Goal: Transaction & Acquisition: Purchase product/service

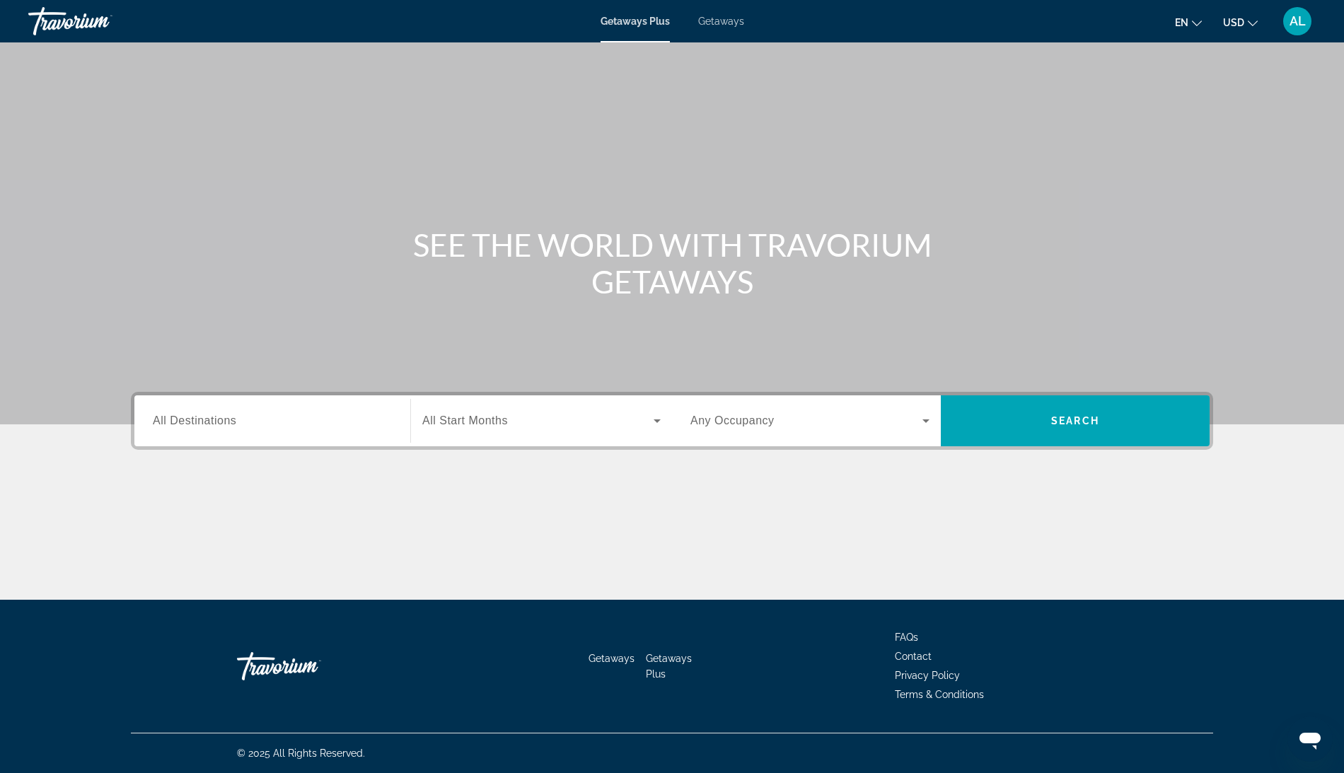
click at [153, 441] on div "Search widget" at bounding box center [272, 421] width 239 height 40
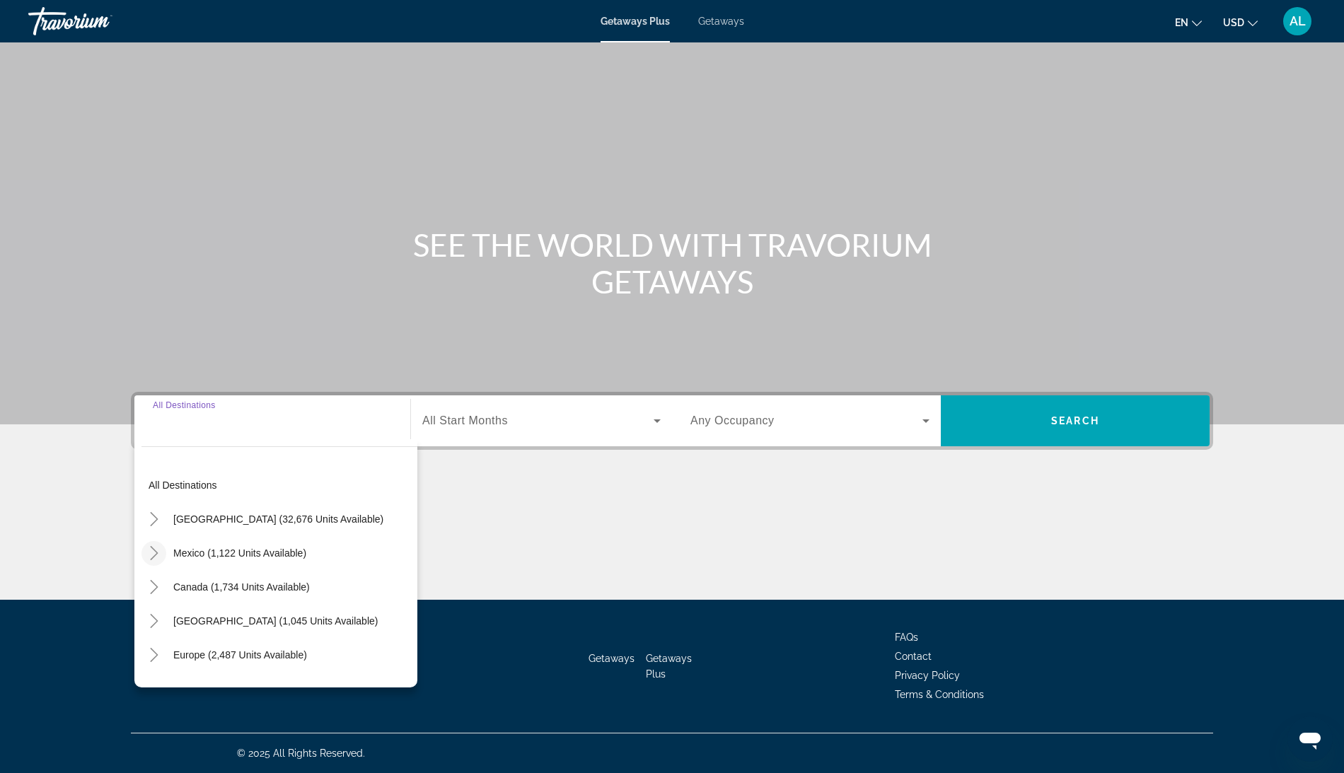
click at [147, 546] on icon "Toggle Mexico (1,122 units available)" at bounding box center [154, 553] width 14 height 14
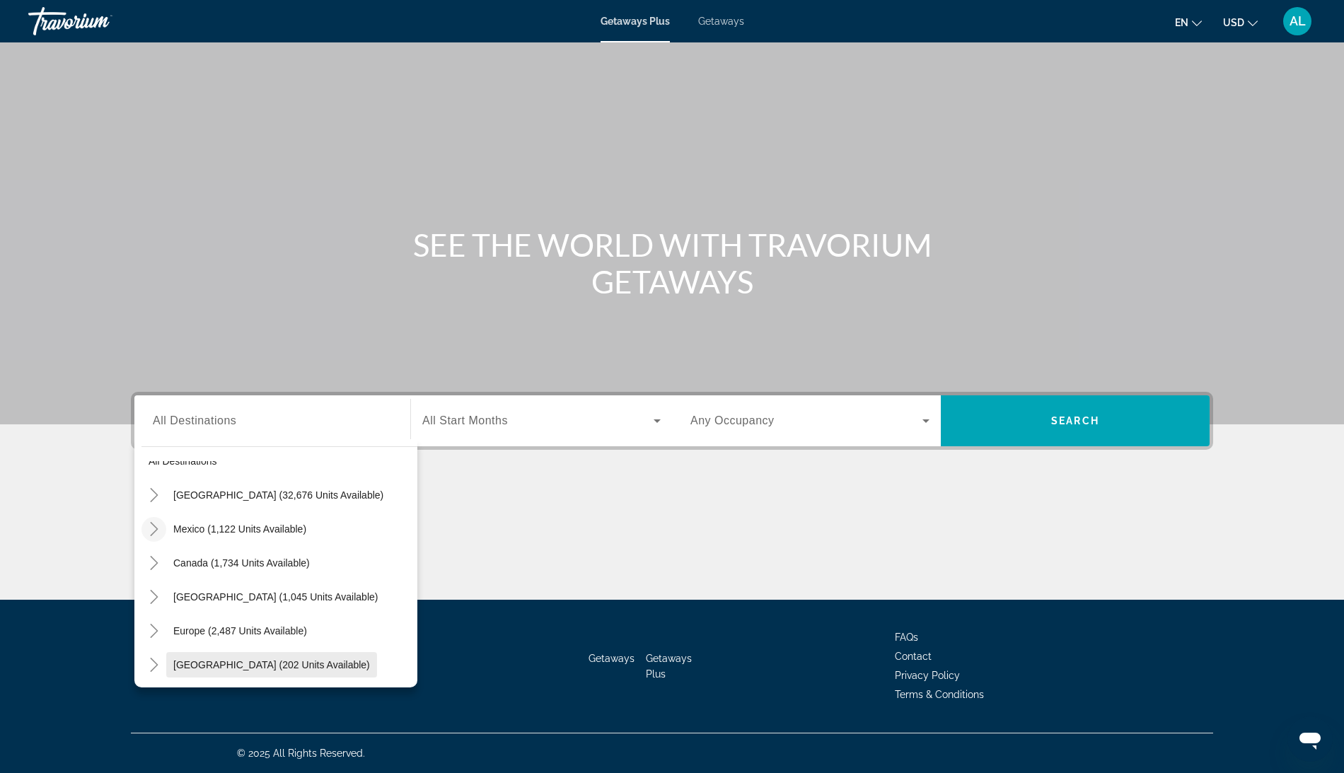
scroll to position [21, 0]
click at [147, 593] on icon "Toggle Caribbean & Atlantic Islands (1,045 units available)" at bounding box center [154, 600] width 14 height 14
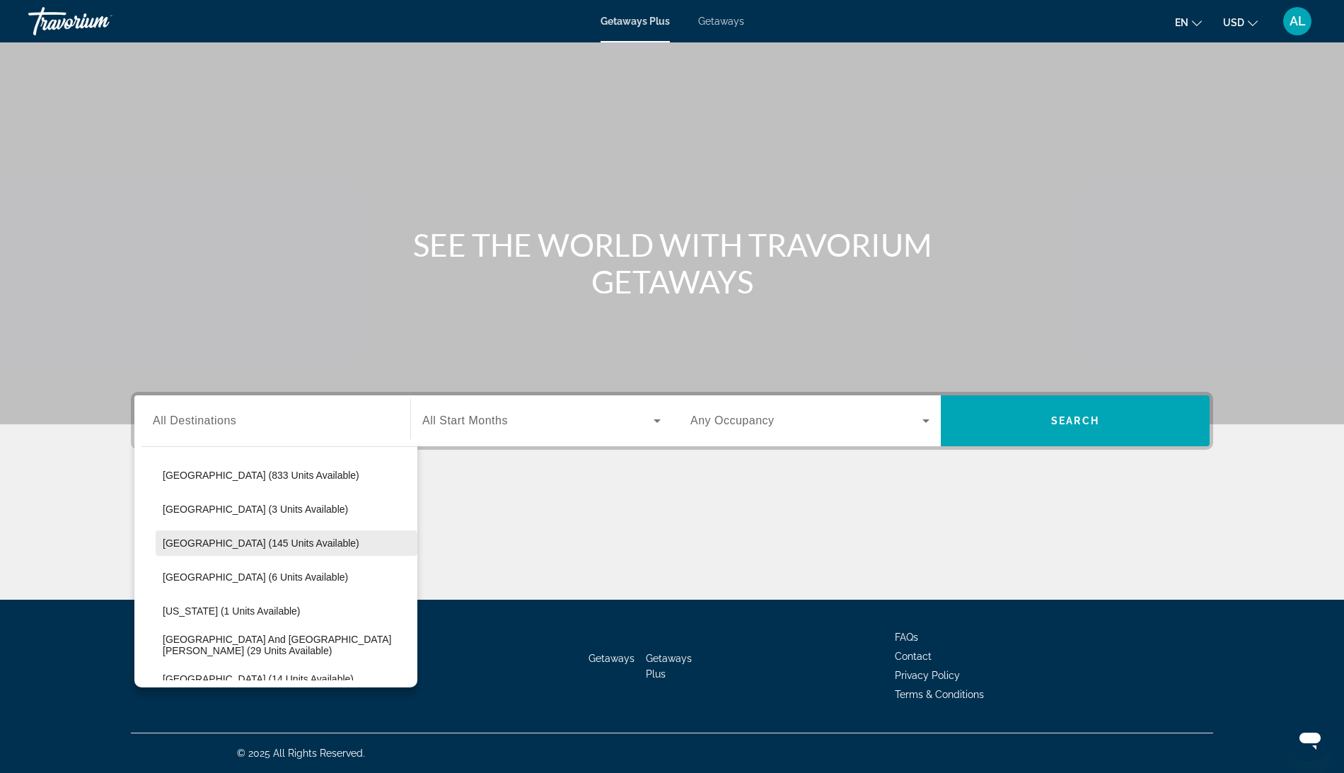
scroll to position [224, 0]
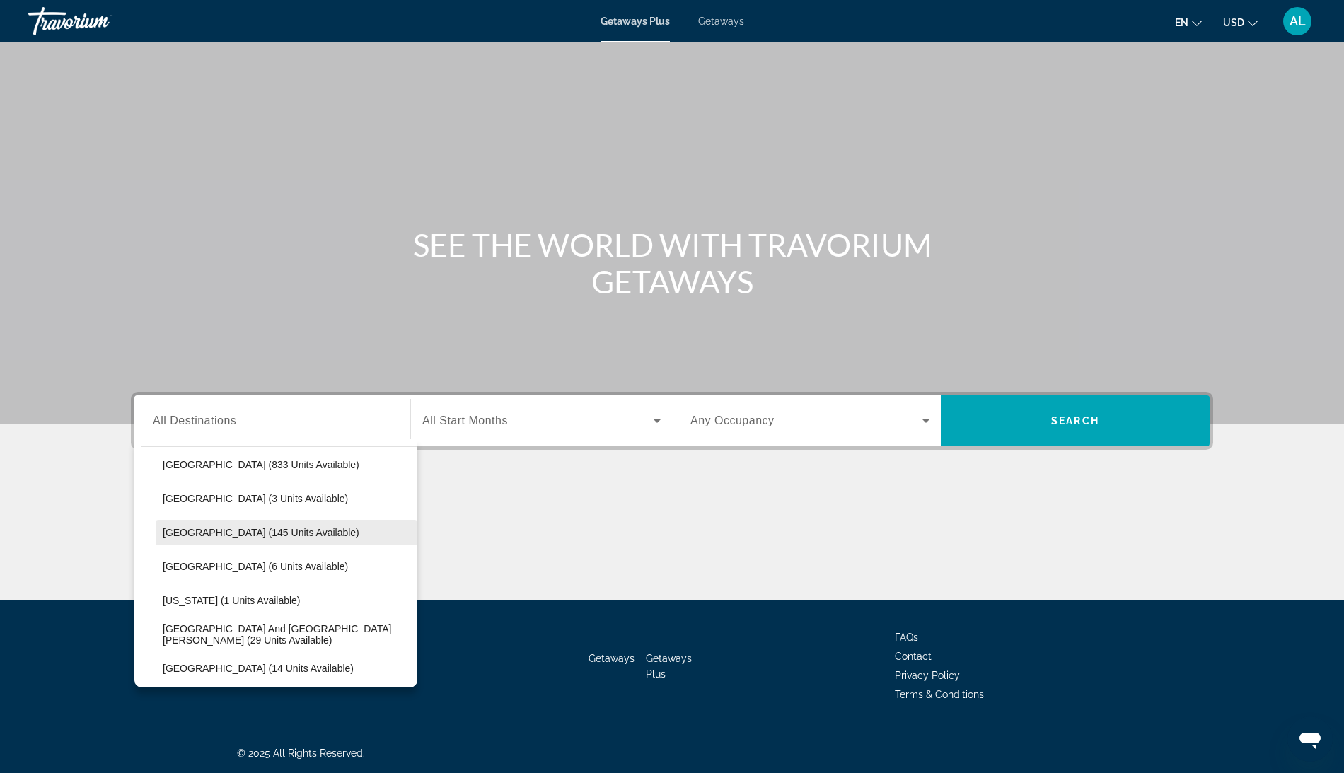
click at [207, 516] on span "Search widget" at bounding box center [287, 533] width 262 height 34
type input "**********"
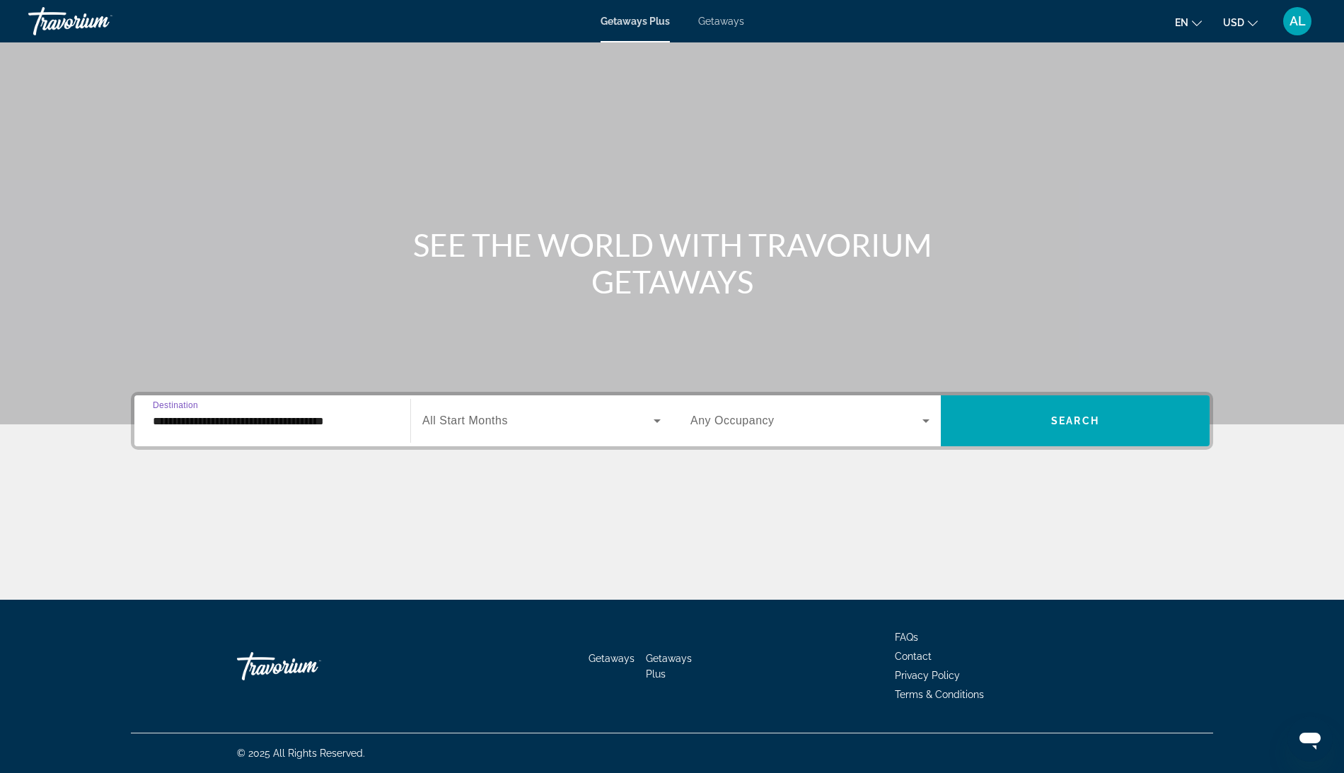
click at [518, 412] on span "Search widget" at bounding box center [537, 420] width 231 height 17
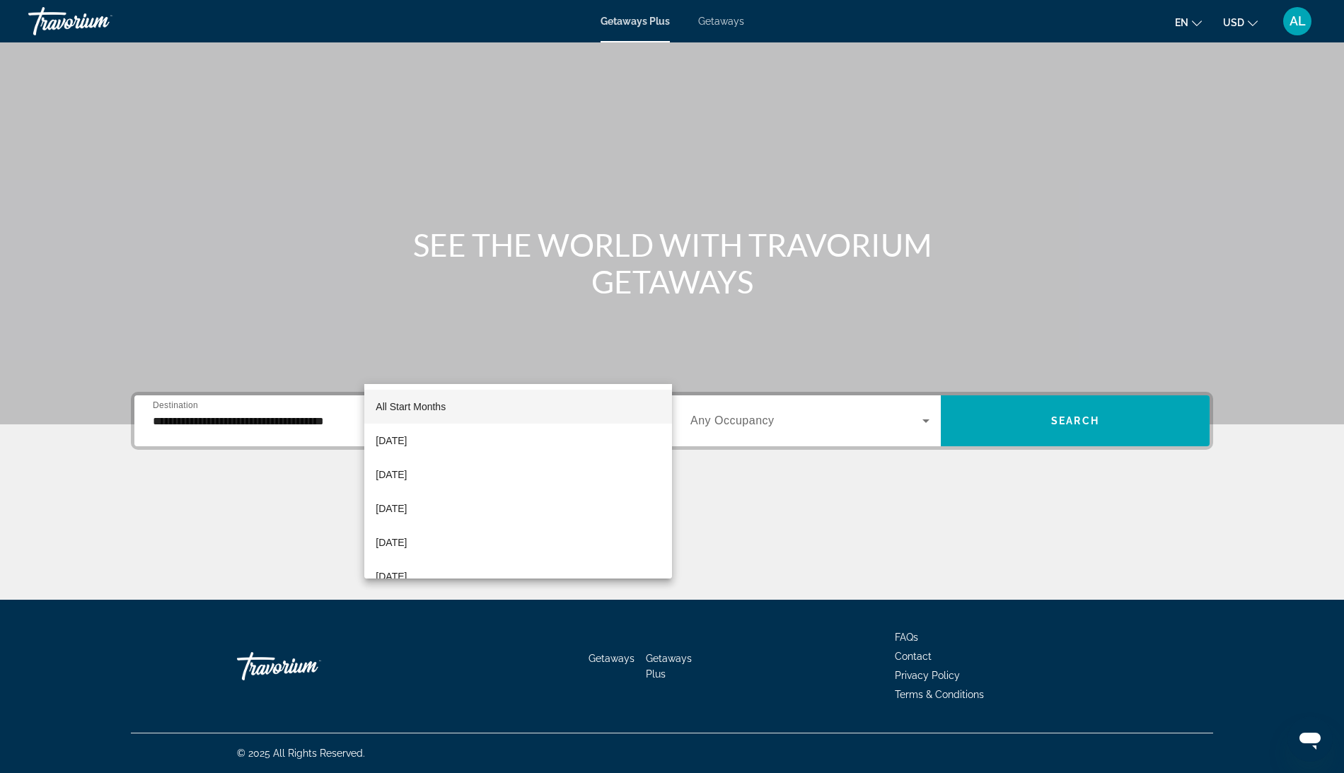
click at [533, 356] on div at bounding box center [672, 386] width 1344 height 773
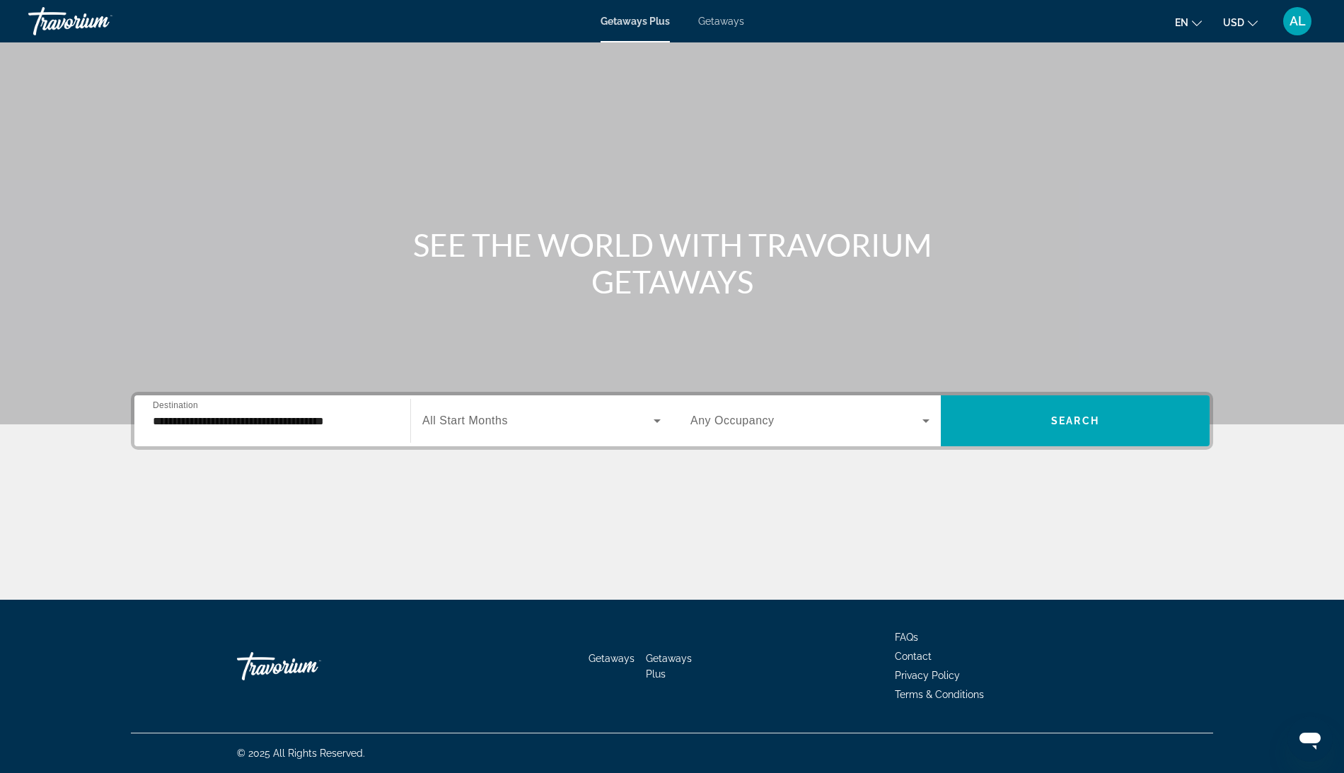
click at [1213, 392] on div "**********" at bounding box center [672, 421] width 1082 height 58
click at [1209, 404] on span "Search widget" at bounding box center [1075, 421] width 269 height 34
click at [216, 441] on div "Search widget" at bounding box center [272, 421] width 239 height 40
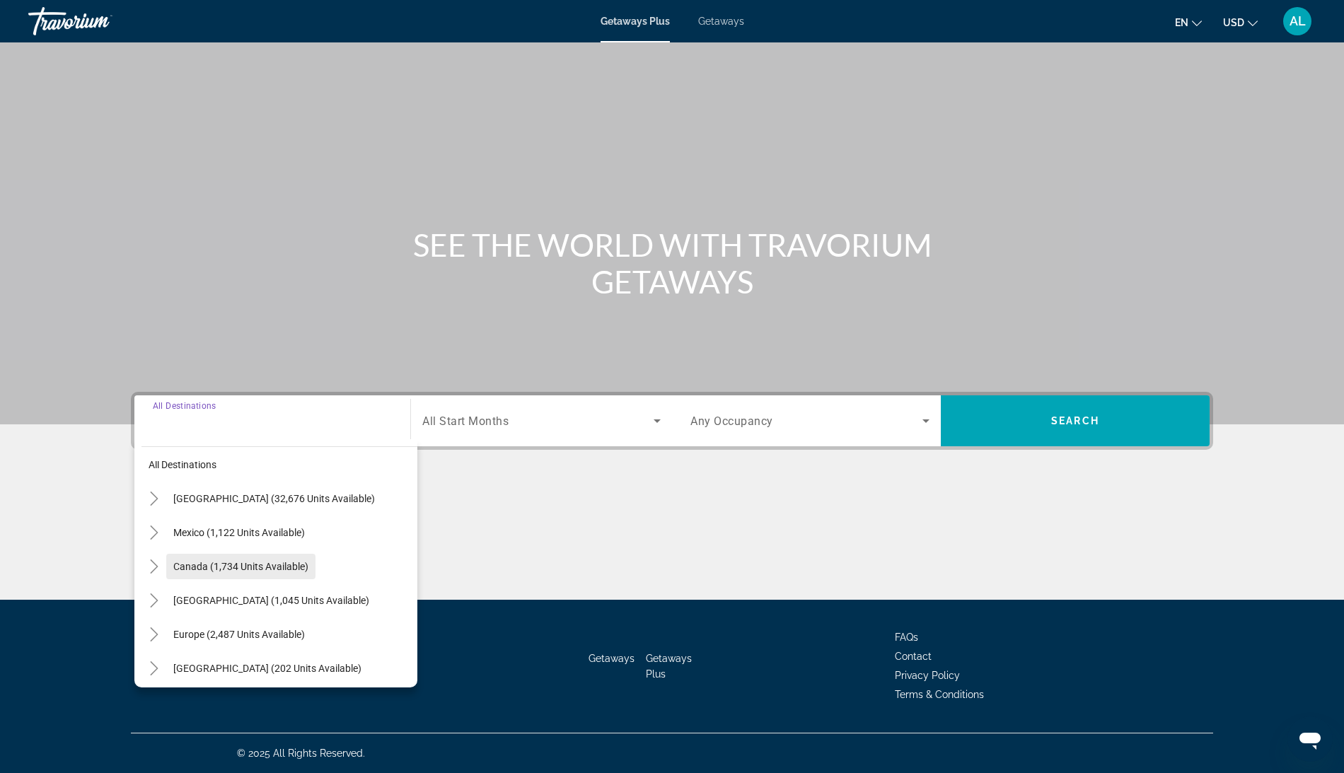
scroll to position [21, 0]
click at [147, 525] on icon "Toggle Mexico (1,122 units available)" at bounding box center [154, 532] width 14 height 14
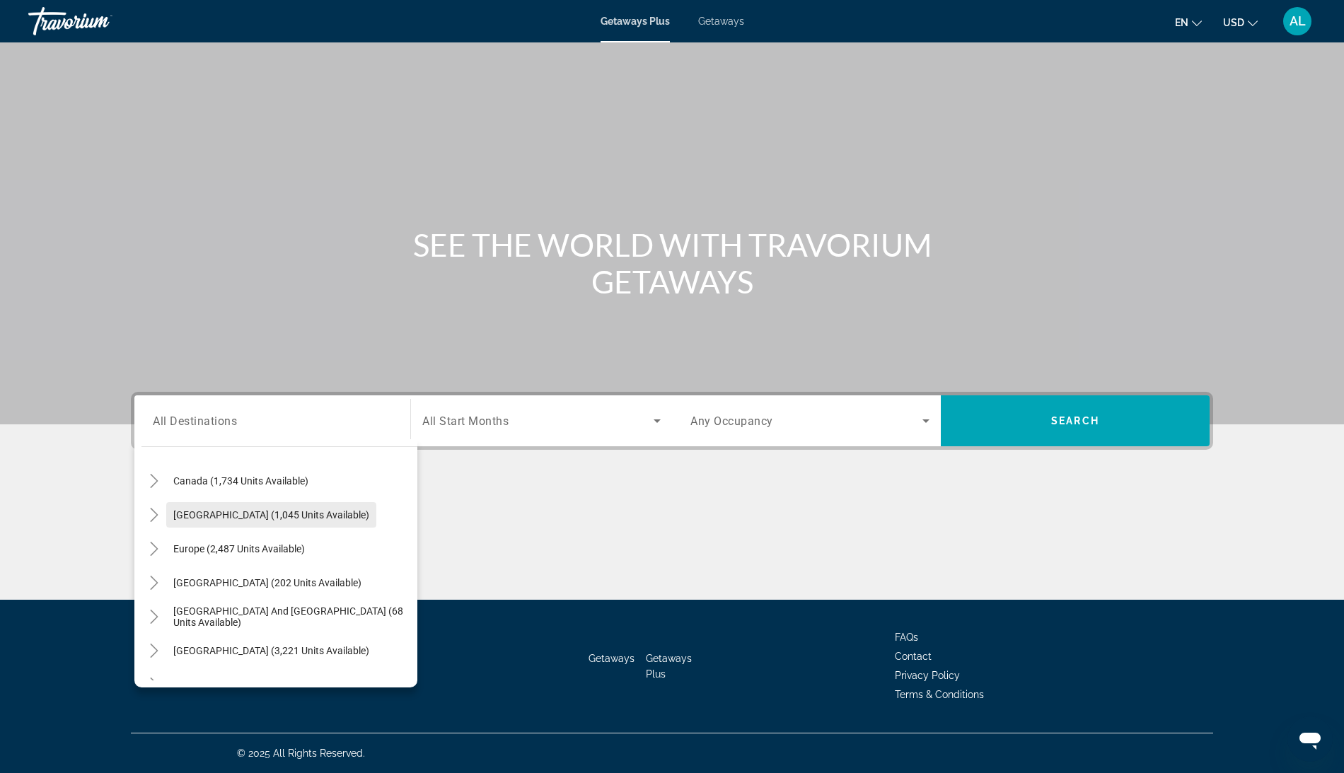
scroll to position [447, 0]
click at [147, 506] on icon "Toggle Caribbean & Atlantic Islands (1,045 units available)" at bounding box center [154, 513] width 14 height 14
click at [730, 34] on div "Getaways Plus Getaways en English Español Français Italiano Português русский U…" at bounding box center [672, 21] width 1344 height 37
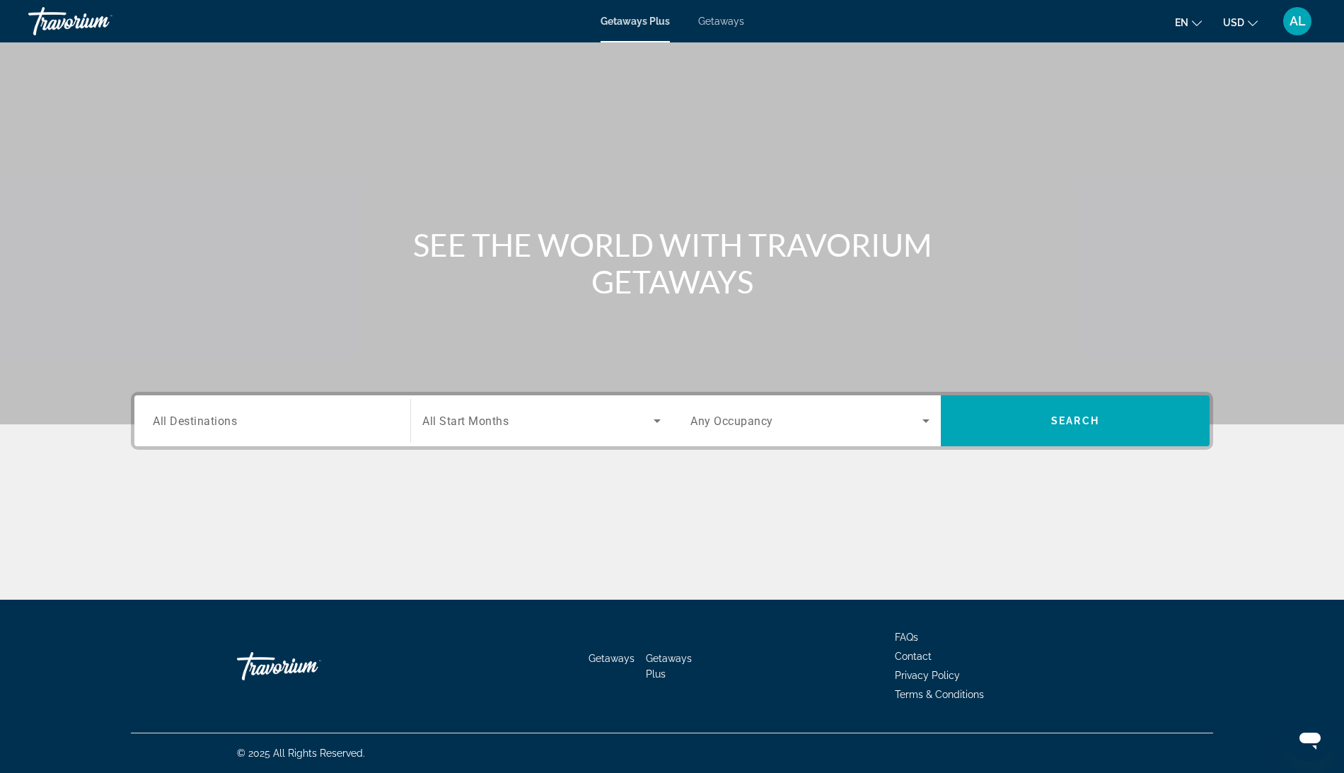
click at [728, 27] on span "Getaways" at bounding box center [721, 21] width 46 height 11
click at [153, 427] on span "All Destinations" at bounding box center [195, 420] width 84 height 13
click at [153, 430] on input "Destination All Destinations" at bounding box center [272, 421] width 239 height 17
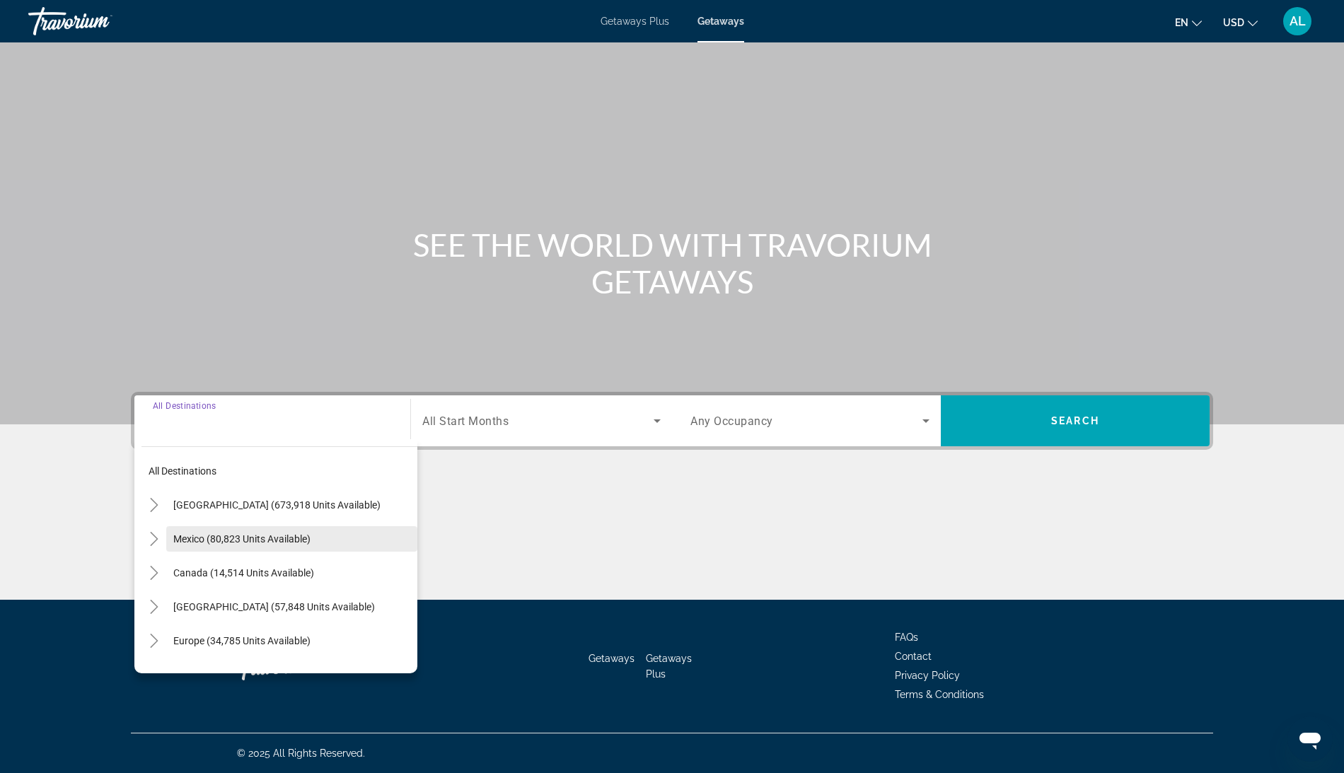
scroll to position [52, 0]
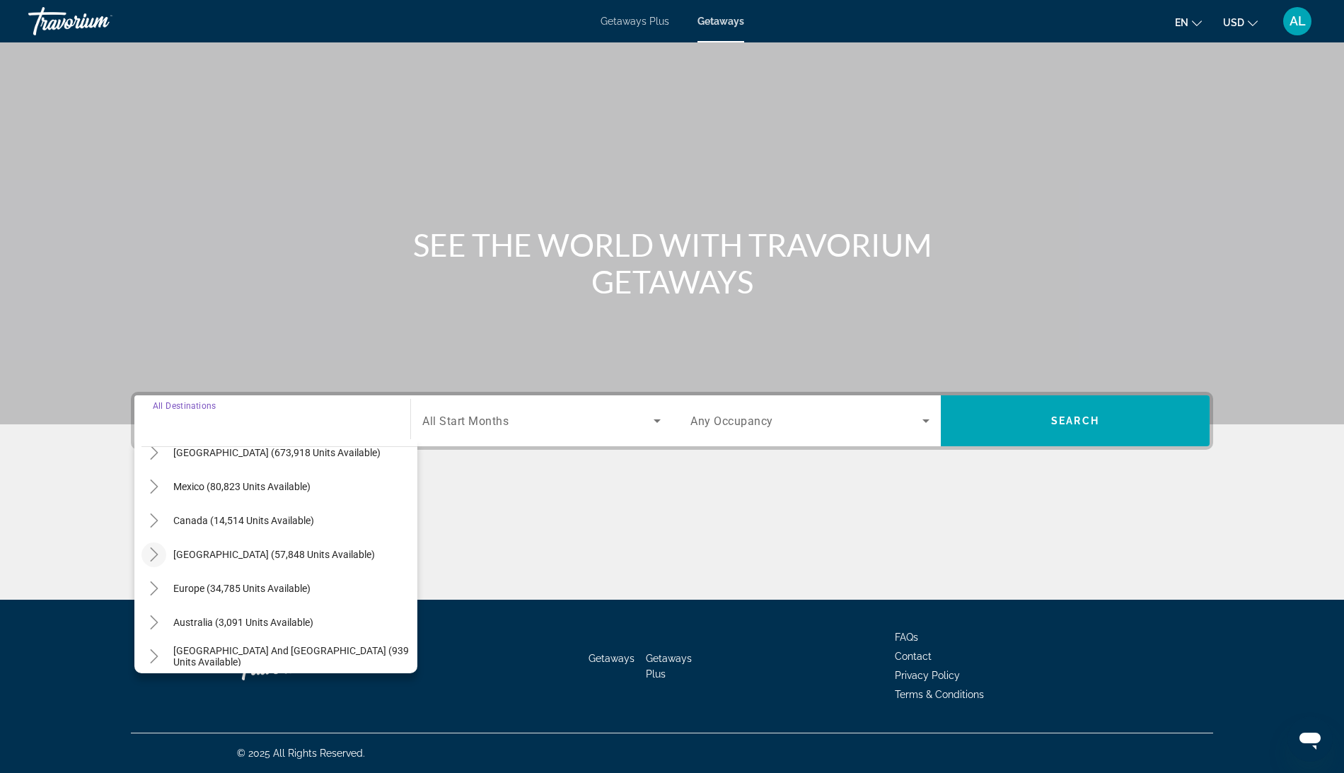
click at [141, 542] on mat-icon "Toggle Caribbean & Atlantic Islands (57,848 units available)" at bounding box center [153, 554] width 25 height 25
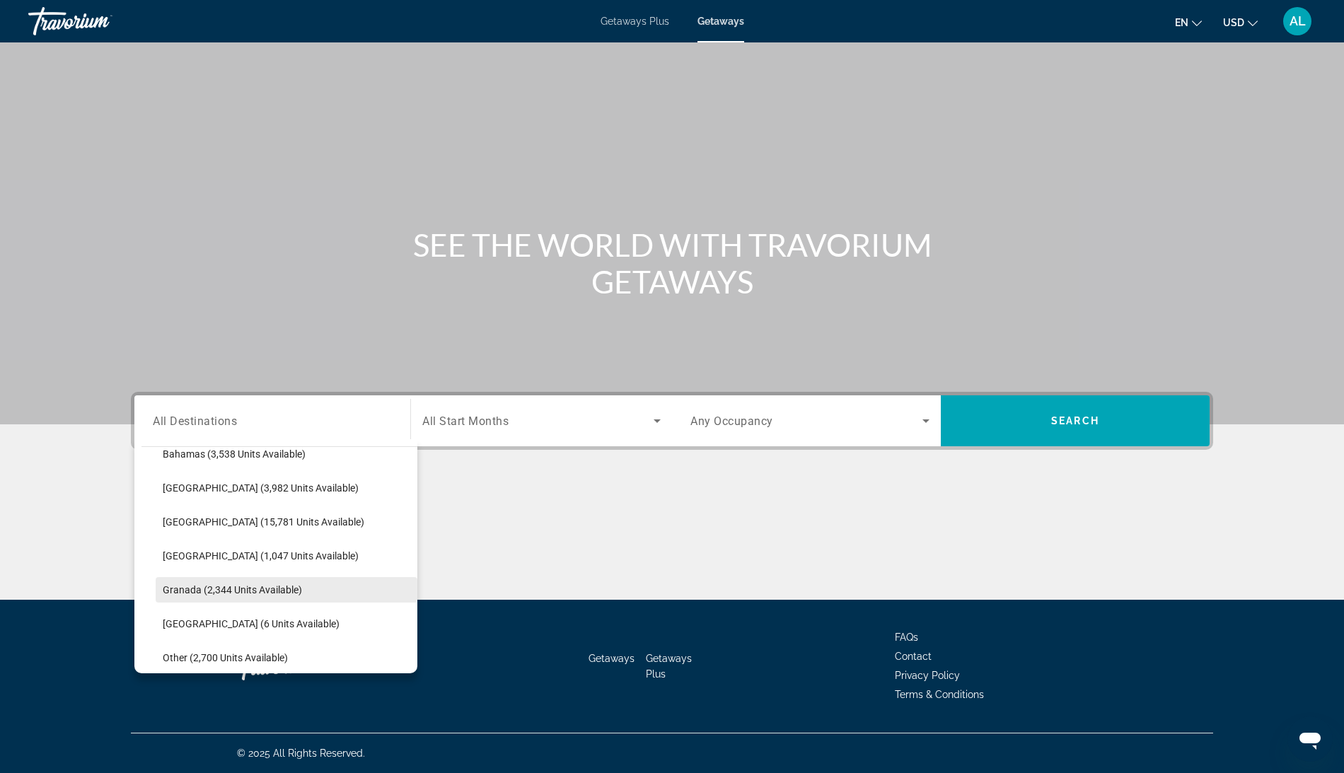
scroll to position [301, 0]
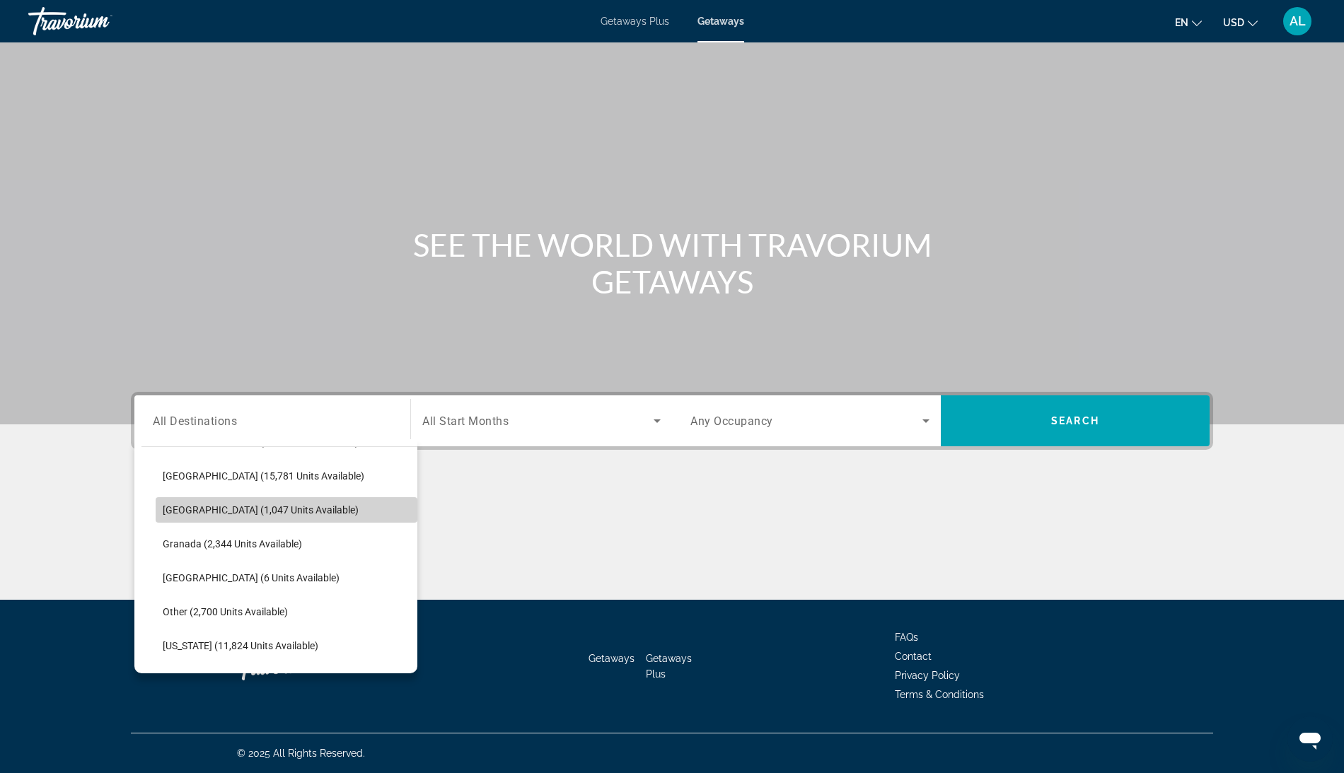
click at [163, 504] on span "[GEOGRAPHIC_DATA] (1,047 units available)" at bounding box center [261, 509] width 196 height 11
type input "**********"
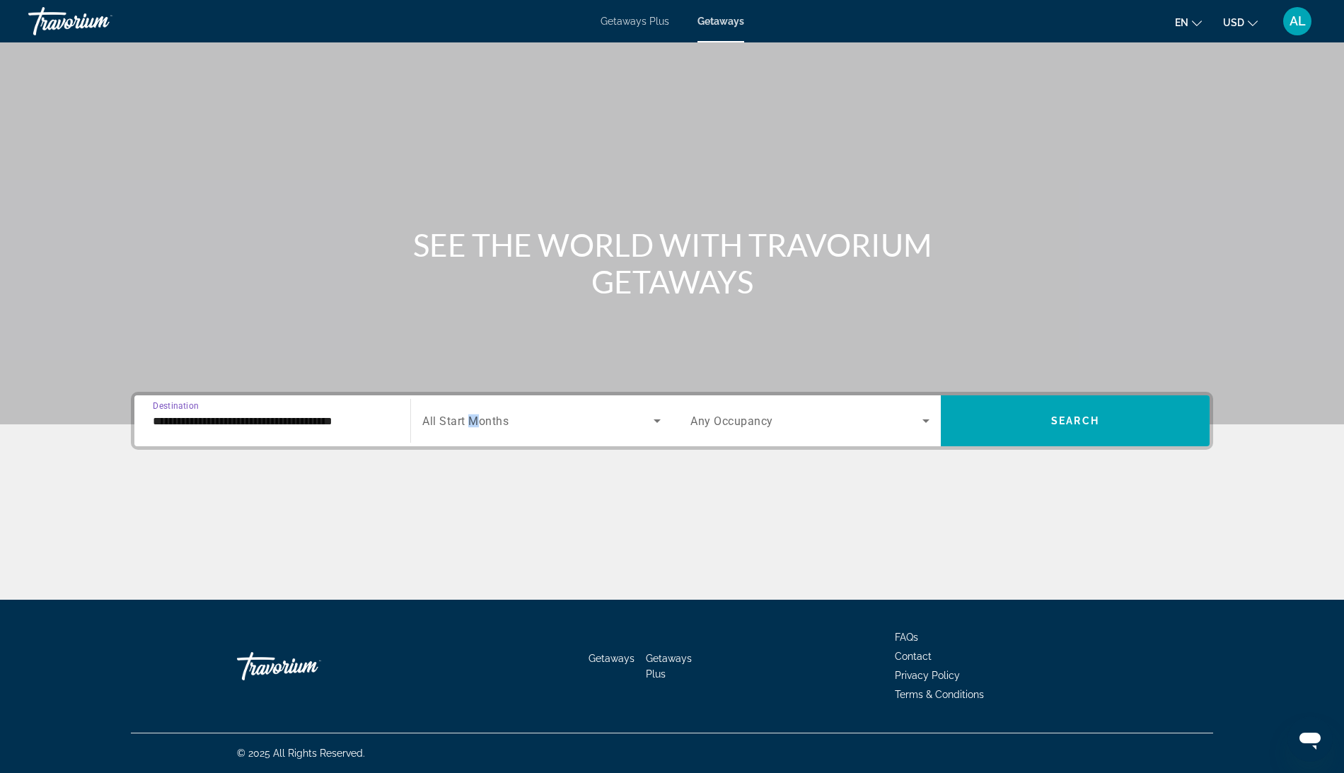
click at [428, 414] on span "All Start Months" at bounding box center [465, 420] width 86 height 13
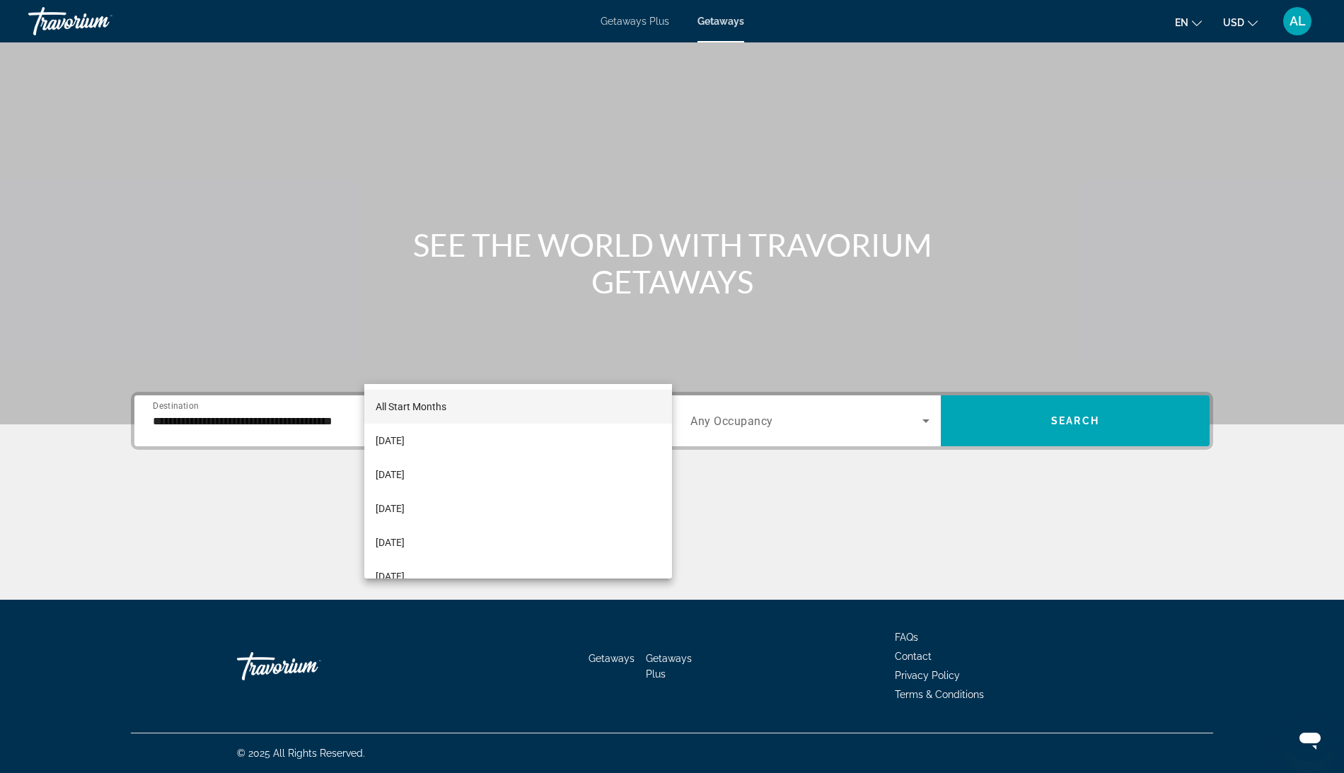
click at [1070, 373] on div at bounding box center [672, 386] width 1344 height 773
click at [1070, 404] on span "Search widget" at bounding box center [1075, 421] width 269 height 34
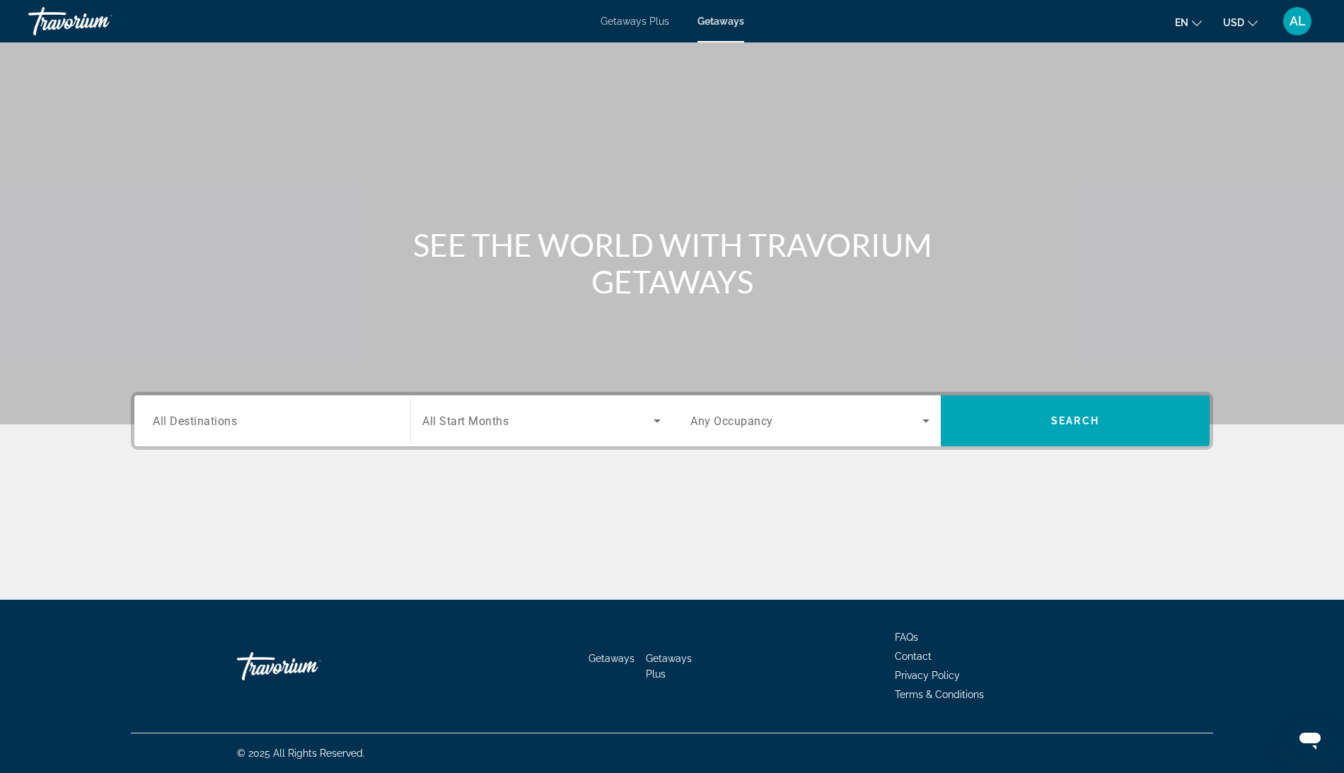
click at [153, 441] on div "Search widget" at bounding box center [272, 421] width 239 height 40
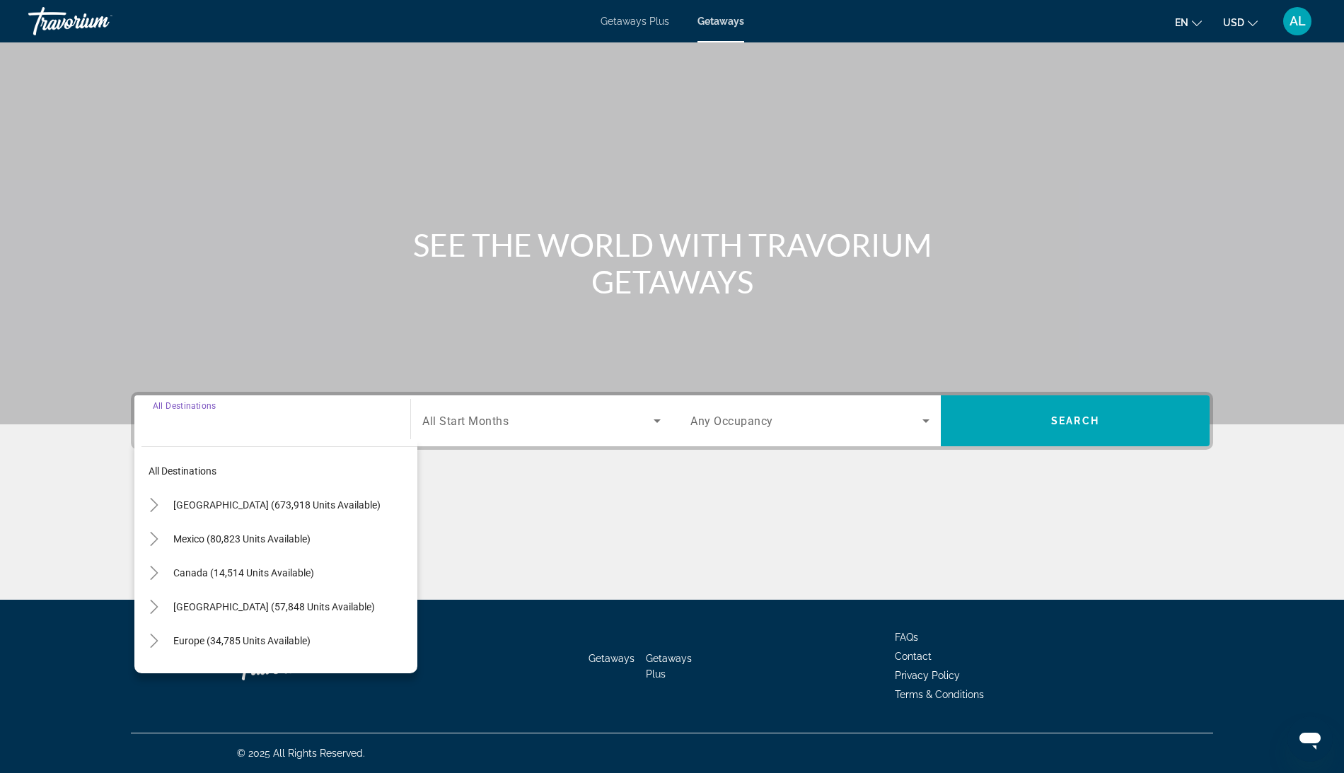
scroll to position [140, 0]
click at [147, 532] on icon "Toggle Mexico (80,823 units available)" at bounding box center [154, 539] width 14 height 14
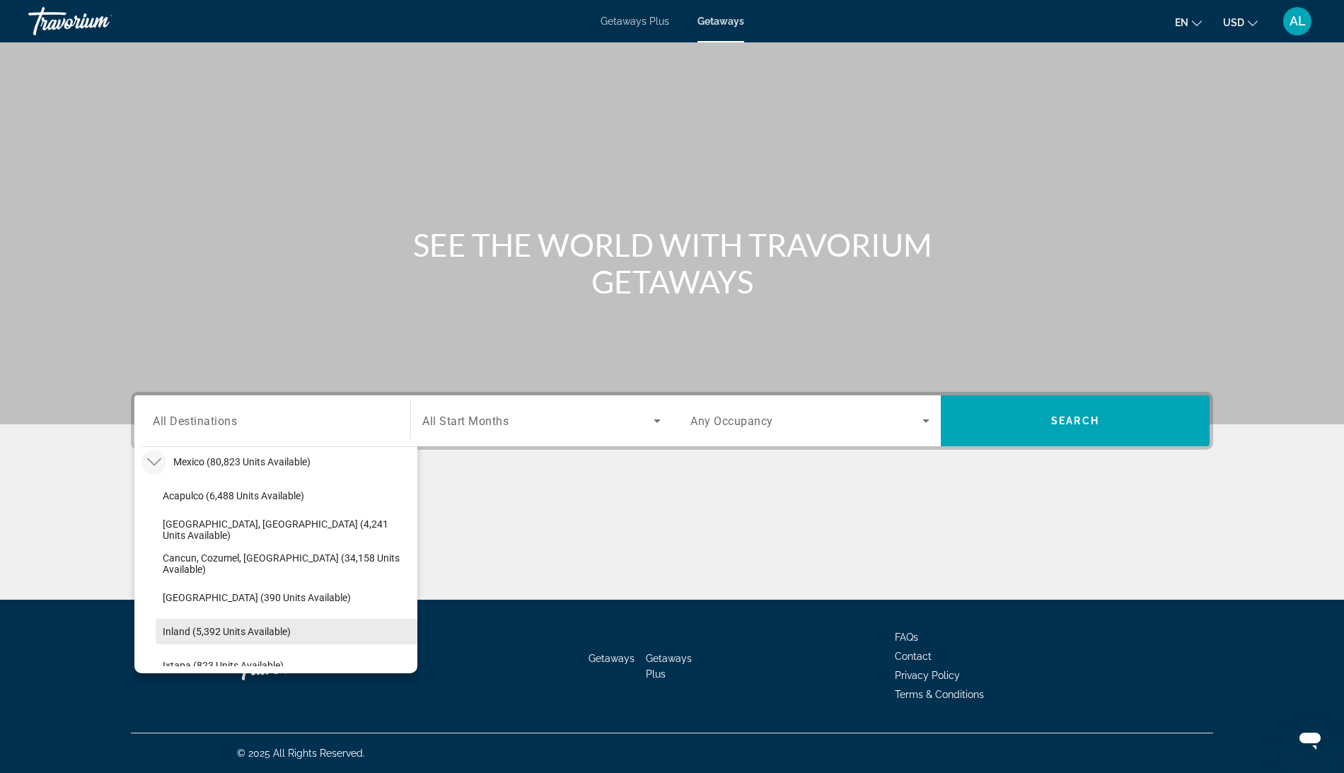
scroll to position [74, 0]
click at [241, 550] on span "Search widget" at bounding box center [287, 567] width 262 height 34
type input "**********"
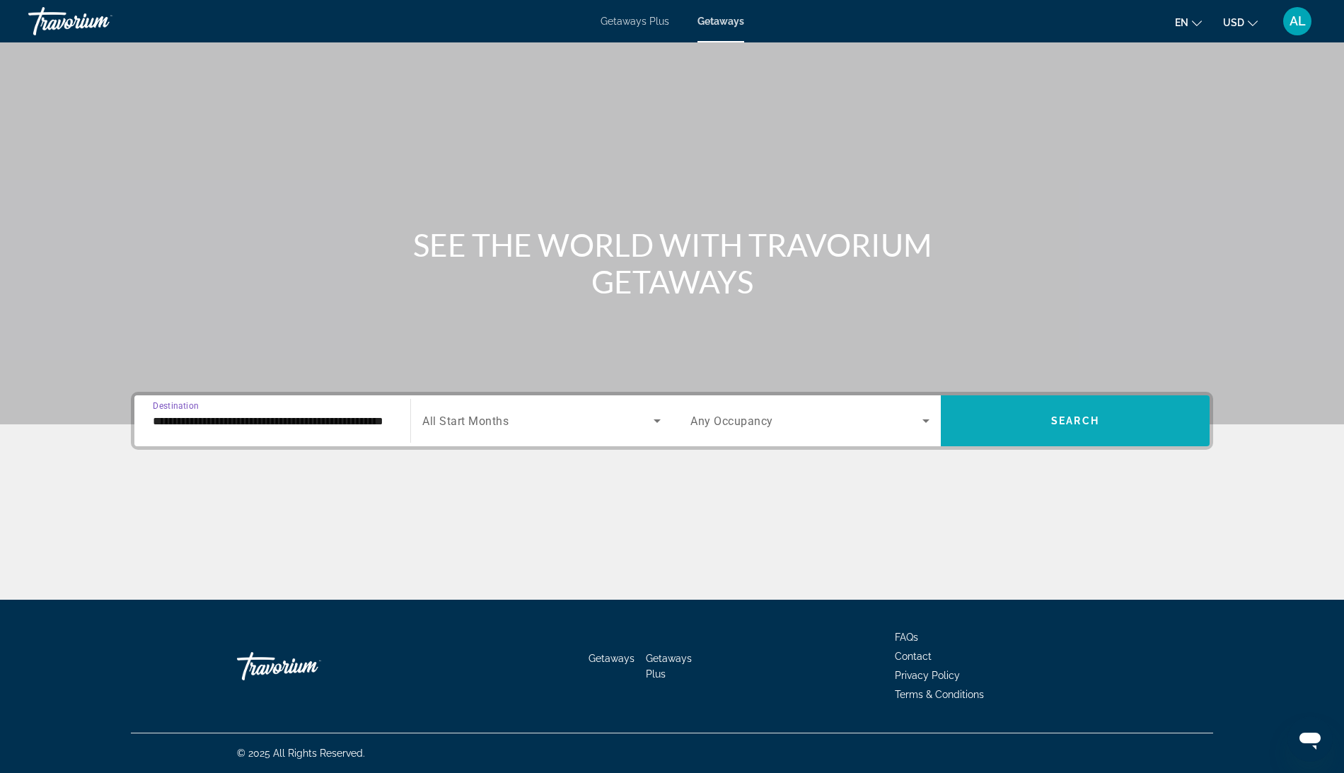
click at [1081, 404] on span "Search widget" at bounding box center [1075, 421] width 269 height 34
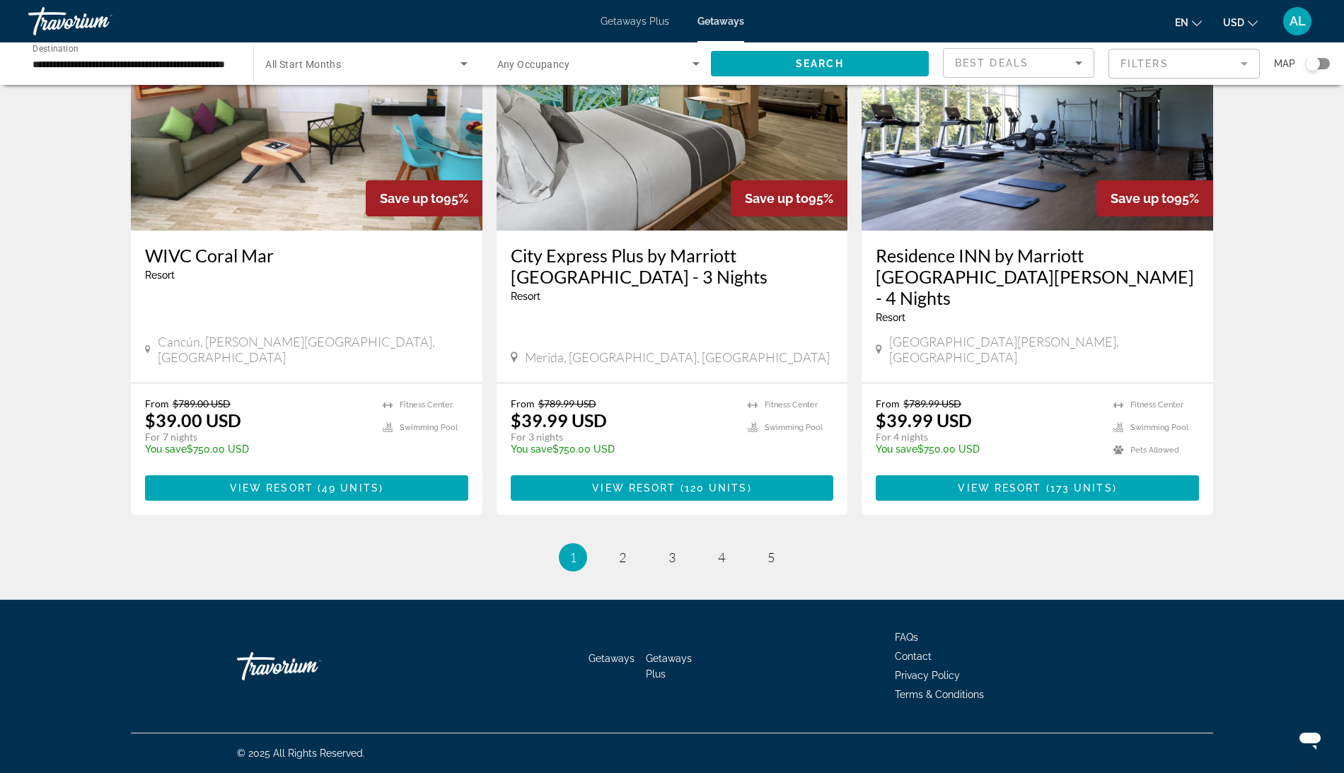
scroll to position [1907, 0]
click at [619, 565] on span "2" at bounding box center [622, 558] width 7 height 16
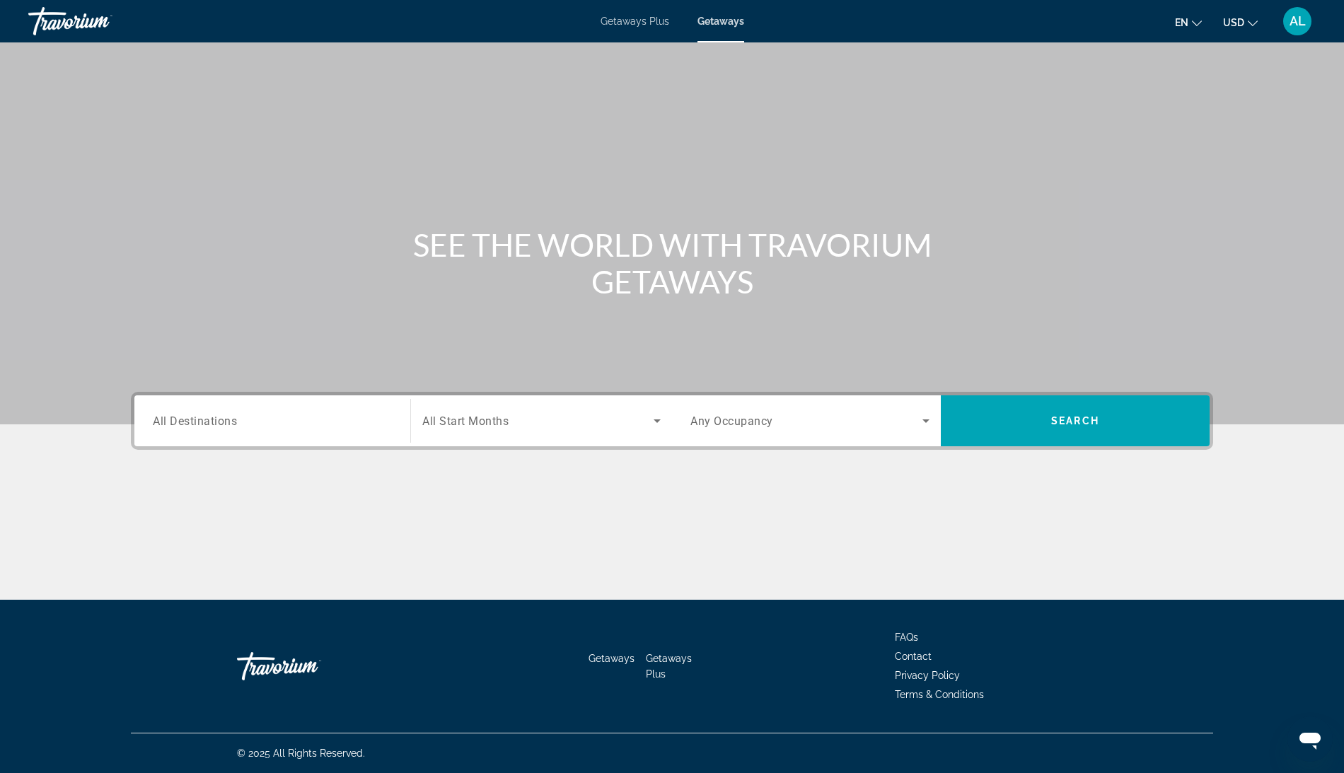
click at [600, 91] on div "Main content" at bounding box center [672, 212] width 1344 height 424
click at [971, 26] on div "en English Español Français Italiano Português русский USD USD ($) MXN (Mex$) C…" at bounding box center [1037, 21] width 558 height 30
click at [153, 441] on div "Search widget" at bounding box center [272, 421] width 239 height 40
click at [281, 430] on input "Destination All Destinations" at bounding box center [272, 421] width 239 height 17
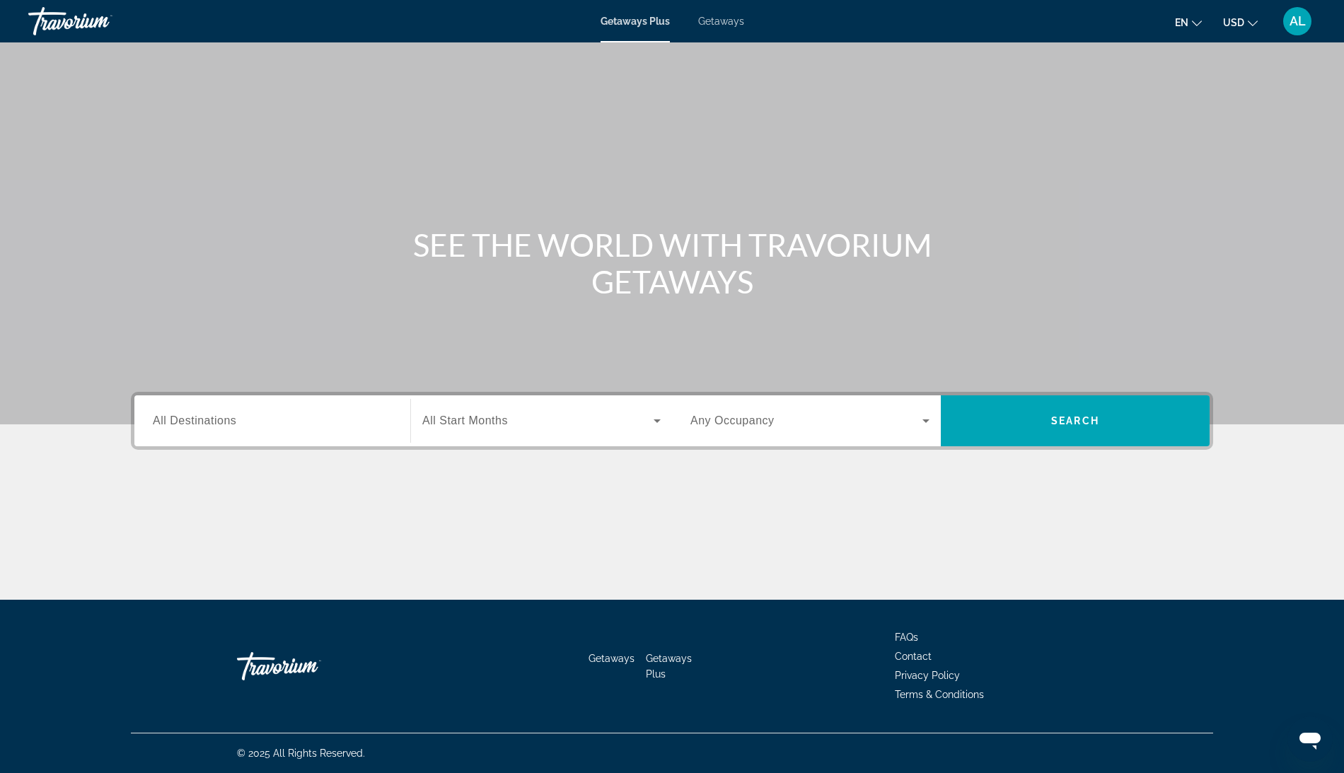
scroll to position [140, 0]
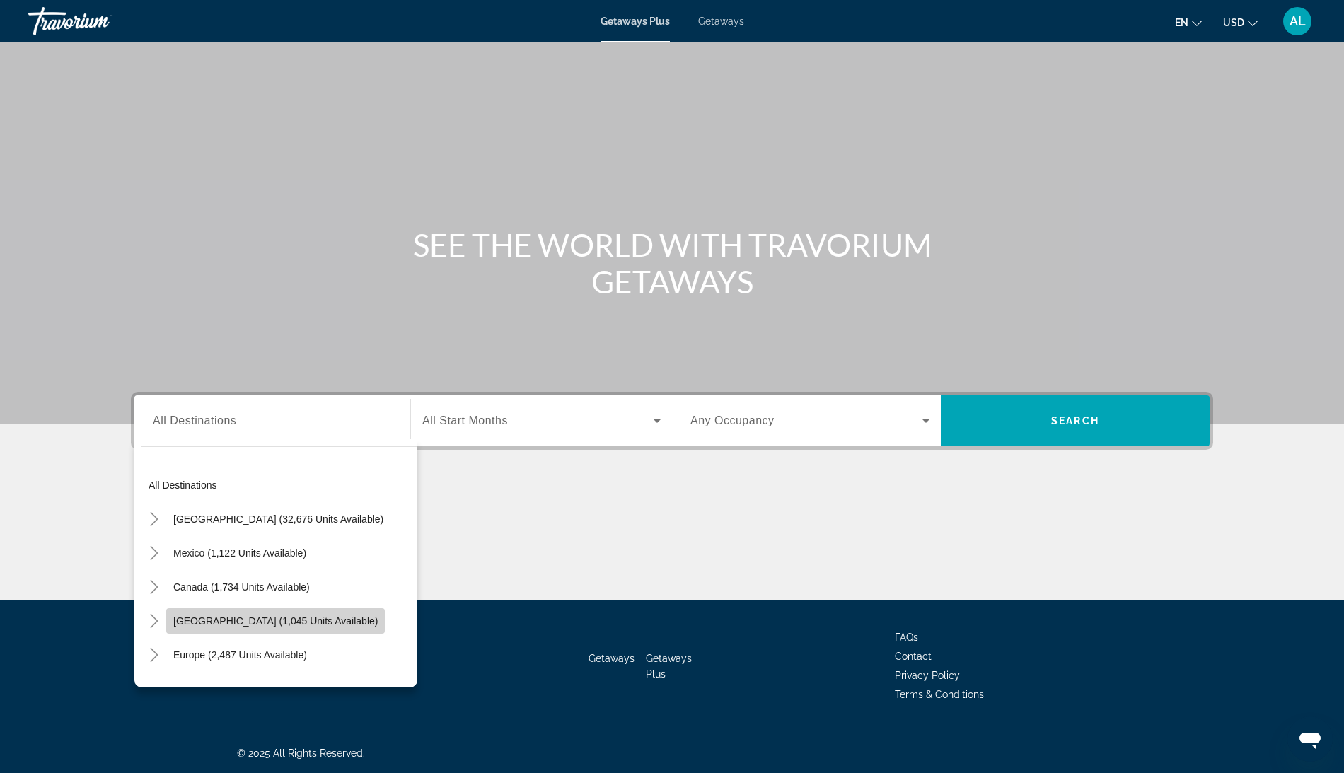
click at [173, 615] on span "[GEOGRAPHIC_DATA] (1,045 units available)" at bounding box center [275, 620] width 204 height 11
type input "**********"
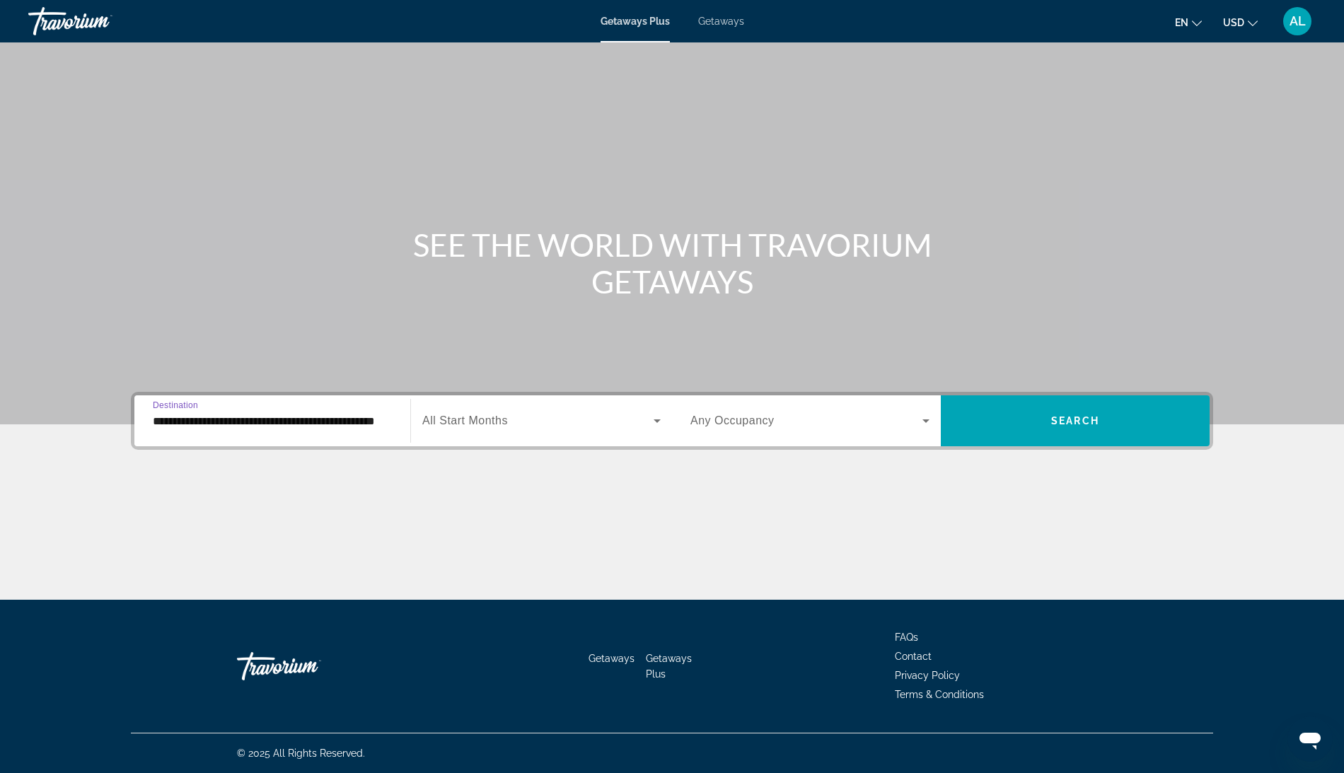
click at [521, 412] on span "Search widget" at bounding box center [537, 420] width 231 height 17
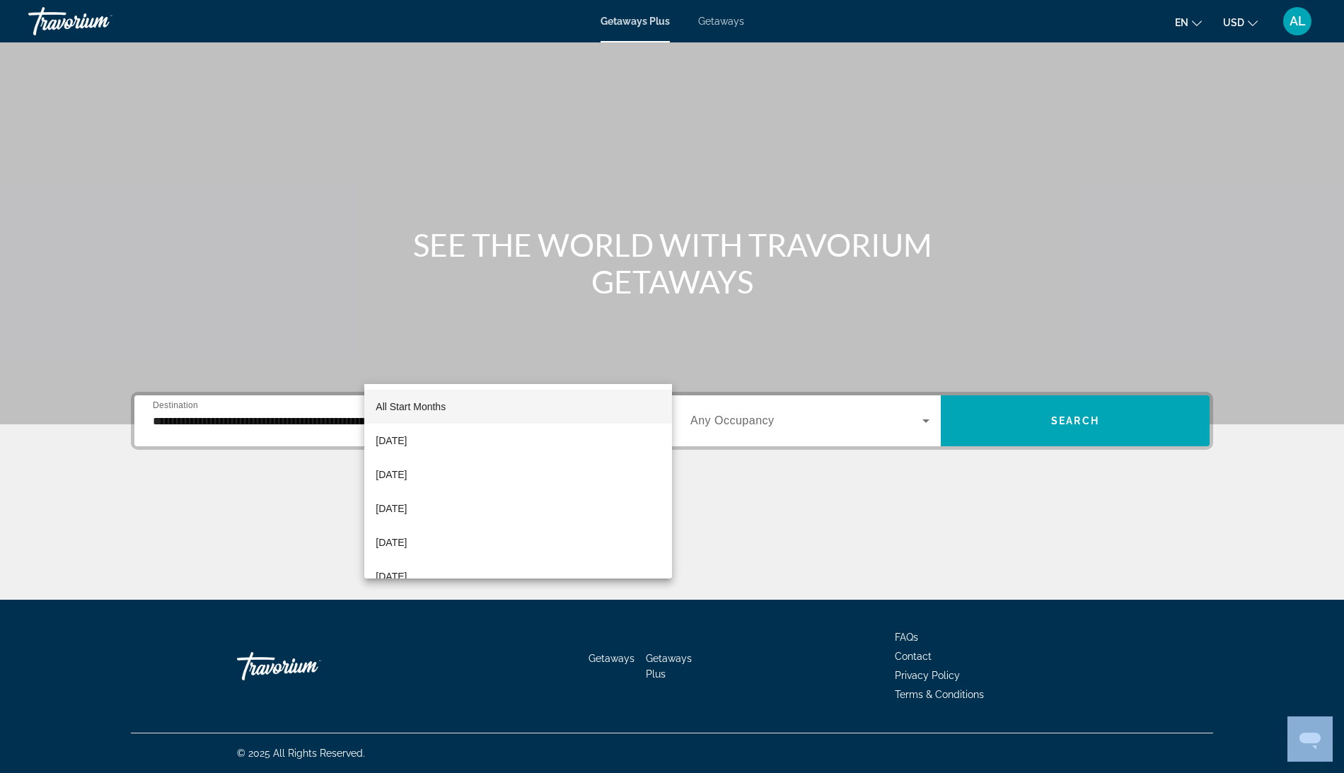
click at [521, 367] on div at bounding box center [672, 386] width 1344 height 773
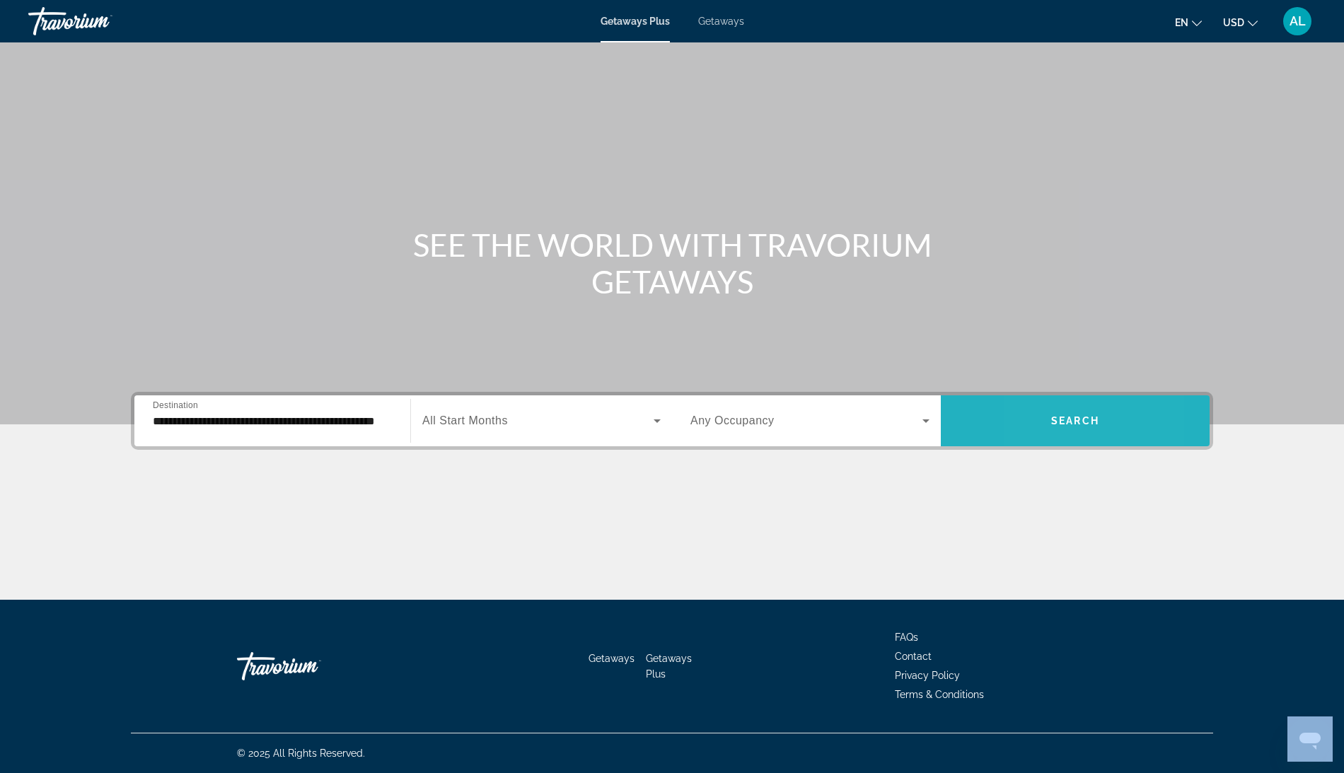
click at [1091, 404] on span "Search widget" at bounding box center [1075, 421] width 269 height 34
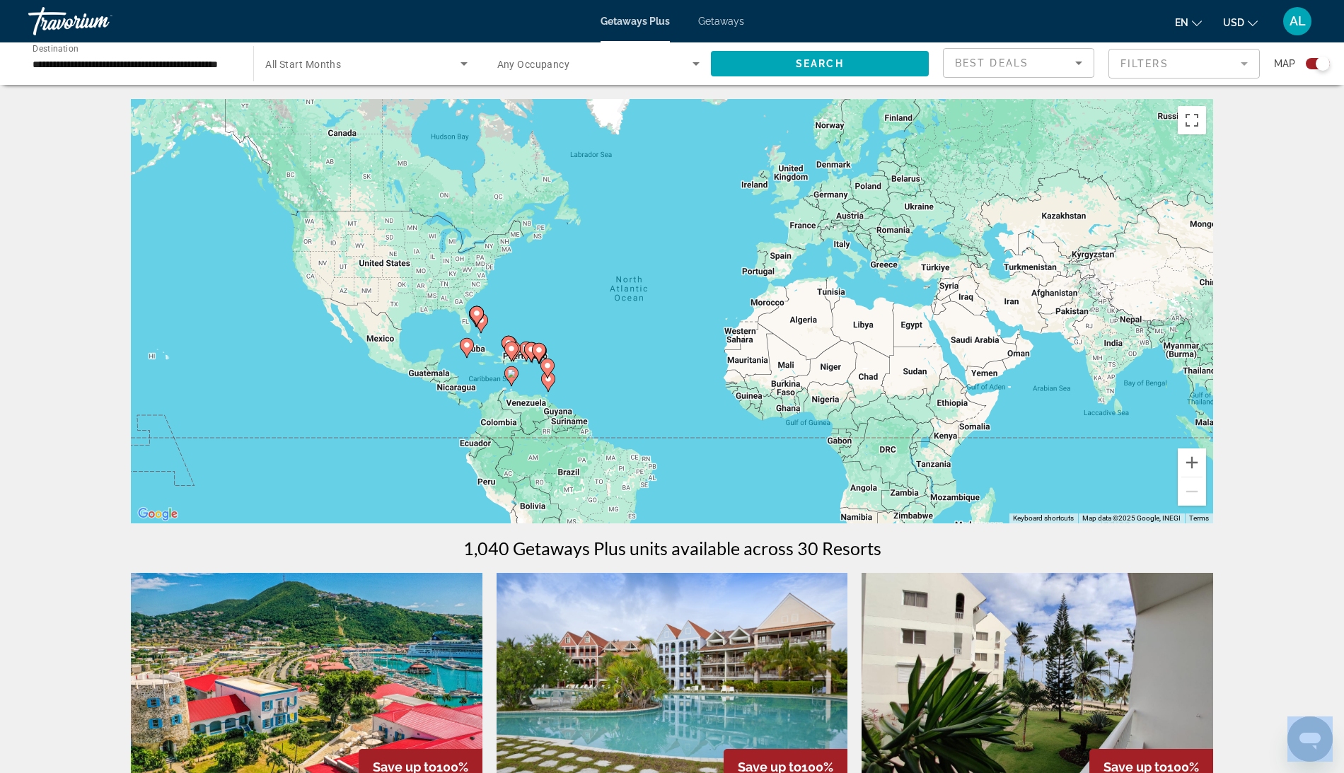
click at [1144, 76] on mat-form-field "Filters" at bounding box center [1183, 64] width 151 height 30
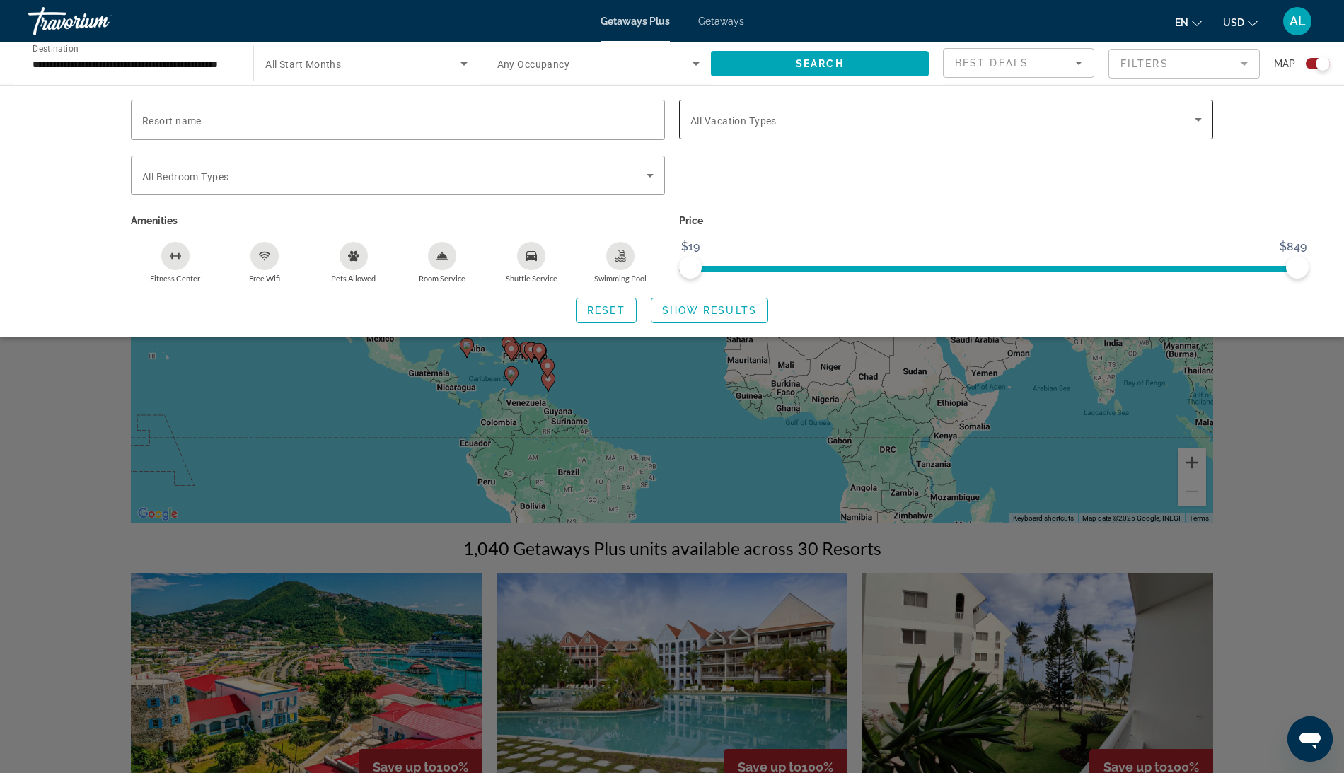
click at [709, 127] on span "All Vacation Types" at bounding box center [733, 120] width 86 height 11
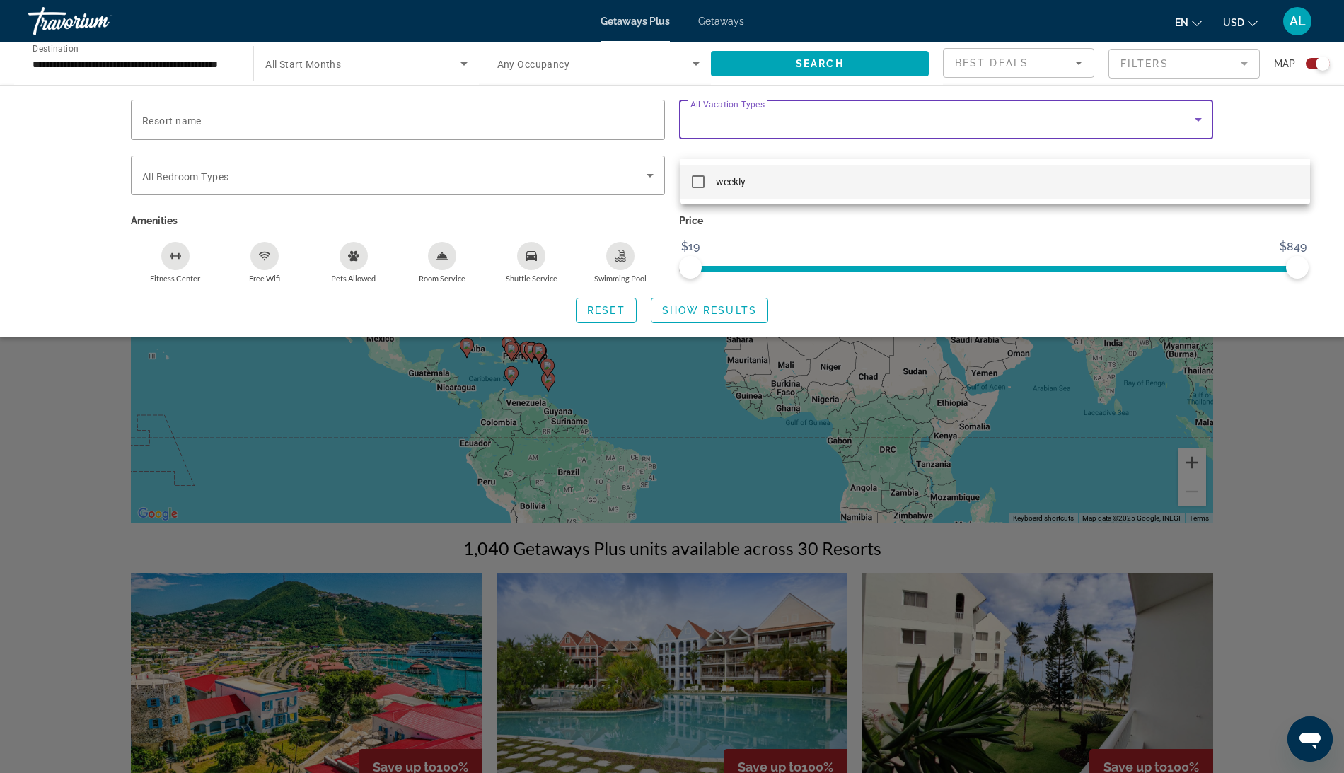
click at [736, 136] on div at bounding box center [672, 386] width 1344 height 773
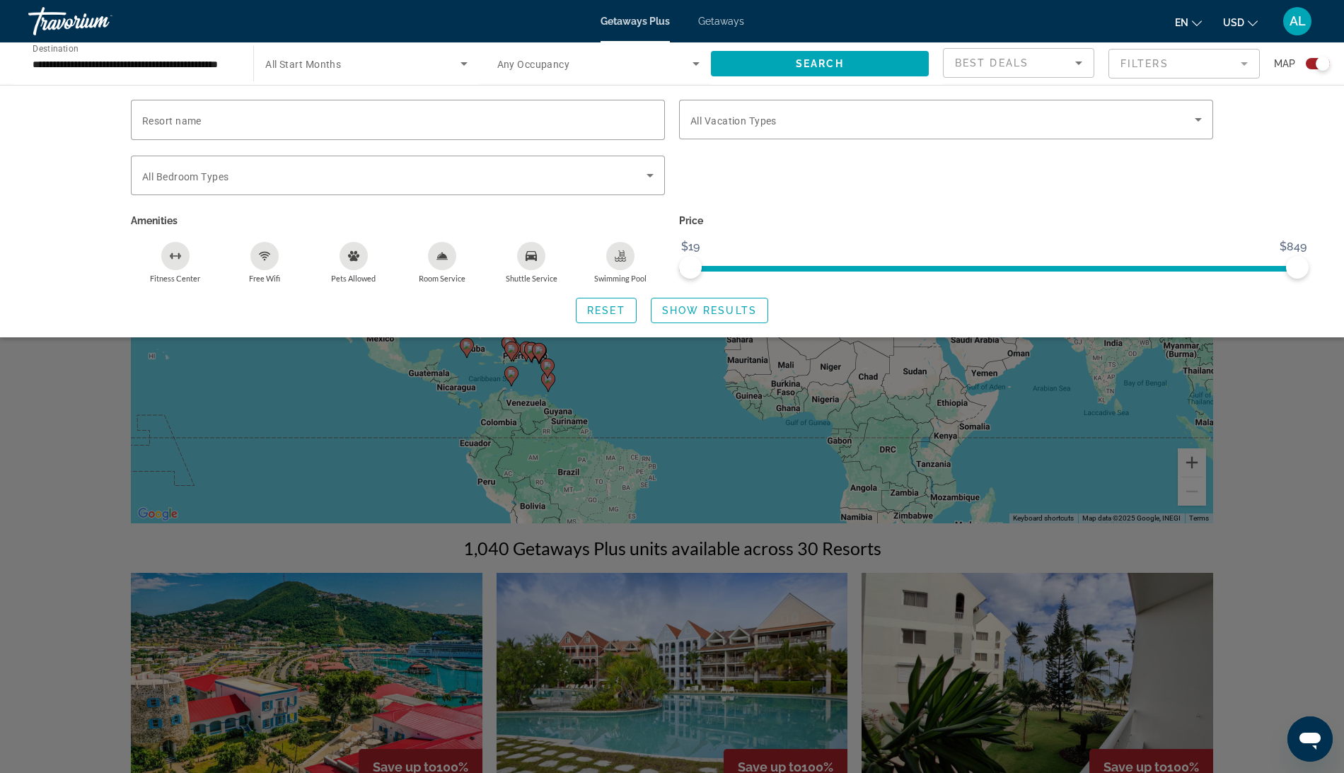
click at [717, 436] on div "Search widget" at bounding box center [672, 492] width 1344 height 561
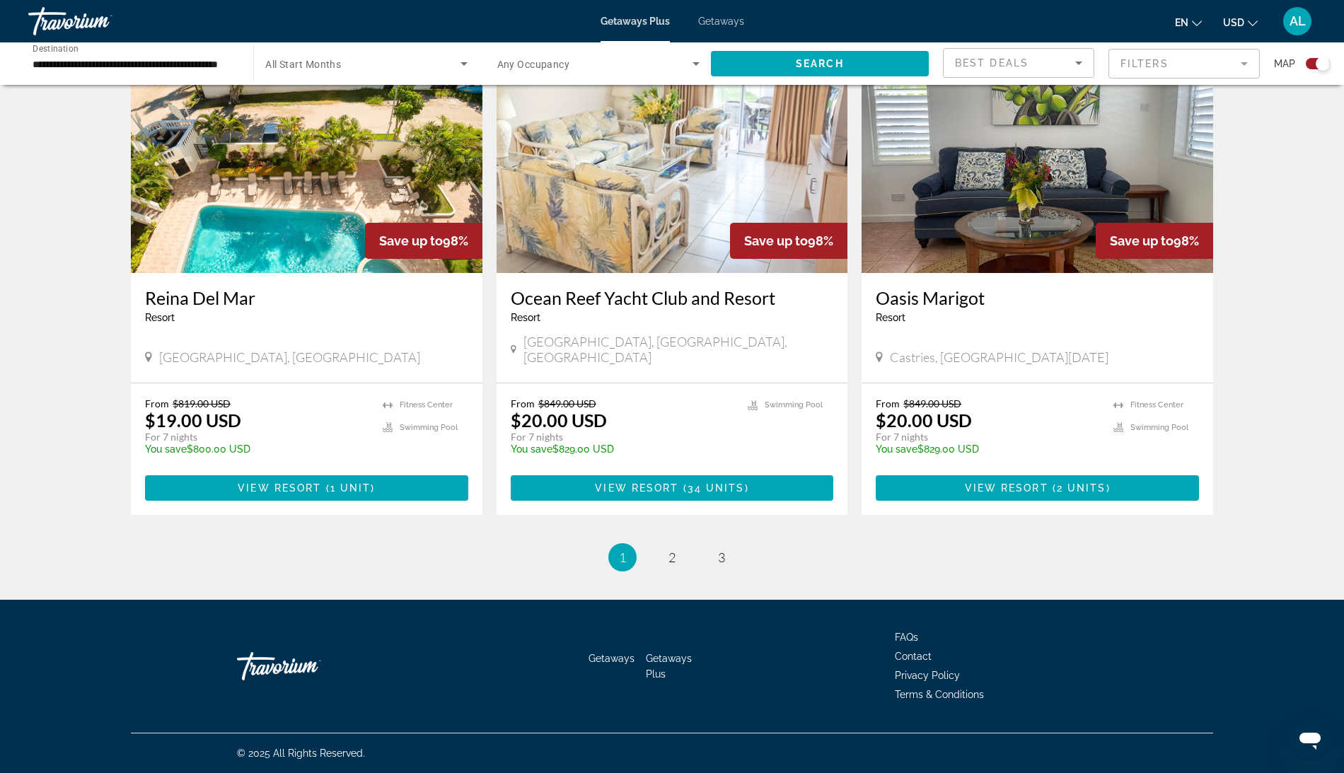
scroll to position [2337, 0]
click at [685, 553] on link "page 2" at bounding box center [672, 557] width 25 height 25
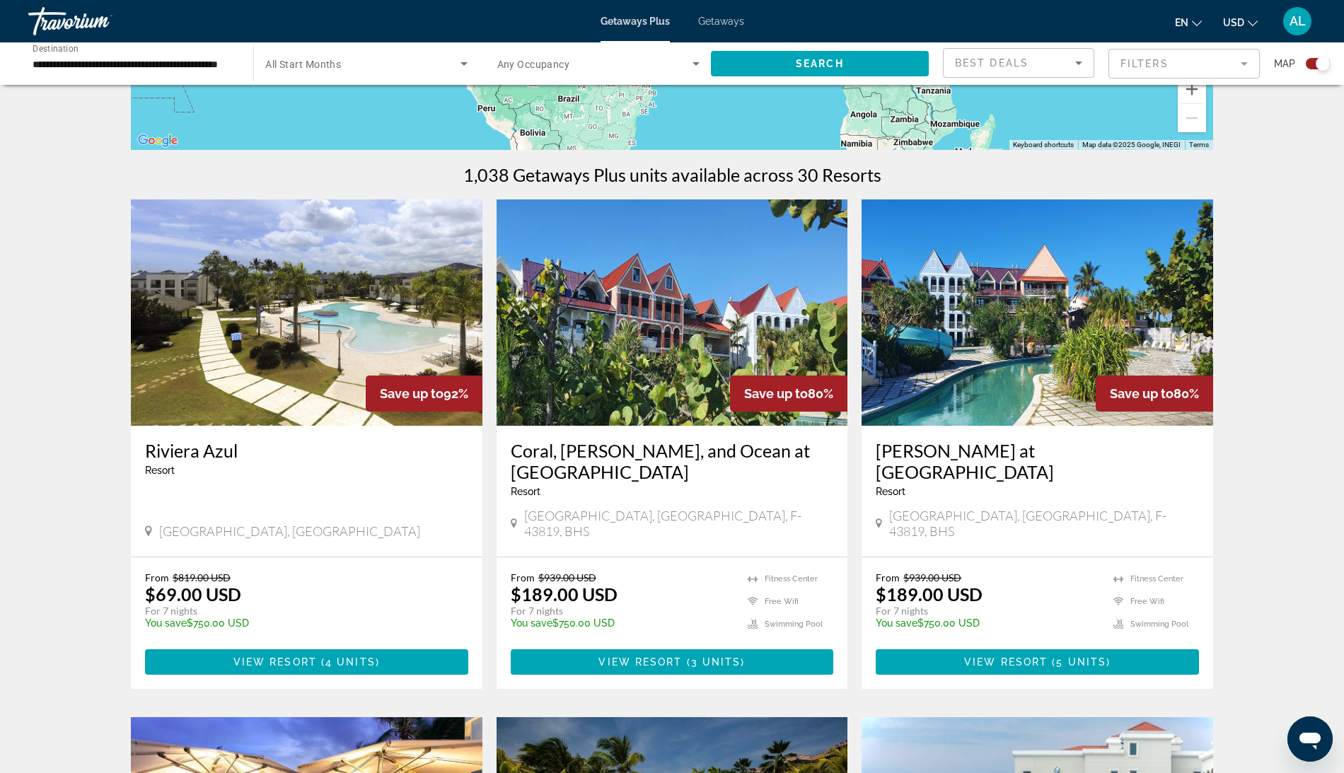
scroll to position [300, 0]
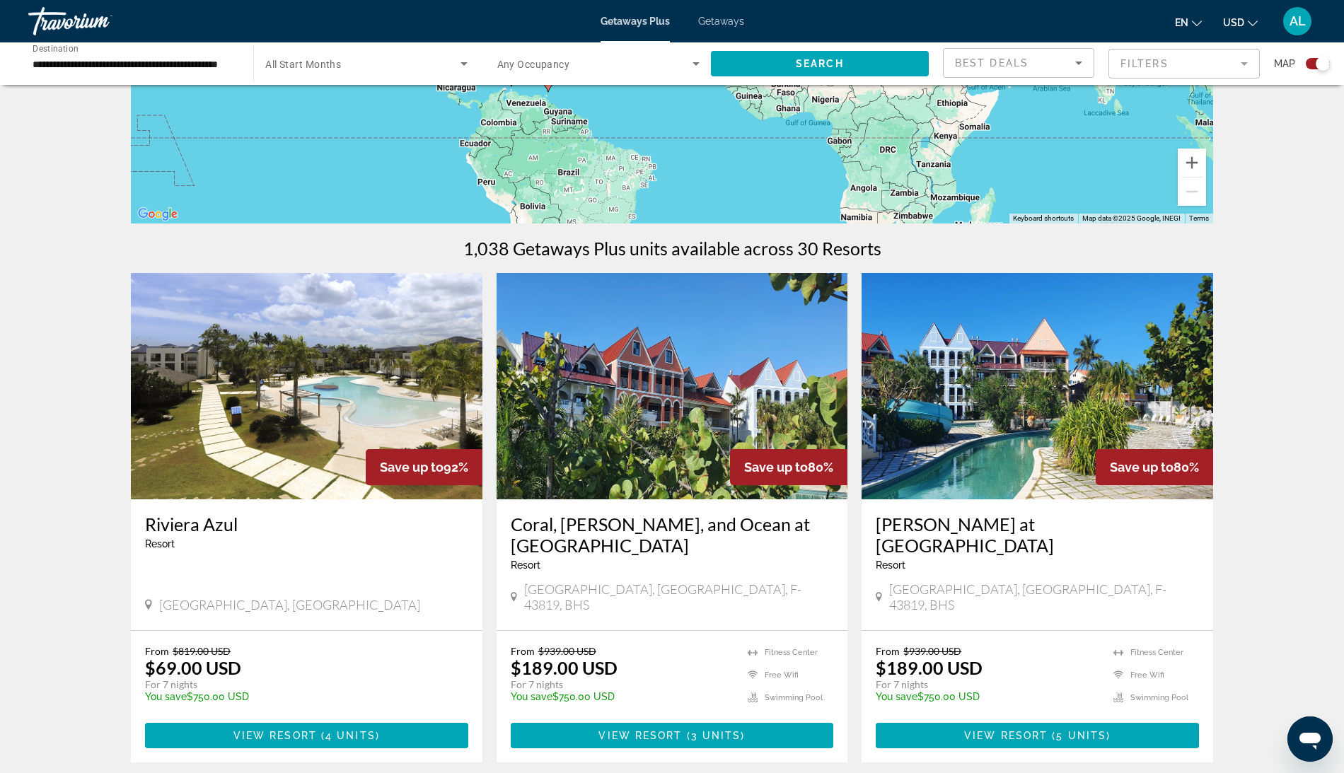
click at [736, 18] on span "Getaways" at bounding box center [721, 21] width 46 height 11
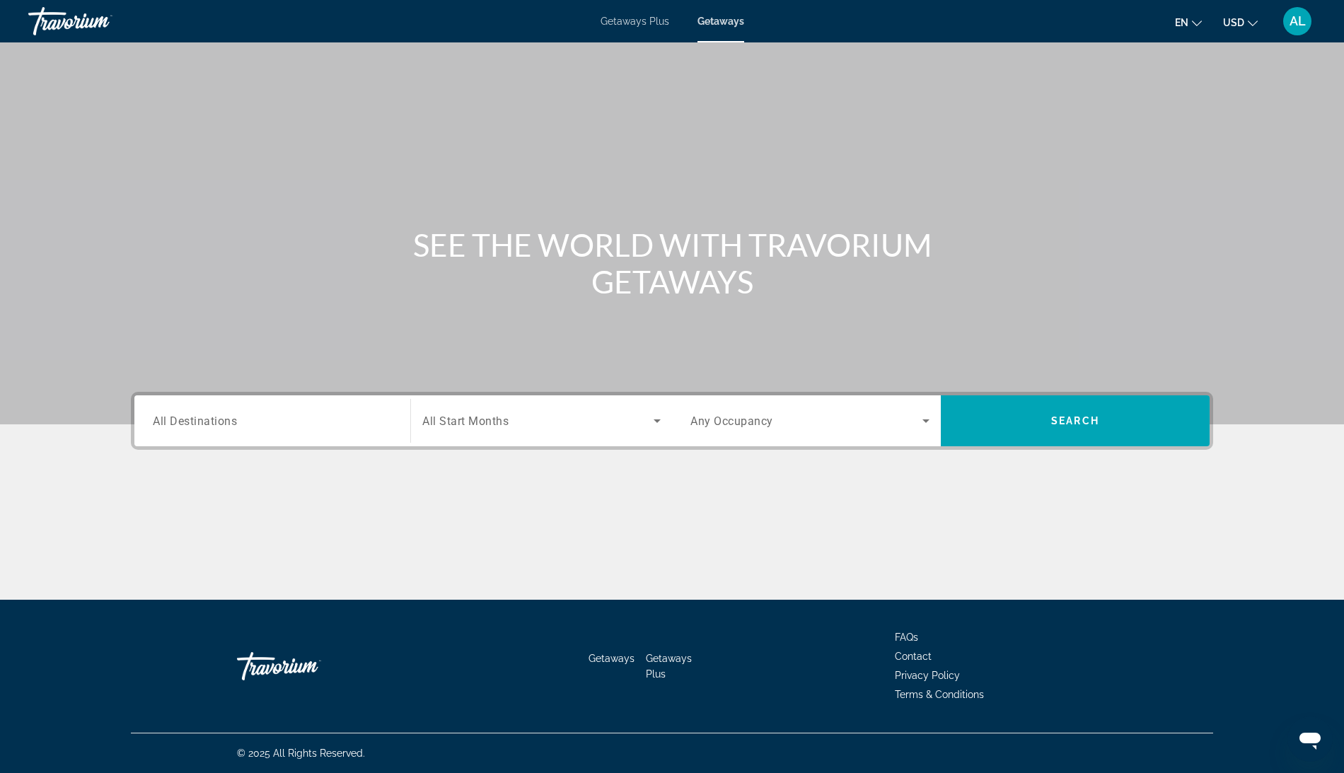
click at [153, 427] on span "All Destinations" at bounding box center [195, 420] width 84 height 13
click at [153, 430] on input "Destination All Destinations" at bounding box center [272, 421] width 239 height 17
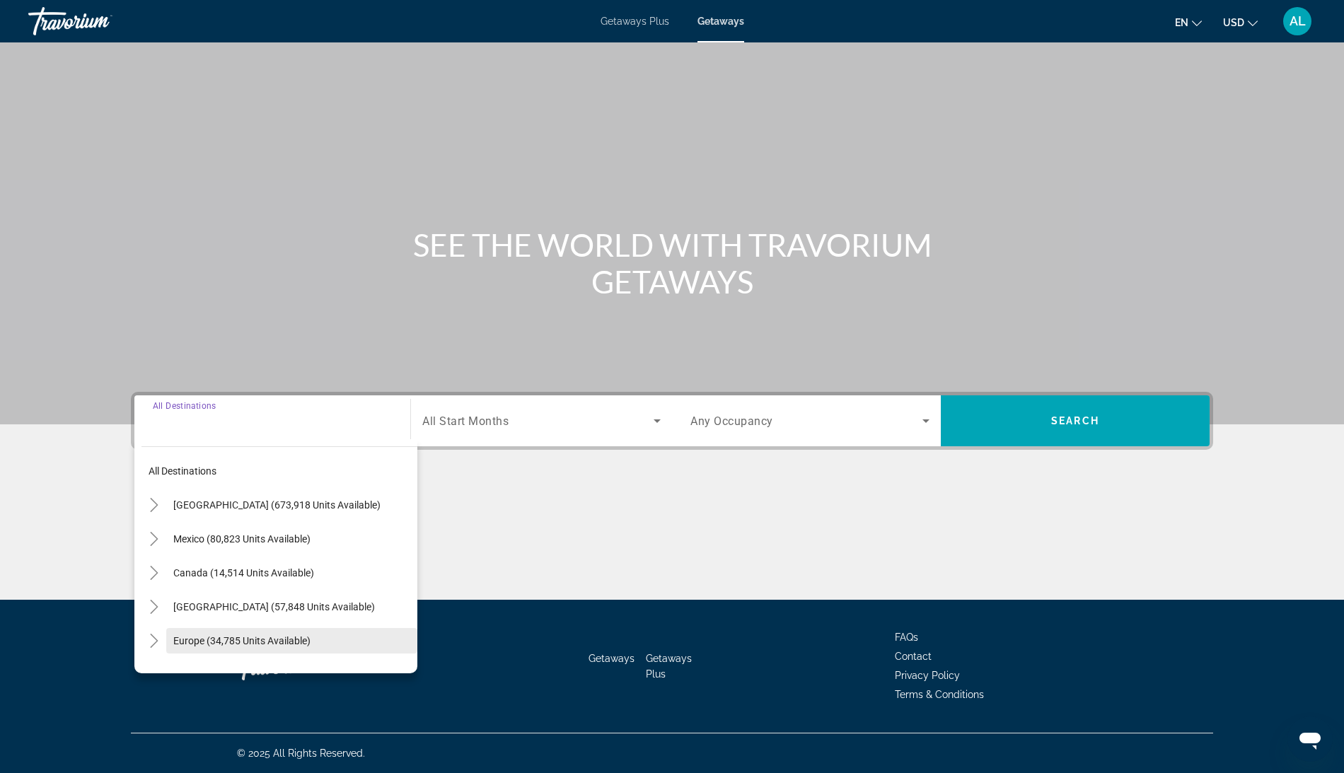
scroll to position [140, 0]
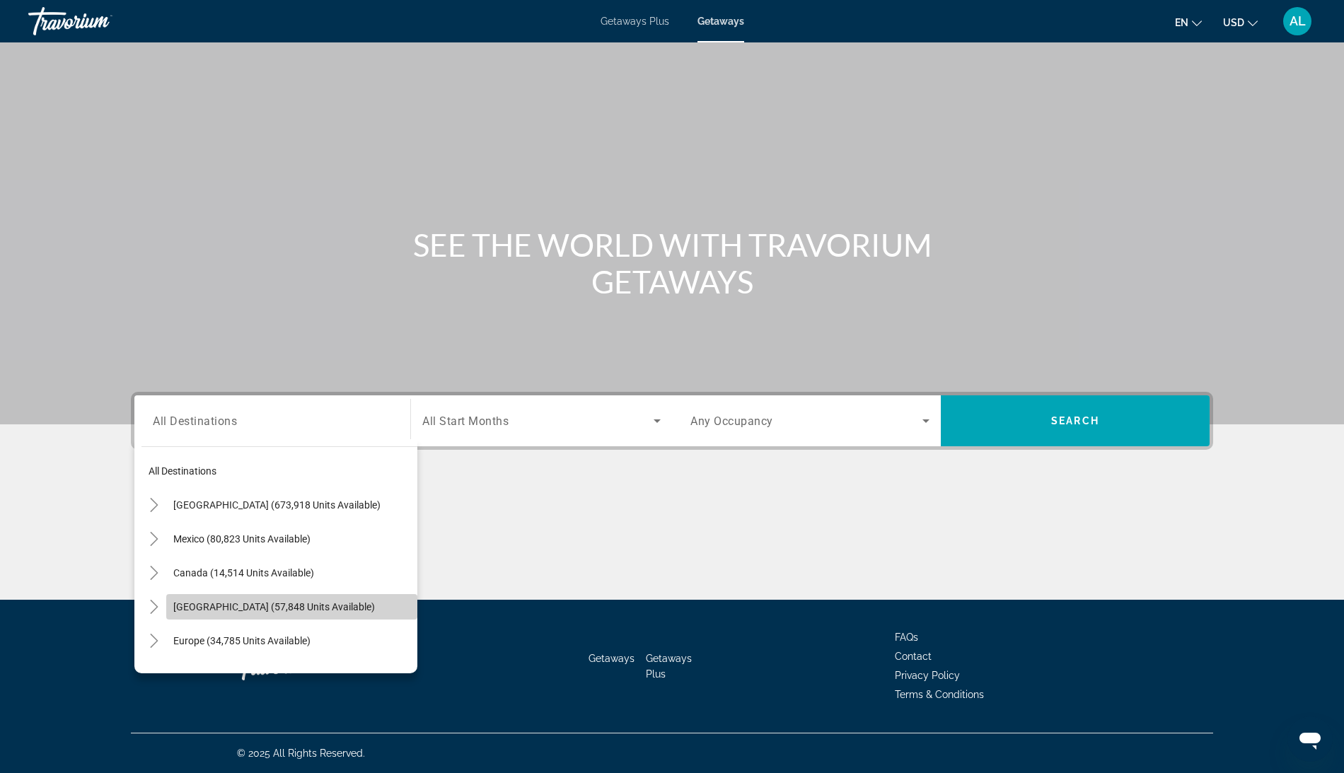
click at [173, 601] on span "[GEOGRAPHIC_DATA] (57,848 units available)" at bounding box center [274, 606] width 202 height 11
type input "**********"
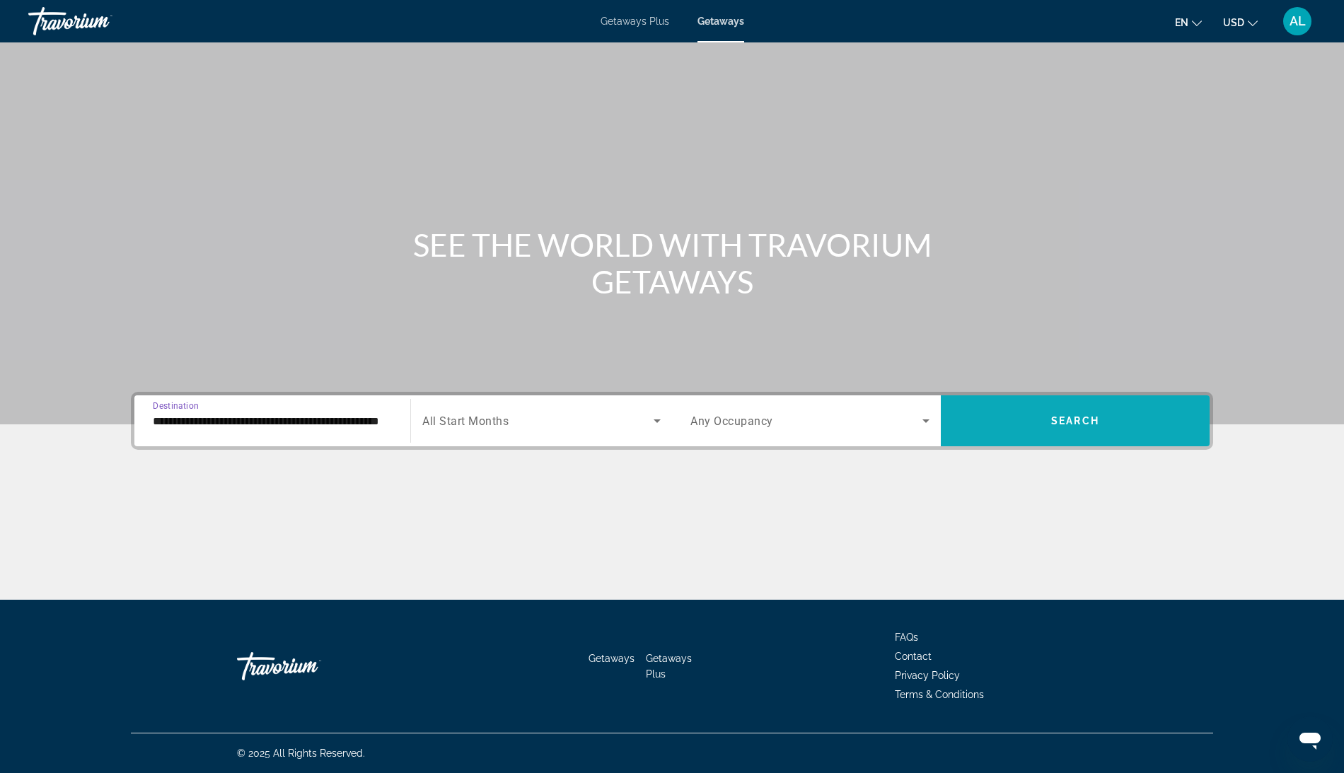
click at [1045, 404] on span "Search widget" at bounding box center [1075, 421] width 269 height 34
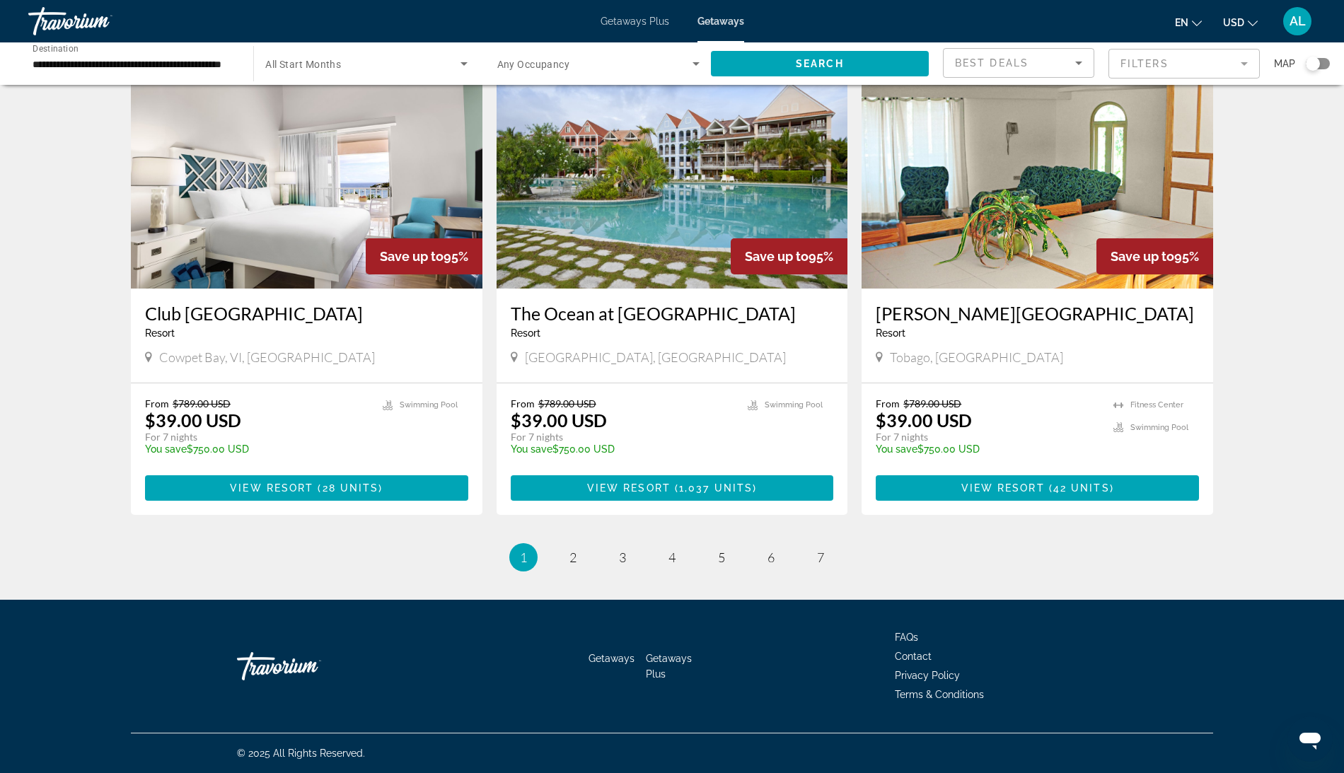
scroll to position [1939, 0]
click at [128, 73] on input "**********" at bounding box center [134, 64] width 202 height 17
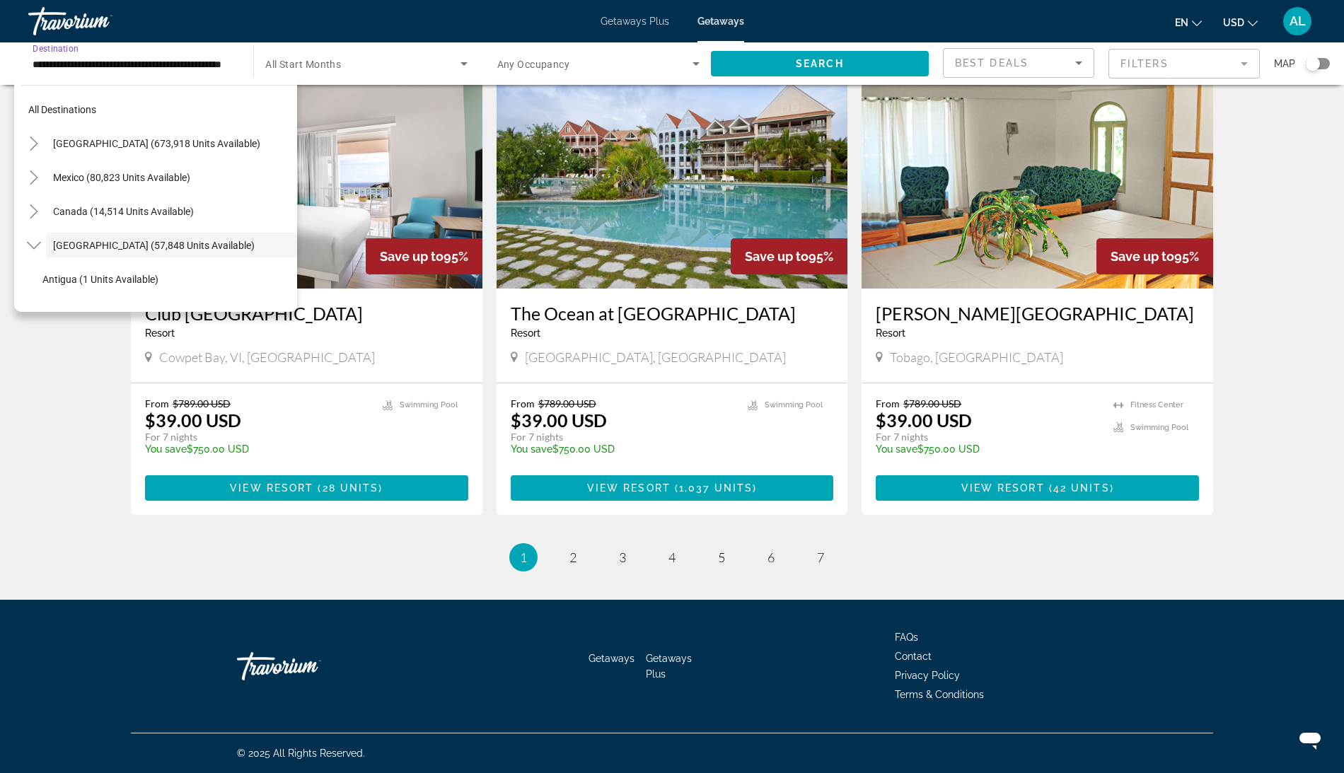
scroll to position [30, 0]
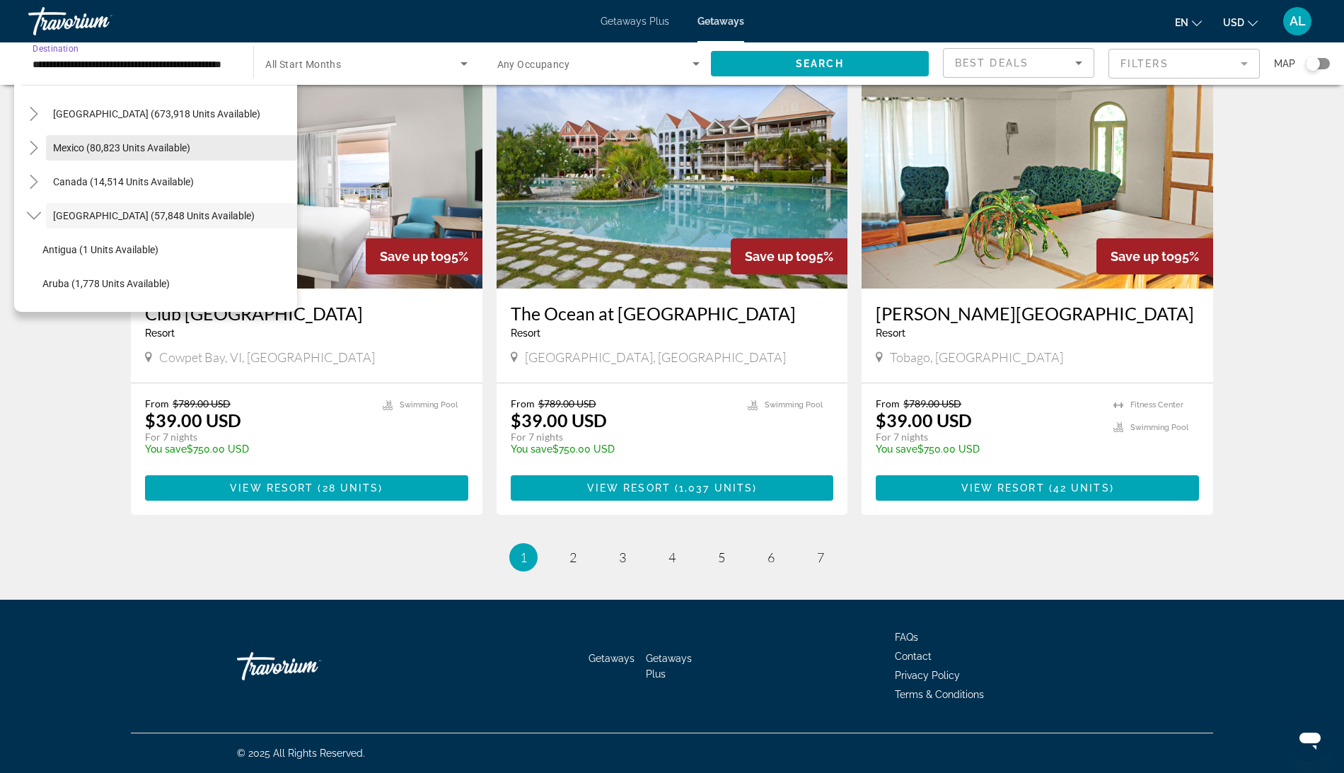
click at [120, 153] on span "Mexico (80,823 units available)" at bounding box center [121, 147] width 137 height 11
type input "**********"
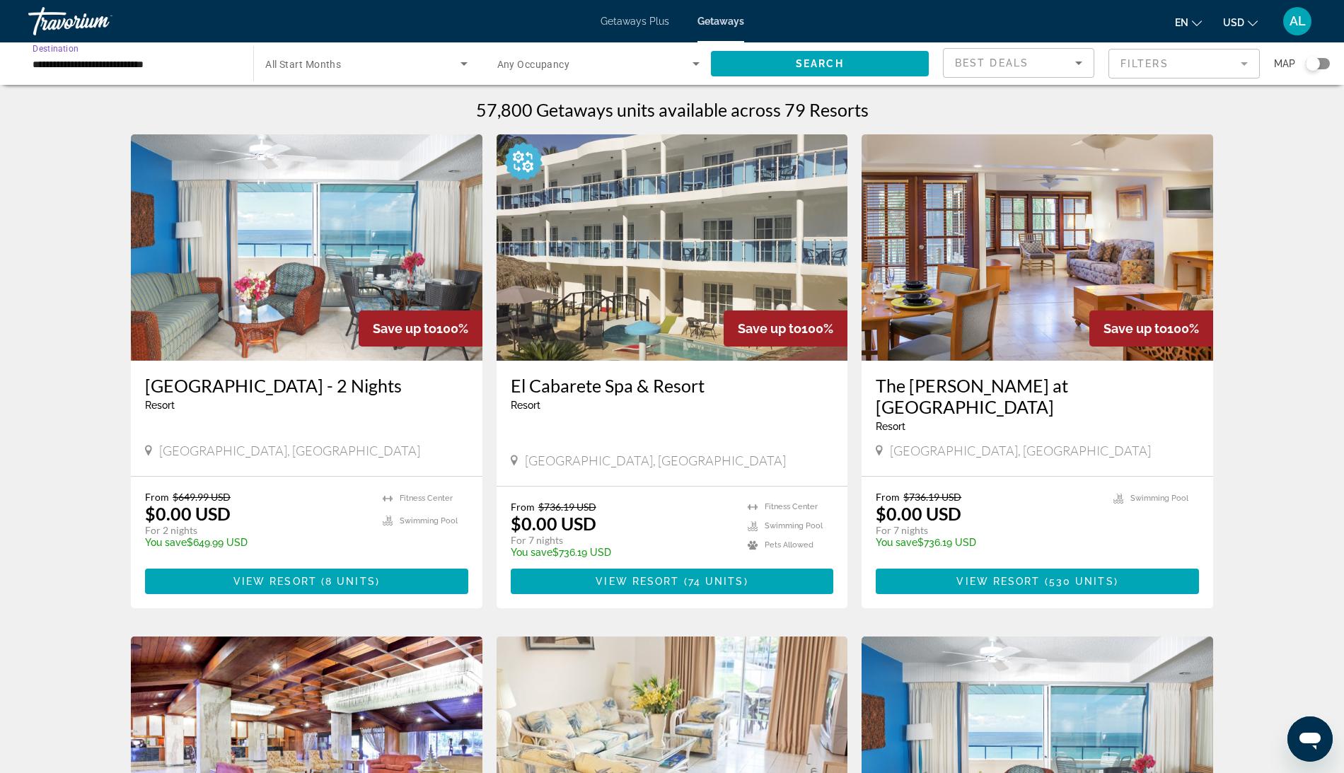
scroll to position [0, 0]
click at [826, 69] on span "Search" at bounding box center [820, 63] width 48 height 11
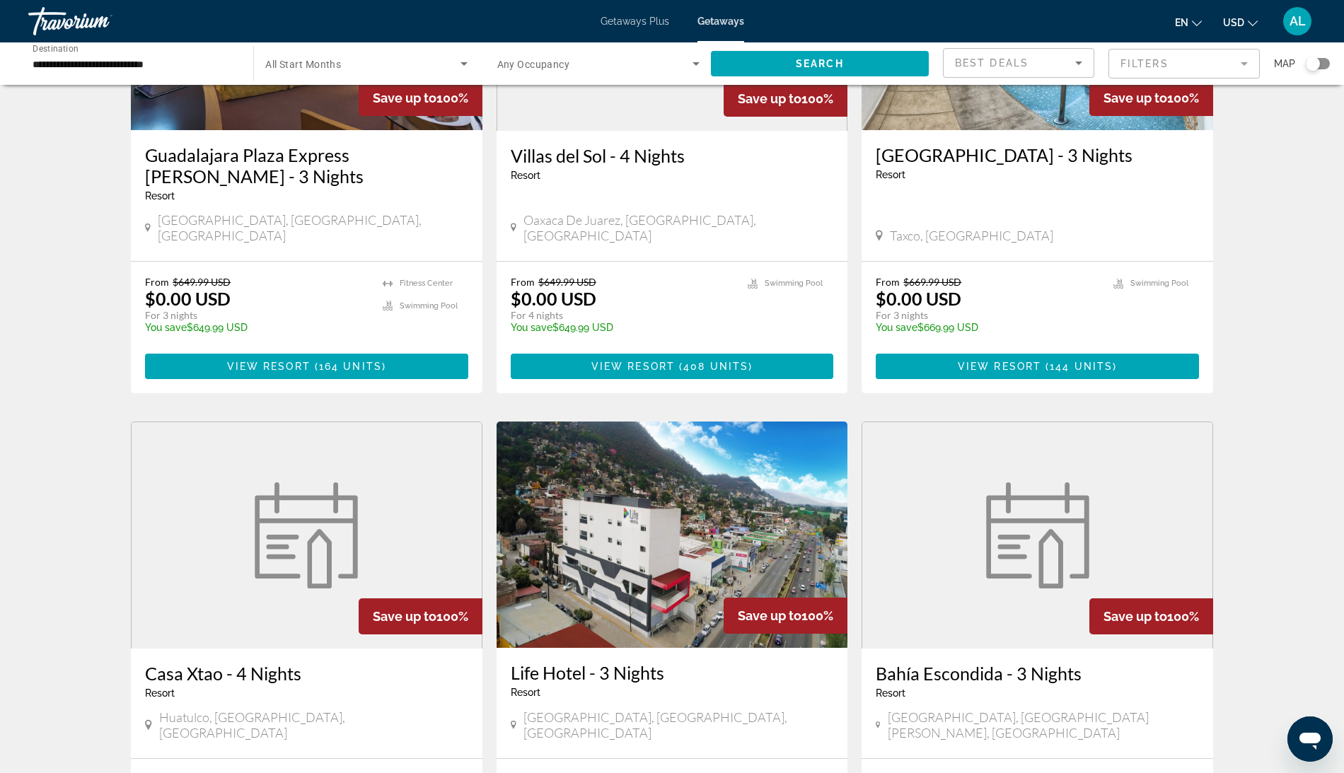
scroll to position [662, 0]
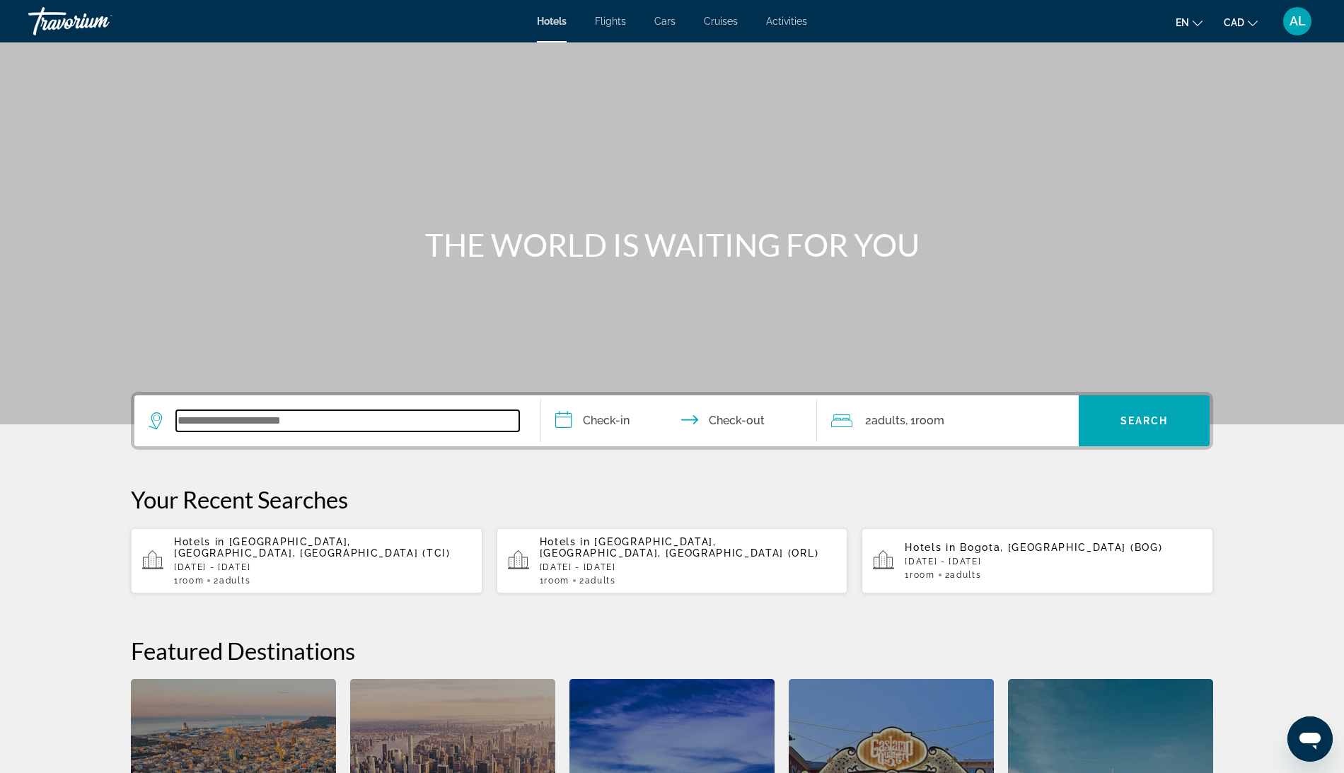
click at [182, 431] on input "Search widget" at bounding box center [347, 420] width 343 height 21
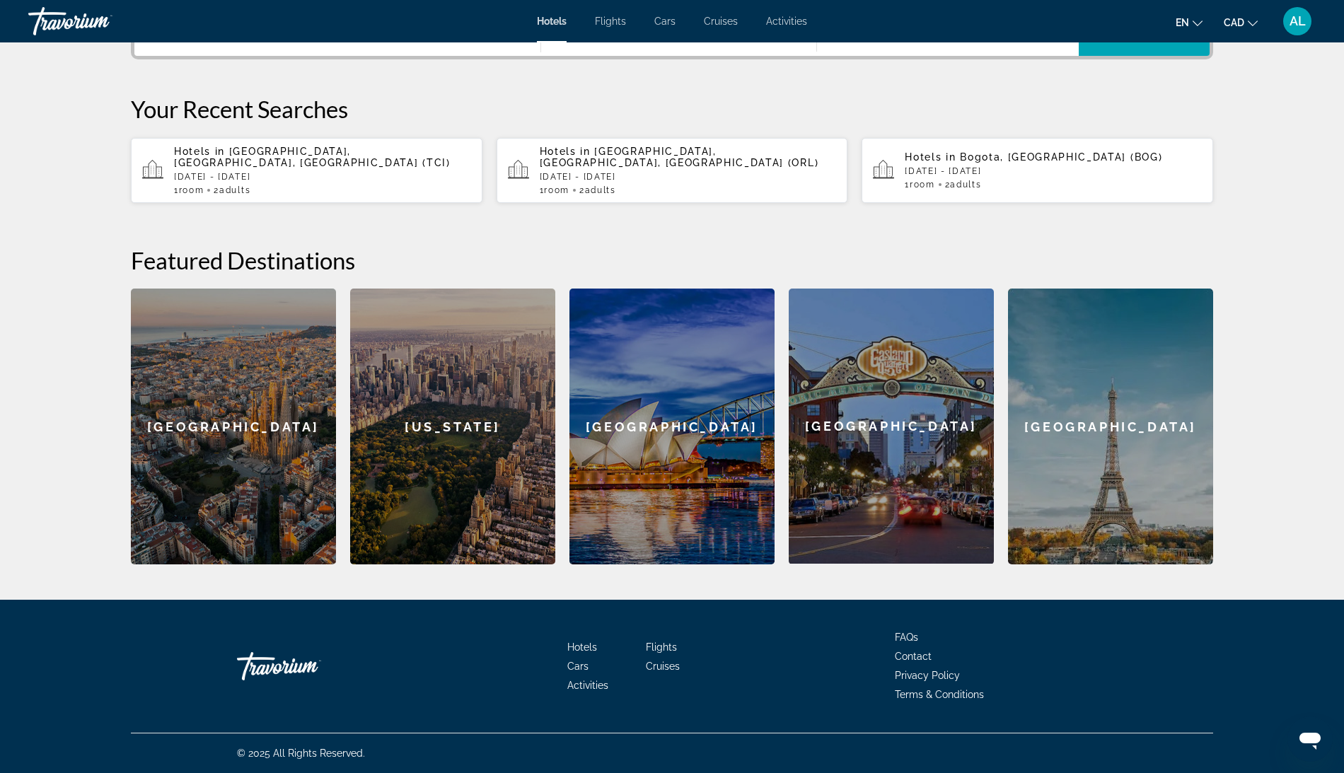
type input "*"
type input "**********"
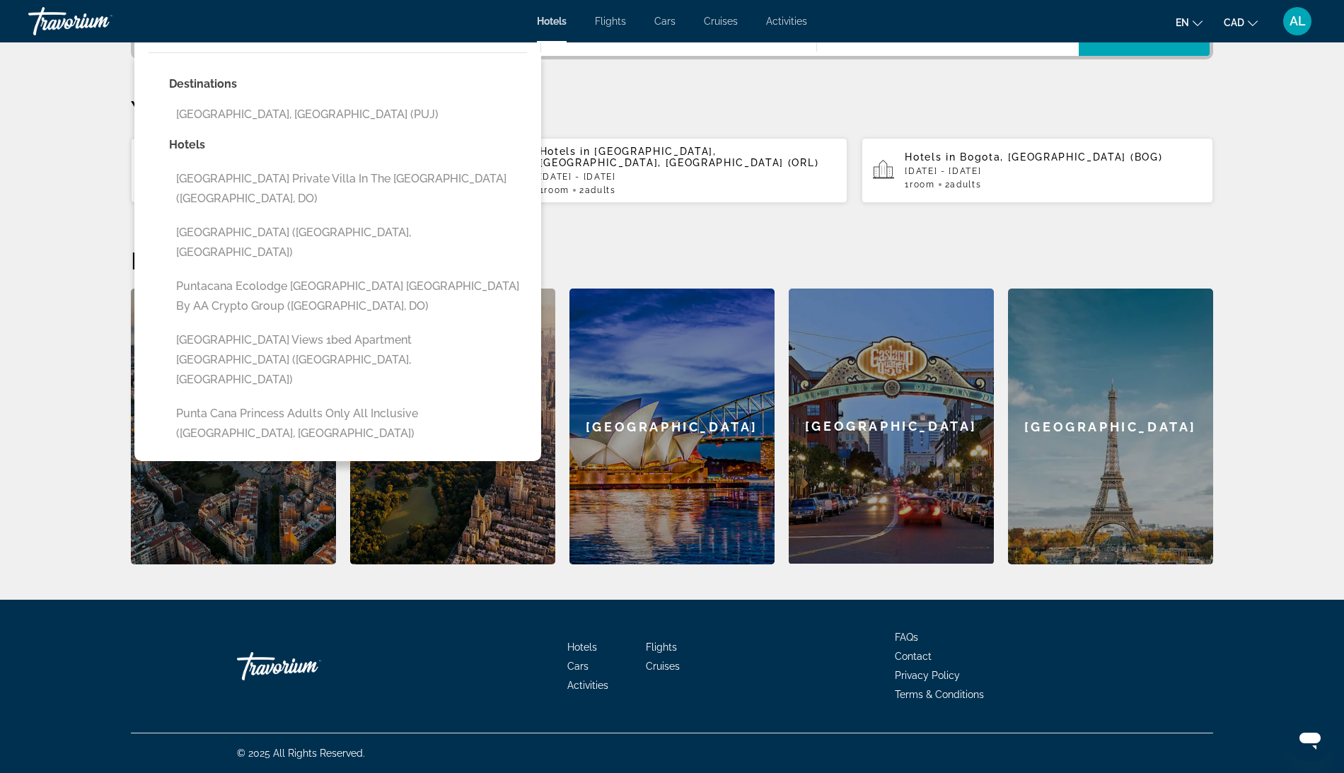
click at [1079, 56] on div "2 Adult Adults , 1 Room rooms" at bounding box center [955, 30] width 248 height 51
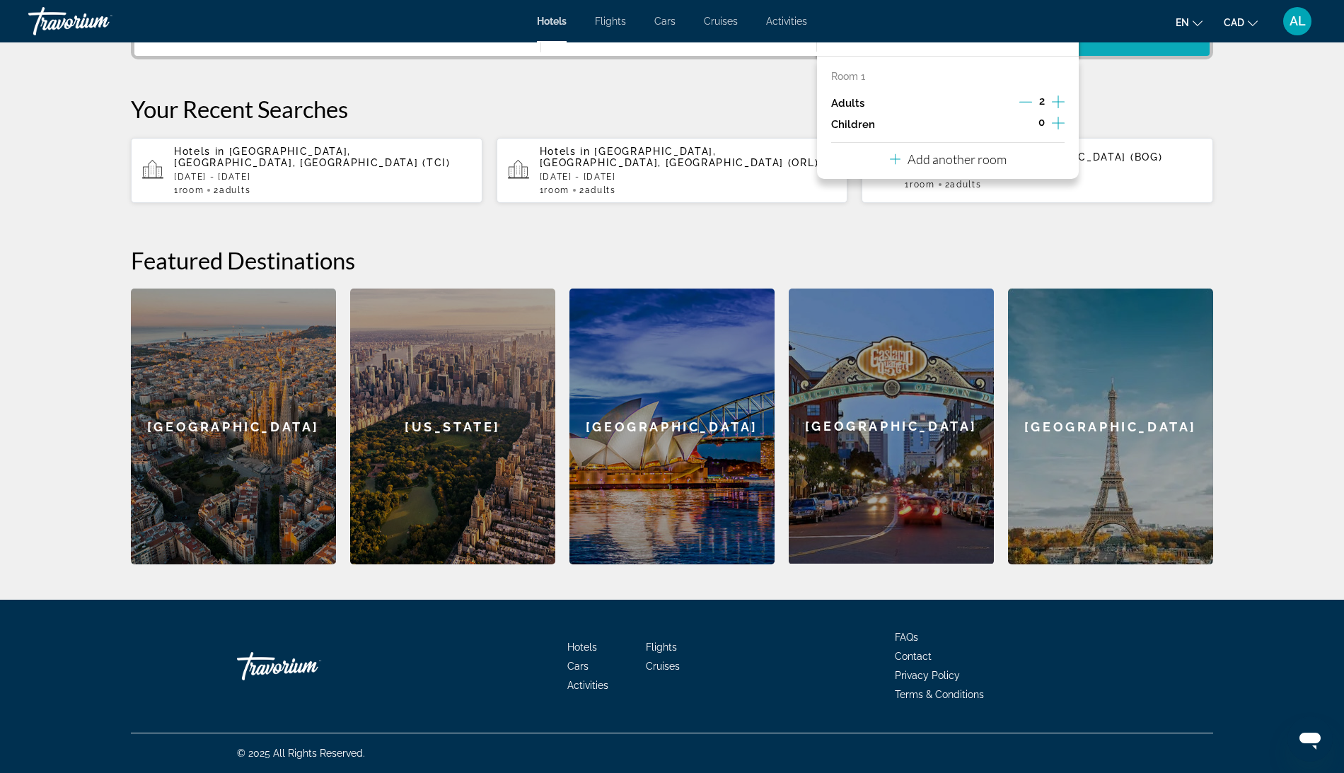
click at [1194, 47] on span "Search widget" at bounding box center [1144, 30] width 131 height 34
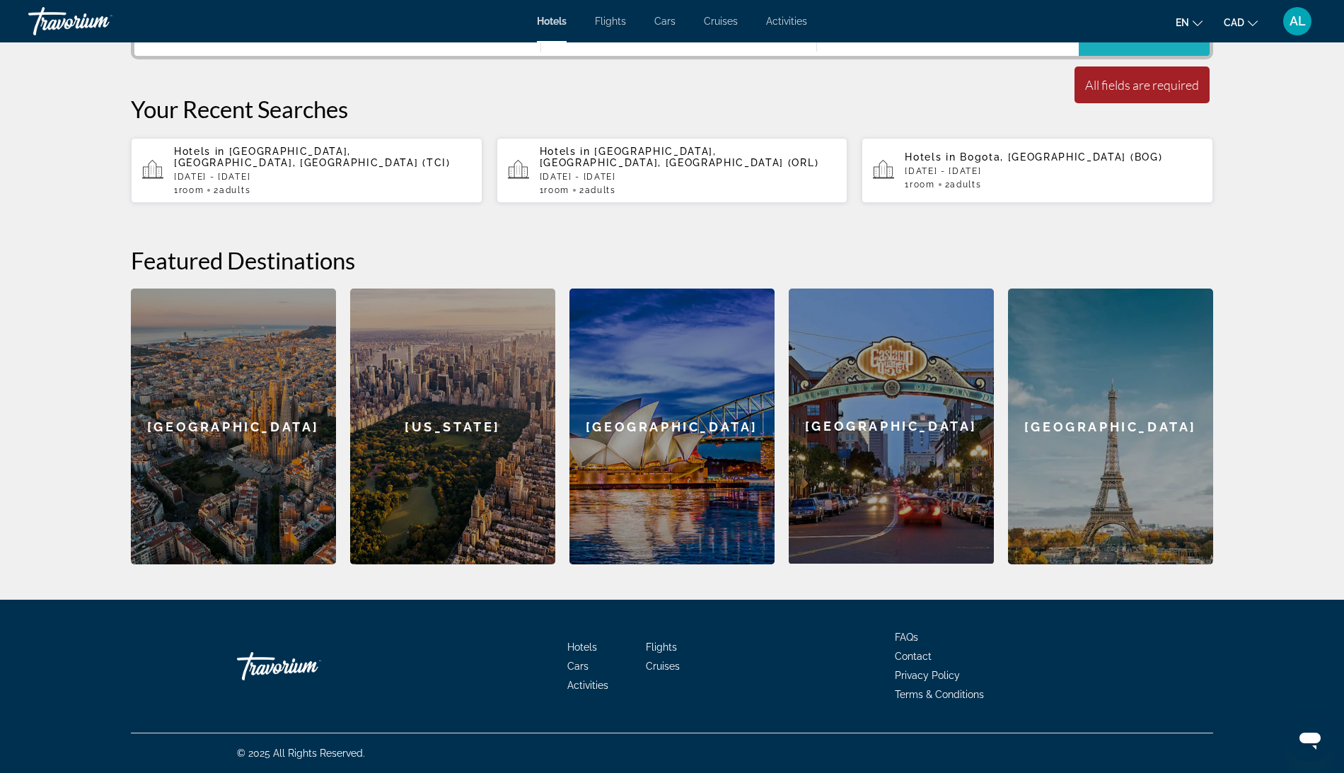
drag, startPoint x: 1194, startPoint y: 81, endPoint x: 881, endPoint y: 81, distance: 313.3
click at [887, 56] on div "**********" at bounding box center [671, 30] width 1075 height 51
click at [603, 60] on input "**********" at bounding box center [681, 32] width 281 height 55
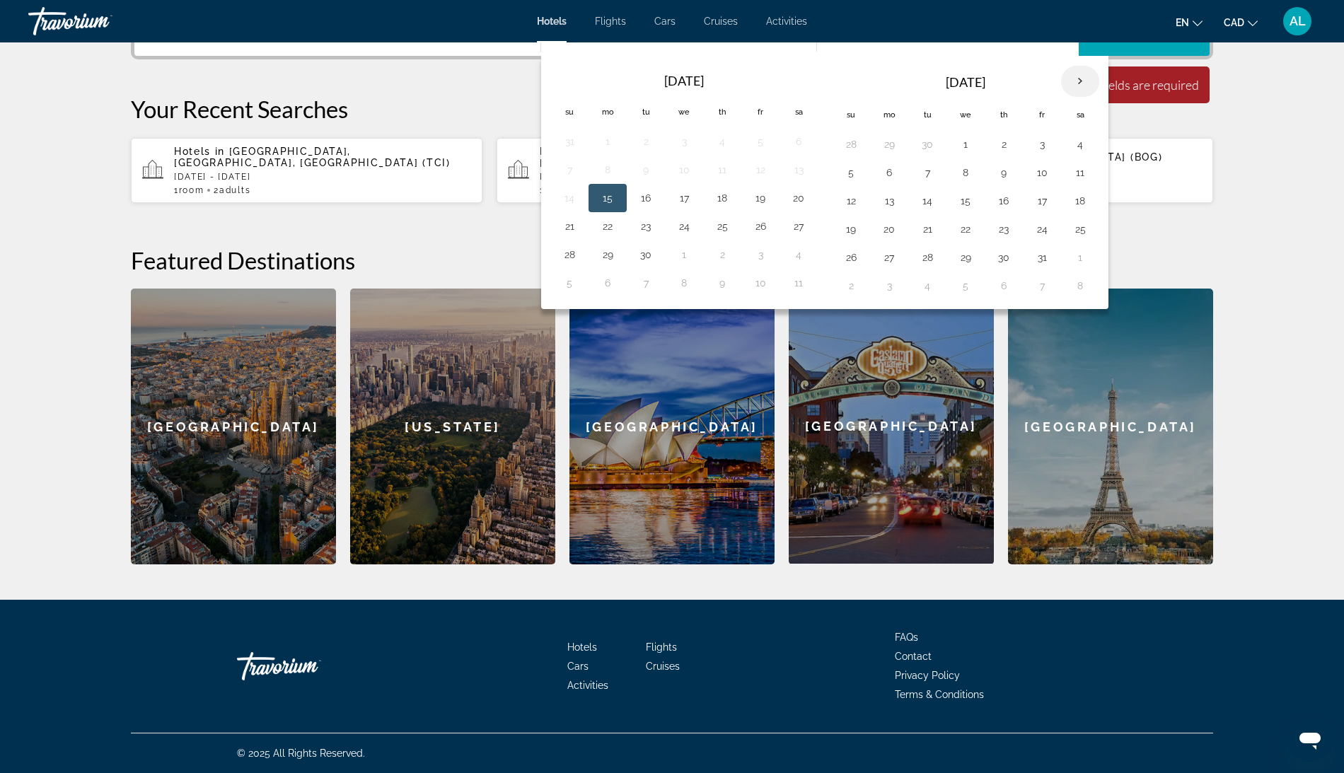
click at [1096, 97] on th "Next month" at bounding box center [1080, 81] width 38 height 31
click at [977, 239] on button "24" at bounding box center [965, 229] width 23 height 20
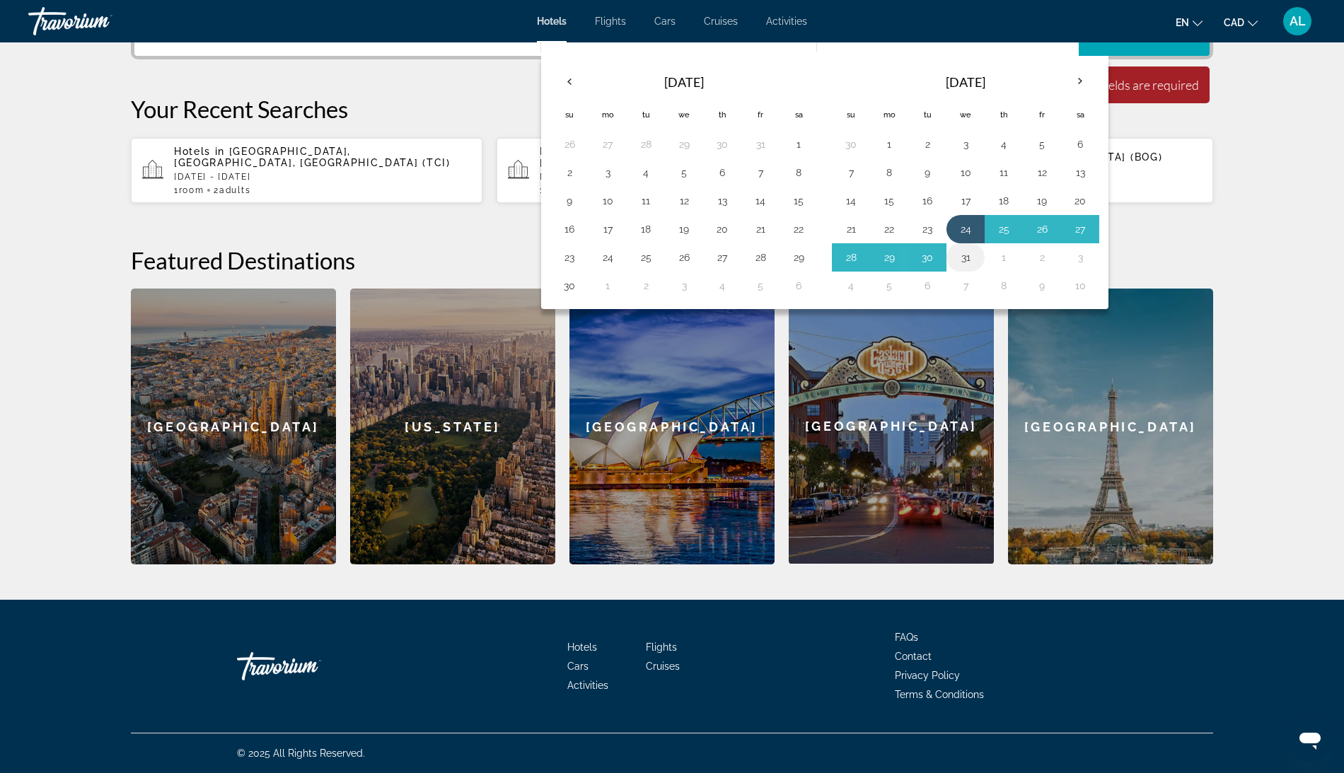
click at [977, 267] on button "31" at bounding box center [965, 258] width 23 height 20
type input "**********"
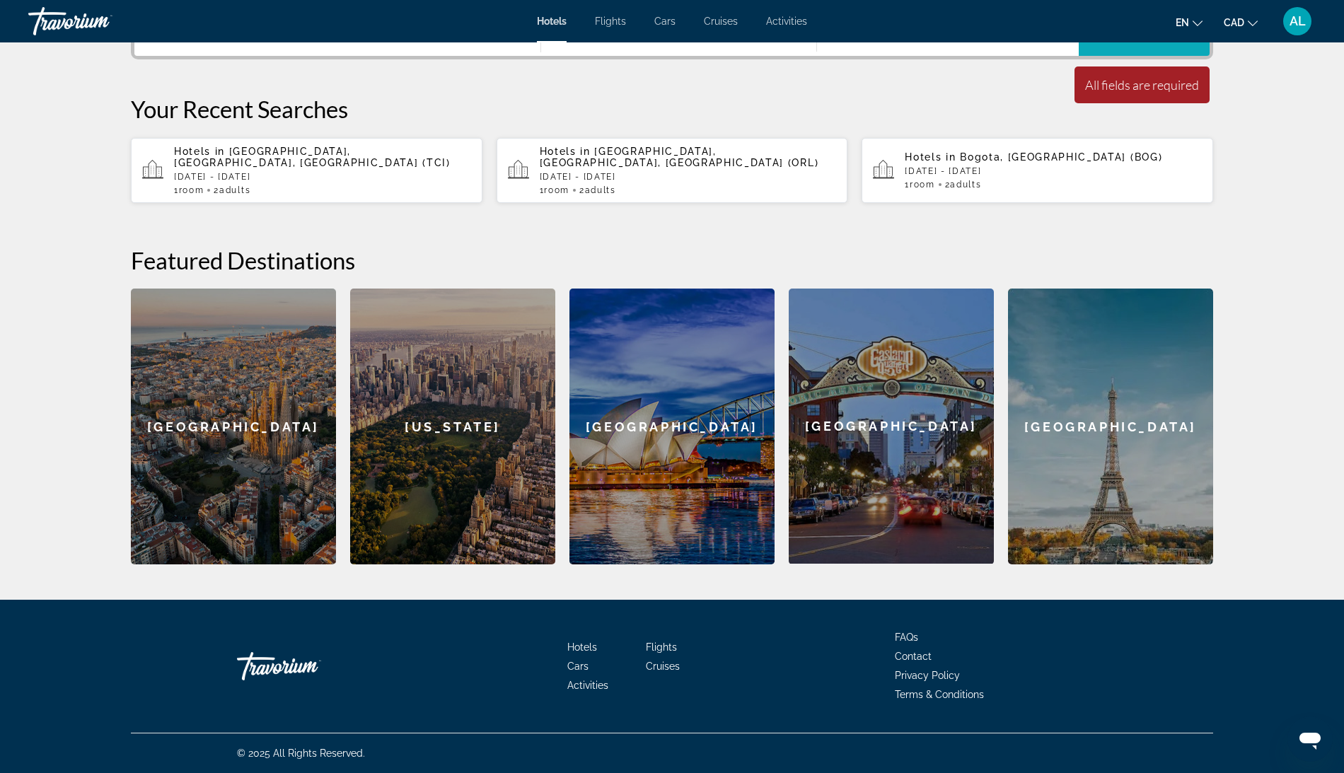
click at [1195, 47] on span "Search widget" at bounding box center [1144, 30] width 131 height 34
click at [1168, 36] on span "Search" at bounding box center [1144, 30] width 48 height 11
click at [176, 41] on input "**********" at bounding box center [347, 30] width 343 height 21
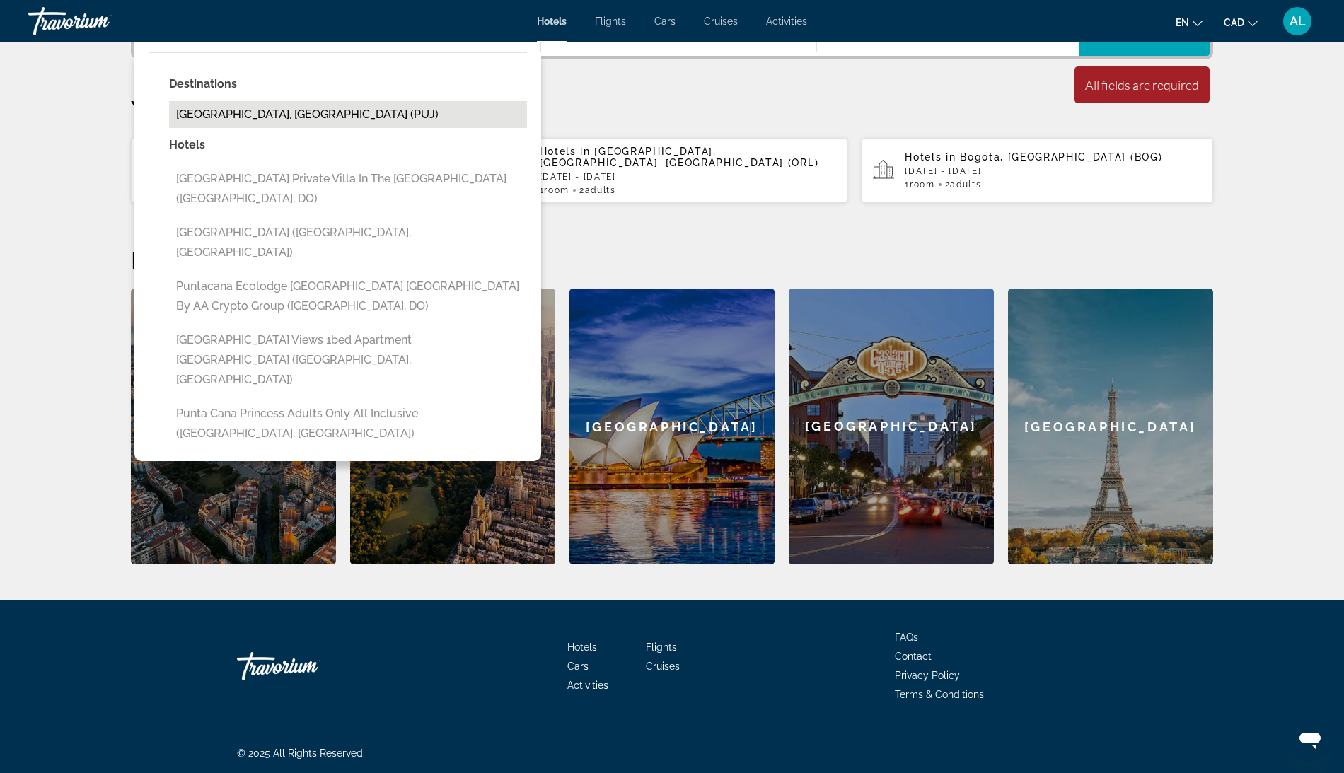
click at [169, 128] on button "Punta Cana, Dominican Republic (PUJ)" at bounding box center [348, 114] width 358 height 27
type input "**********"
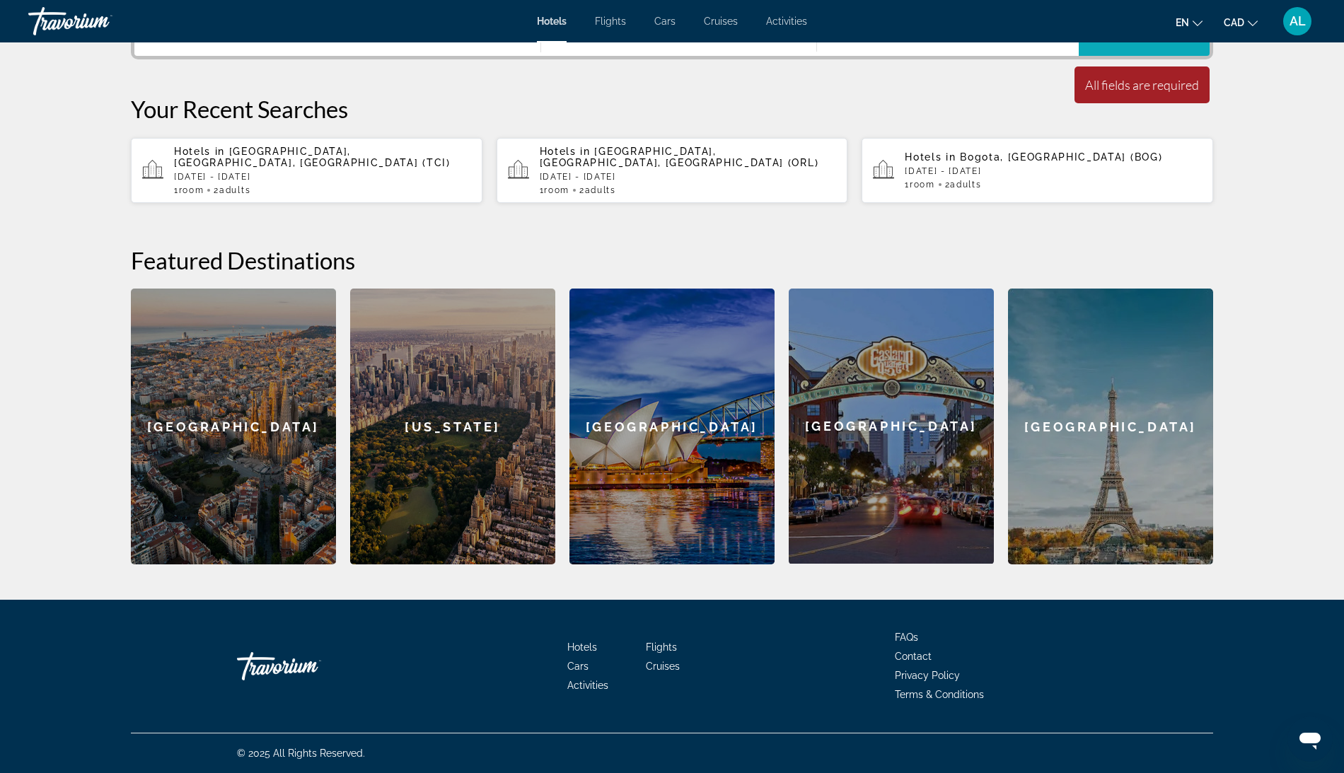
click at [1172, 47] on span "Search widget" at bounding box center [1144, 30] width 131 height 34
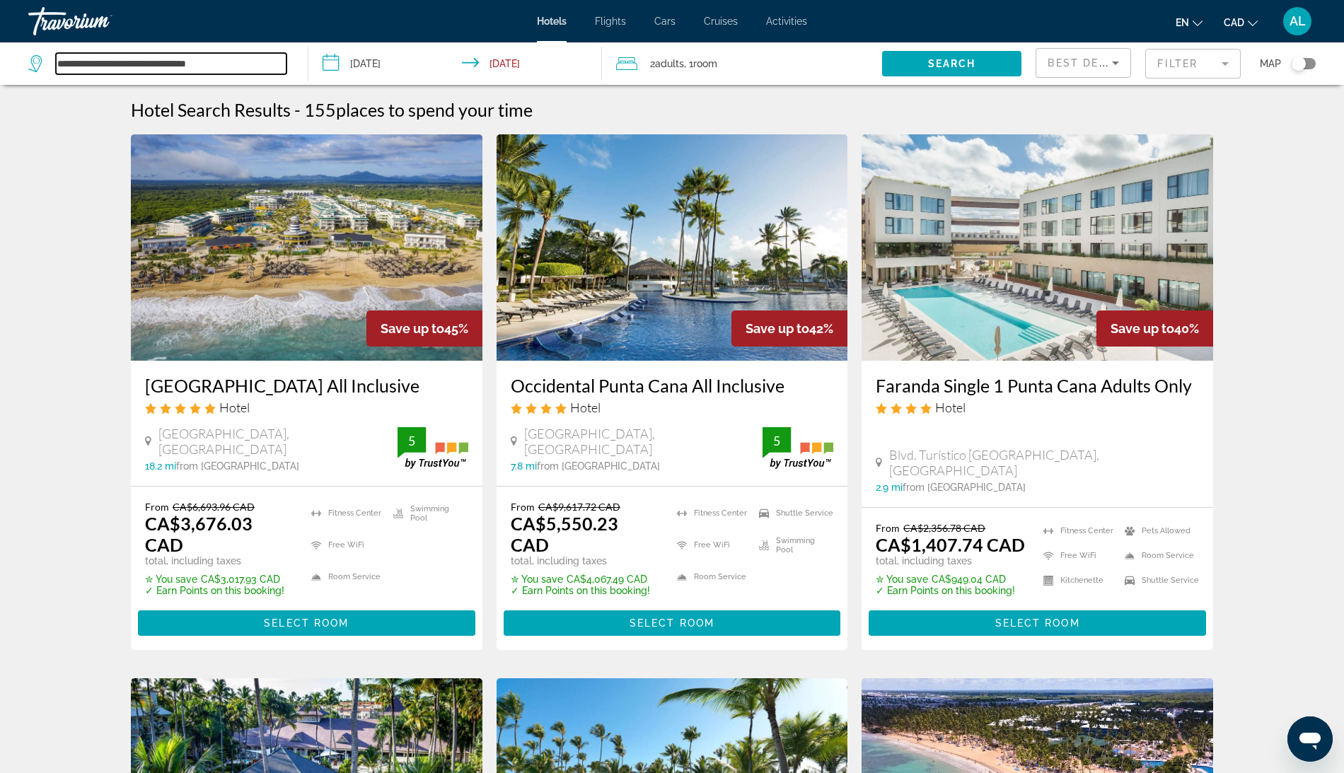
click at [132, 66] on input "**********" at bounding box center [171, 63] width 231 height 21
type input "**********"
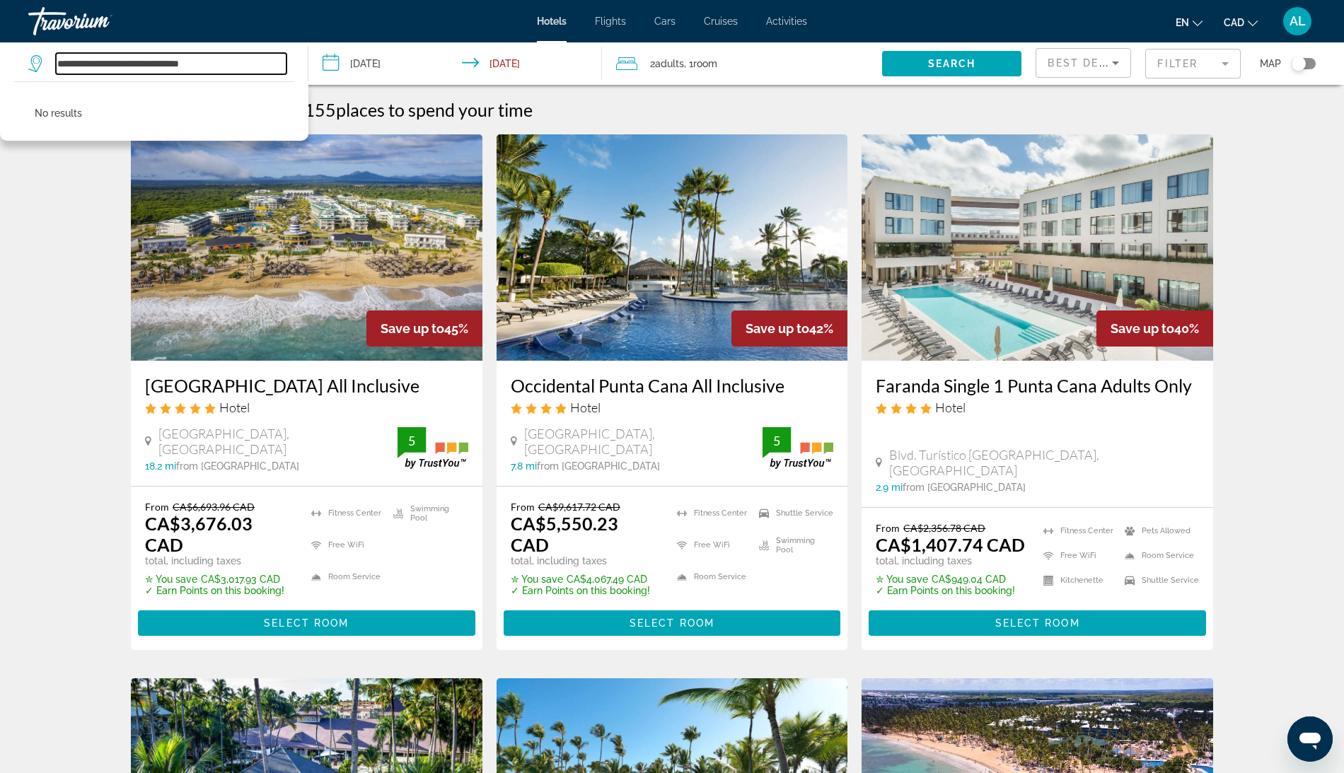
drag, startPoint x: 267, startPoint y: 76, endPoint x: 66, endPoint y: 71, distance: 200.2
click at [66, 71] on input "**********" at bounding box center [171, 63] width 231 height 21
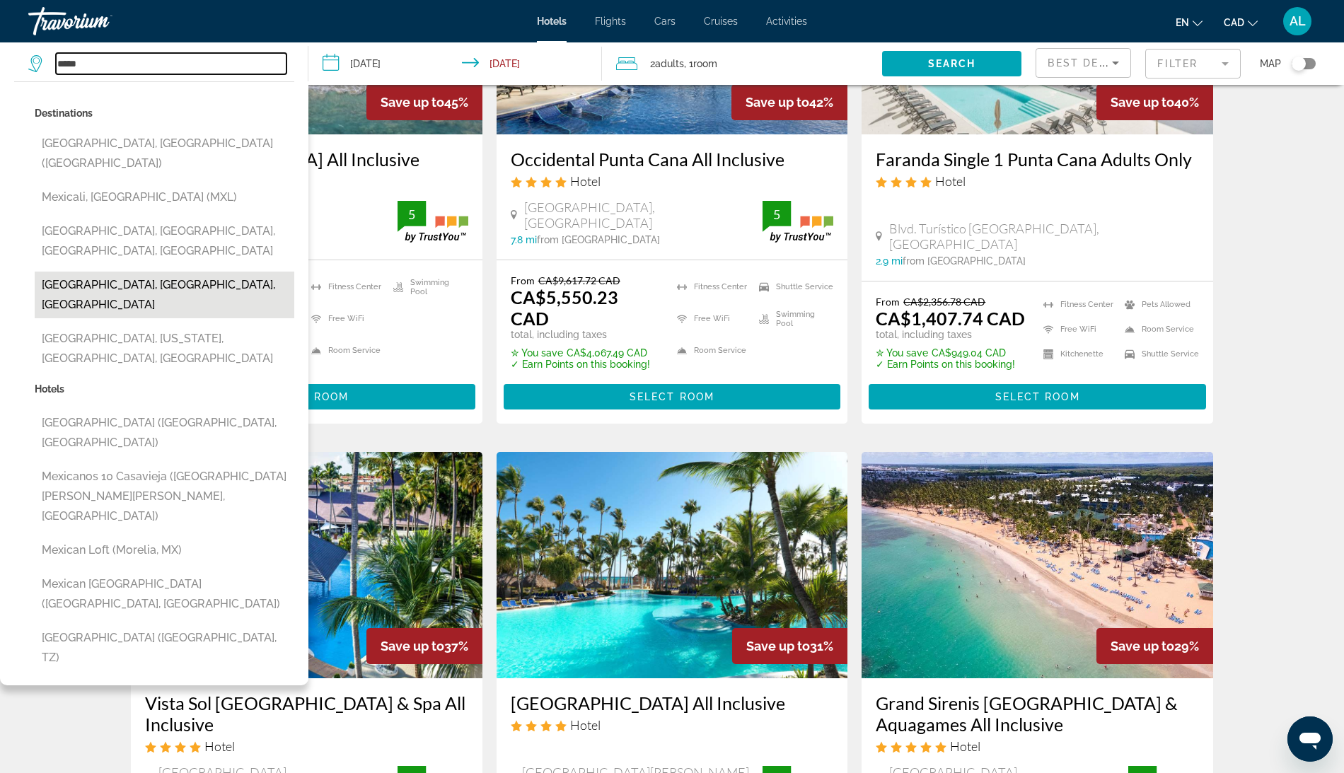
scroll to position [222, 0]
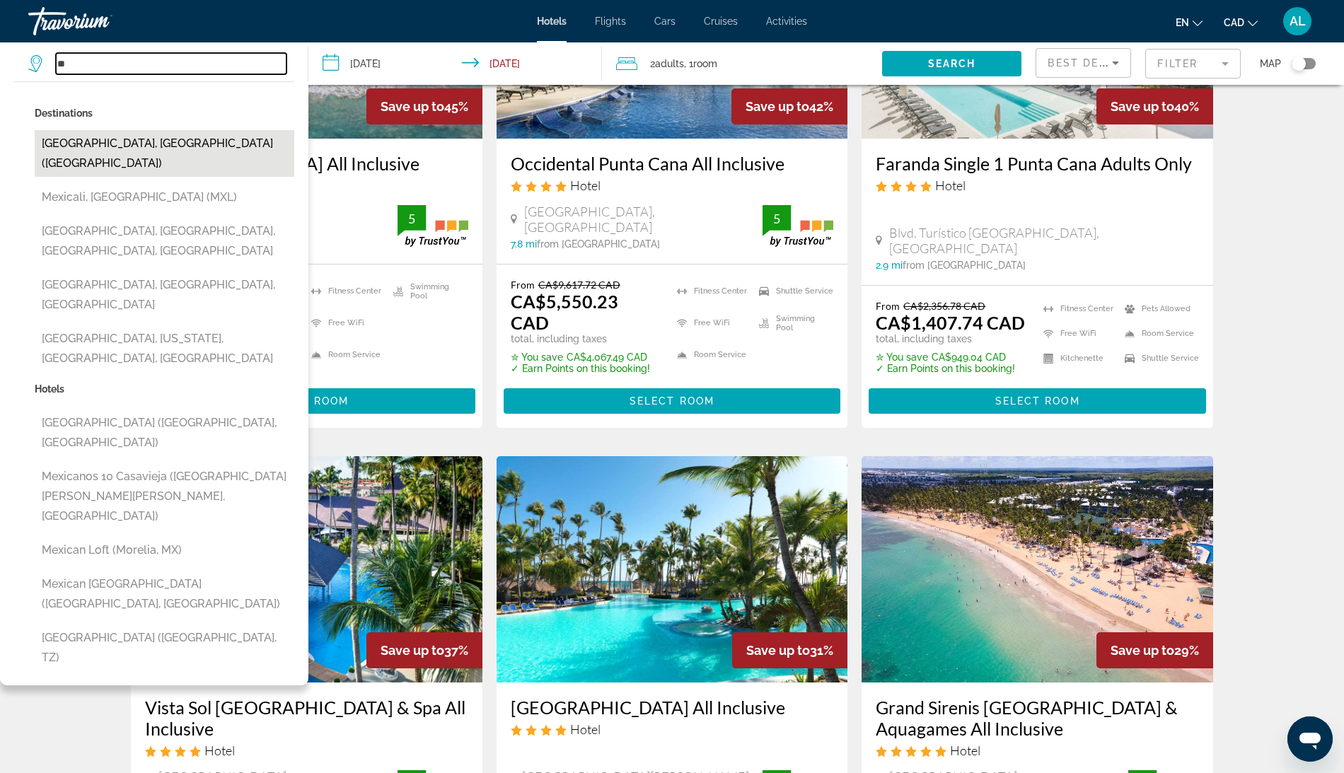
type input "*"
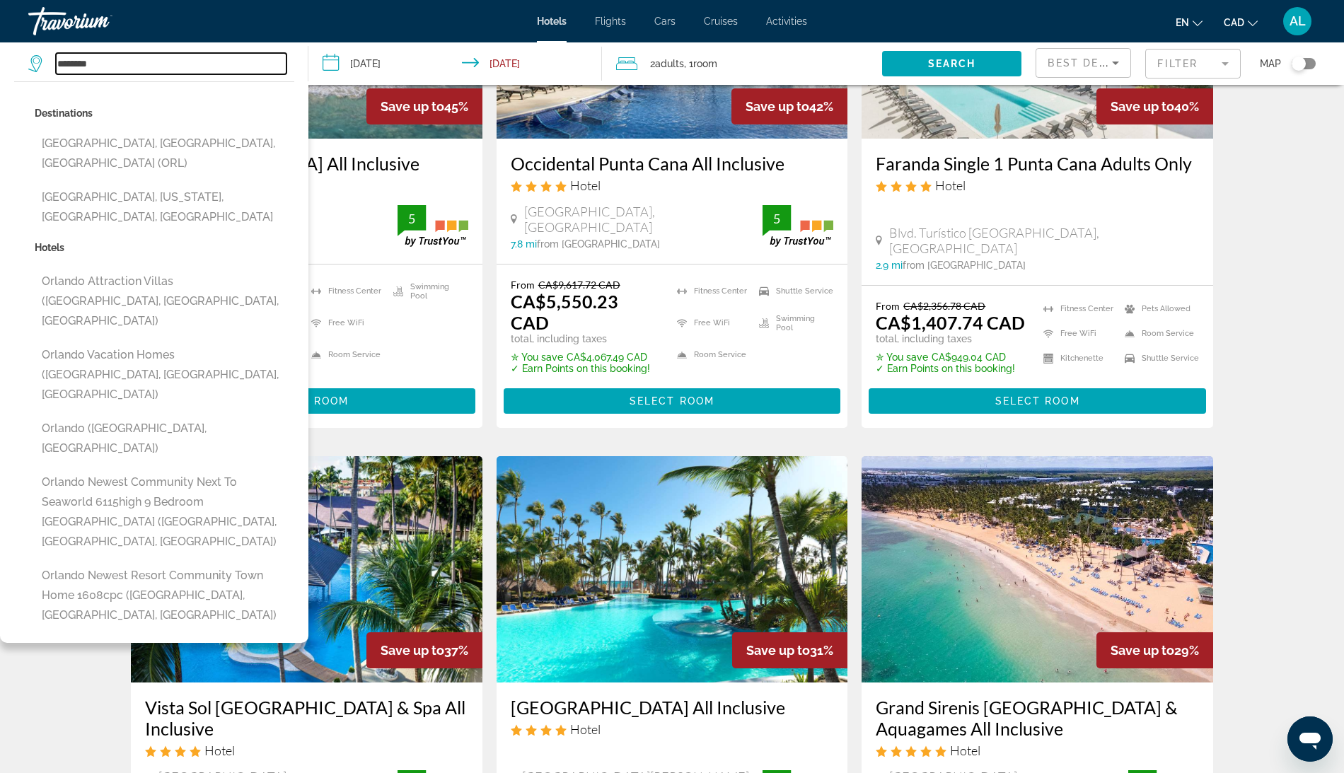
type input "*******"
click at [388, 64] on input "**********" at bounding box center [458, 65] width 300 height 47
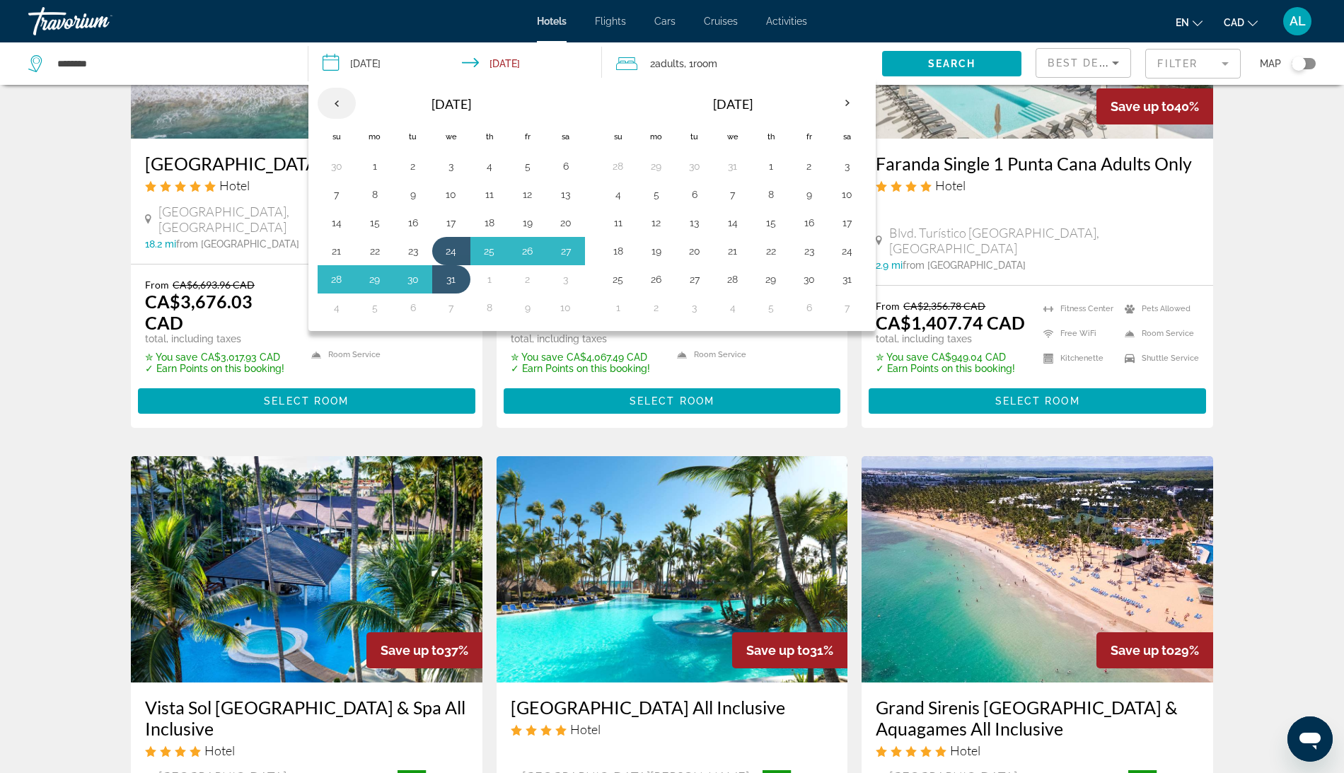
click at [328, 110] on th "Previous month" at bounding box center [337, 103] width 38 height 31
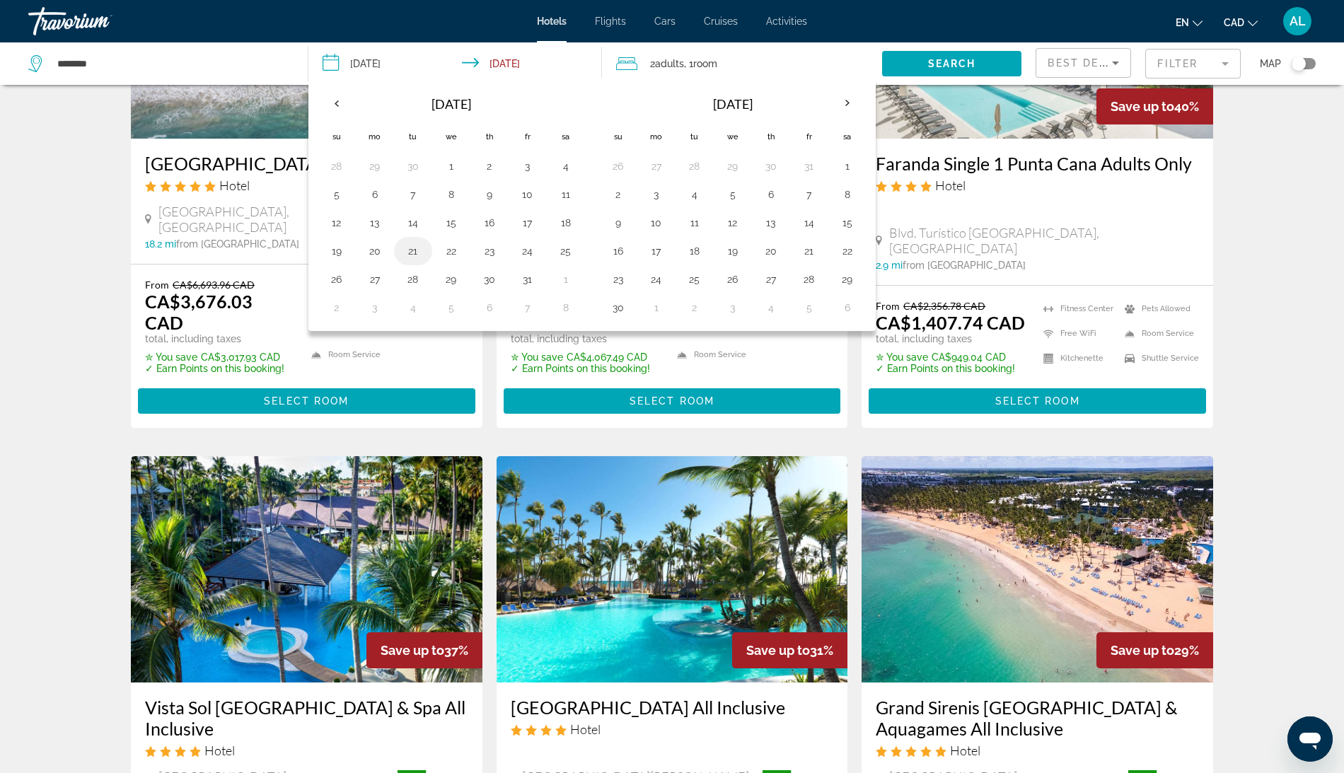
click at [405, 261] on button "21" at bounding box center [413, 251] width 23 height 20
click at [434, 265] on td "22" at bounding box center [451, 251] width 38 height 28
click at [451, 261] on button "22" at bounding box center [451, 251] width 23 height 20
type input "**********"
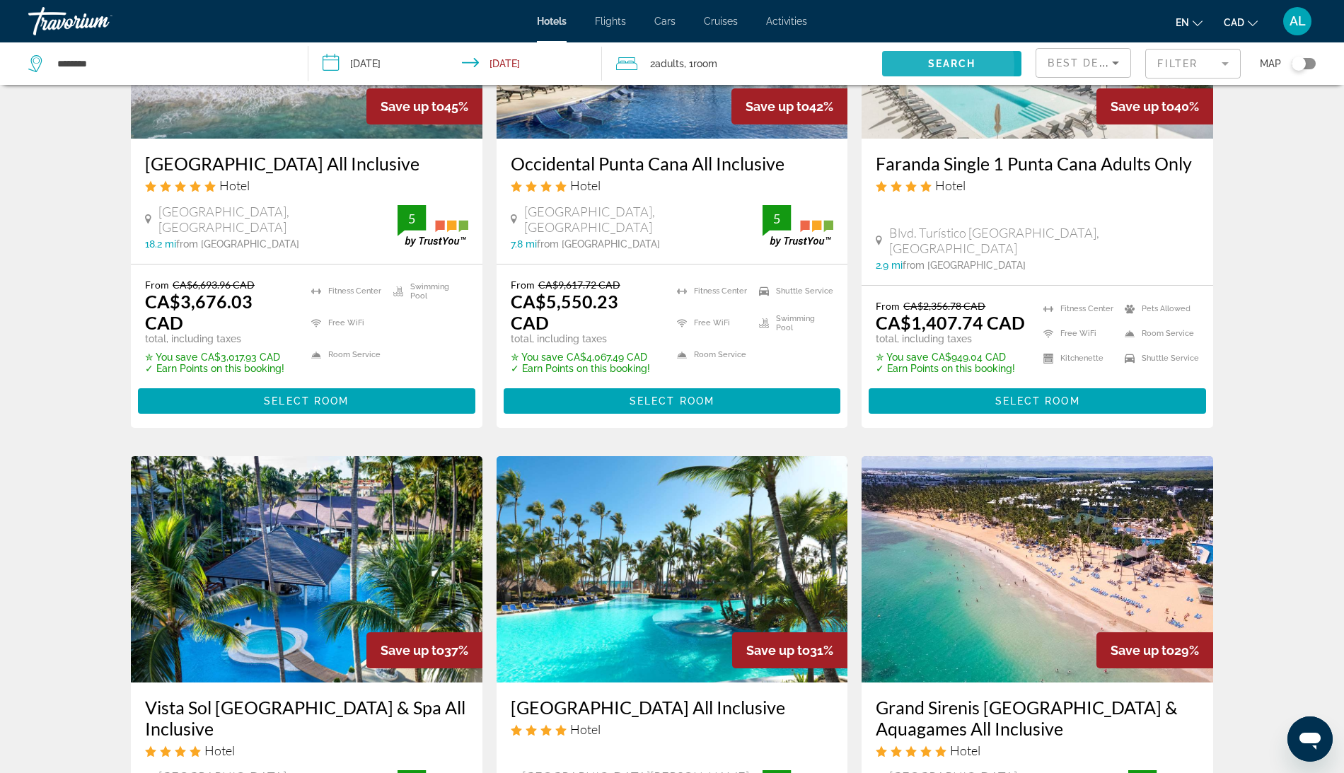
click at [928, 69] on span "Search" at bounding box center [952, 63] width 48 height 11
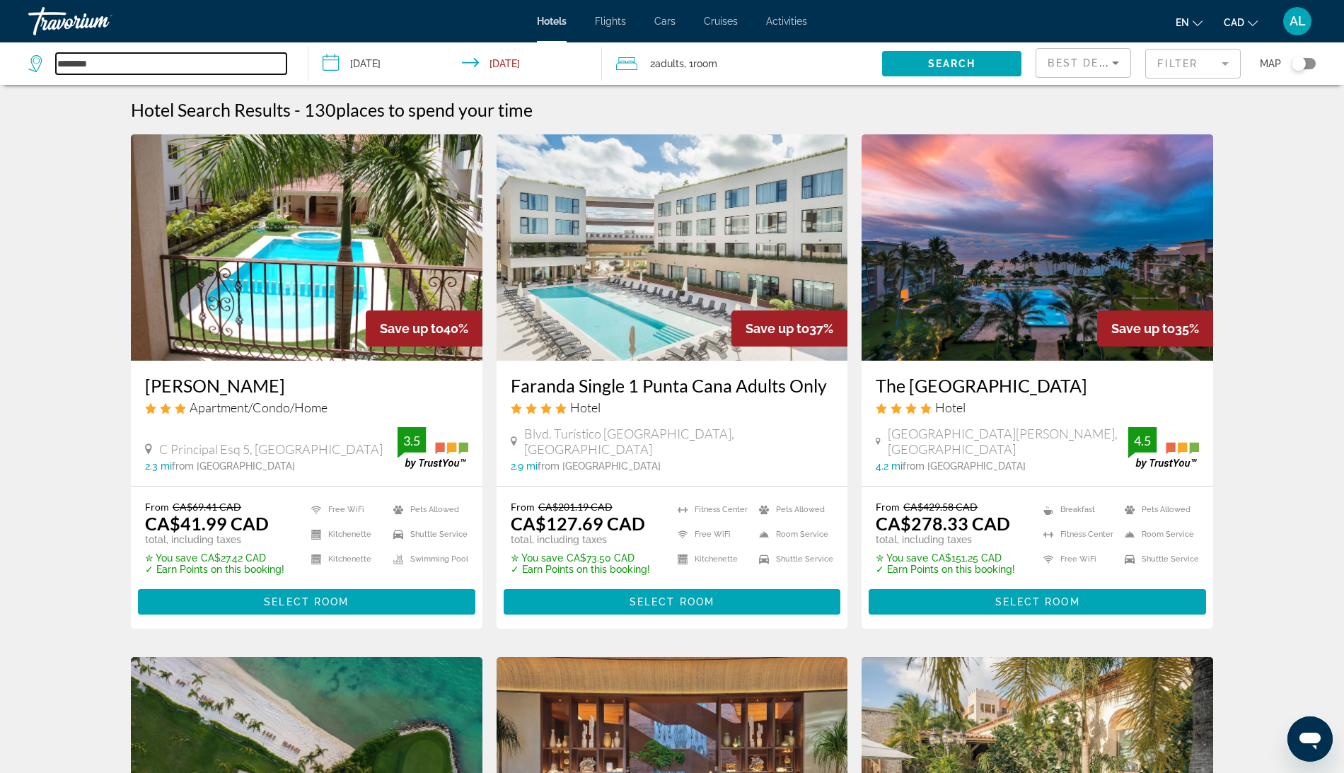
click at [170, 68] on input "*******" at bounding box center [171, 63] width 231 height 21
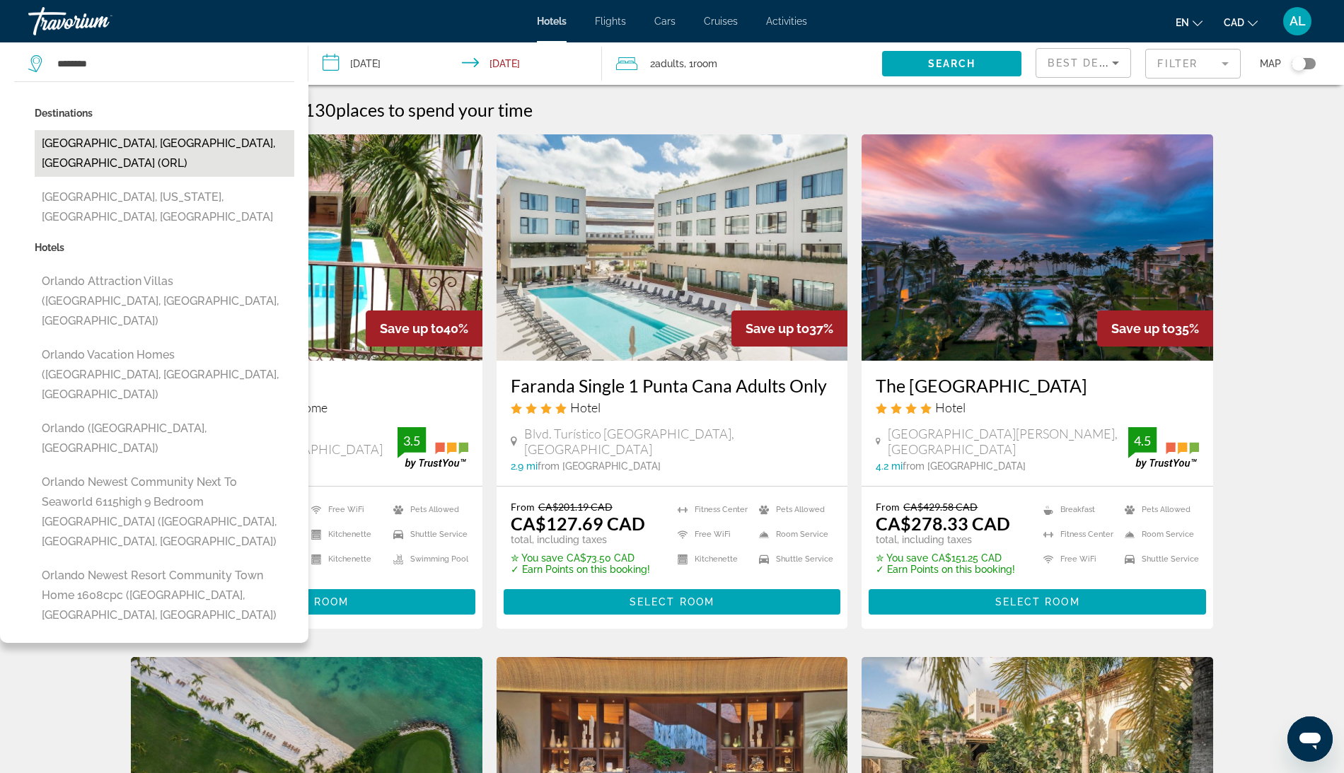
click at [111, 174] on button "Orlando, FL, United States (ORL)" at bounding box center [165, 153] width 260 height 47
type input "**********"
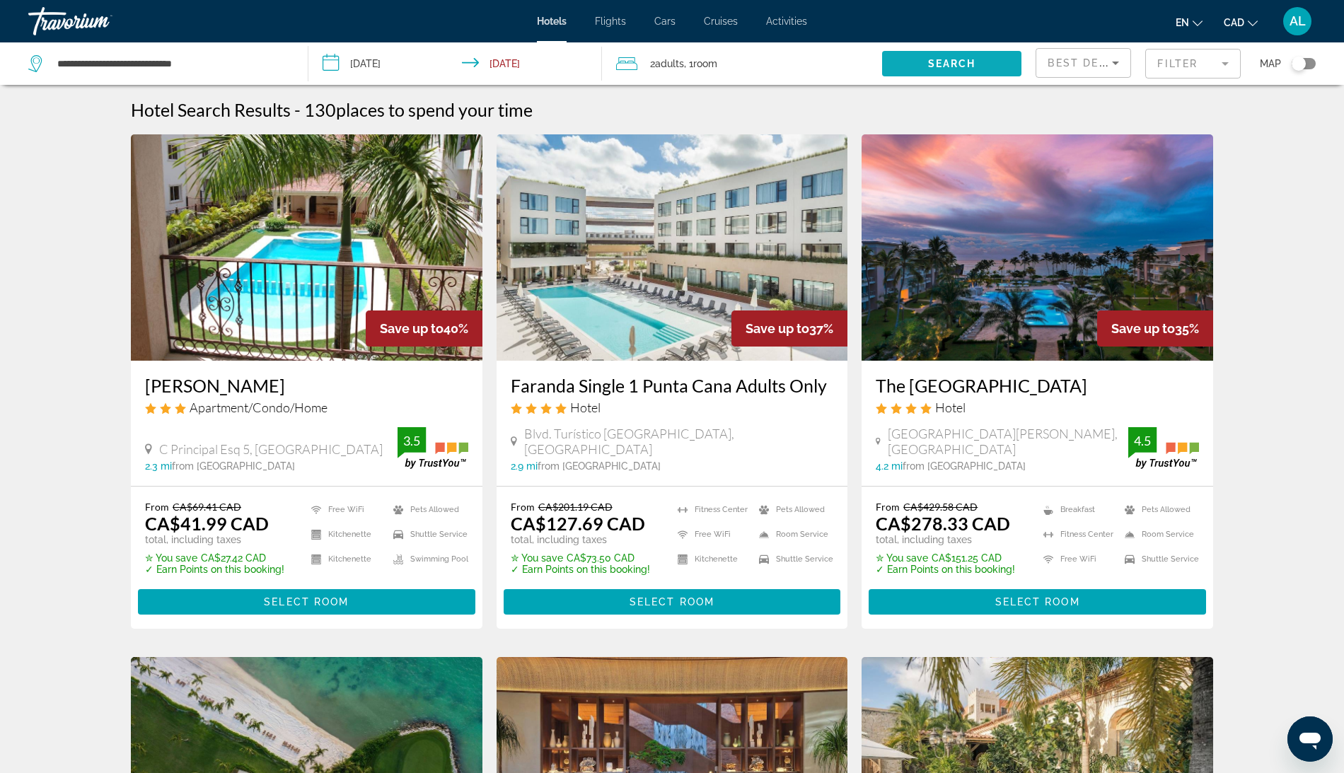
click at [882, 80] on span "Search widget" at bounding box center [952, 64] width 140 height 34
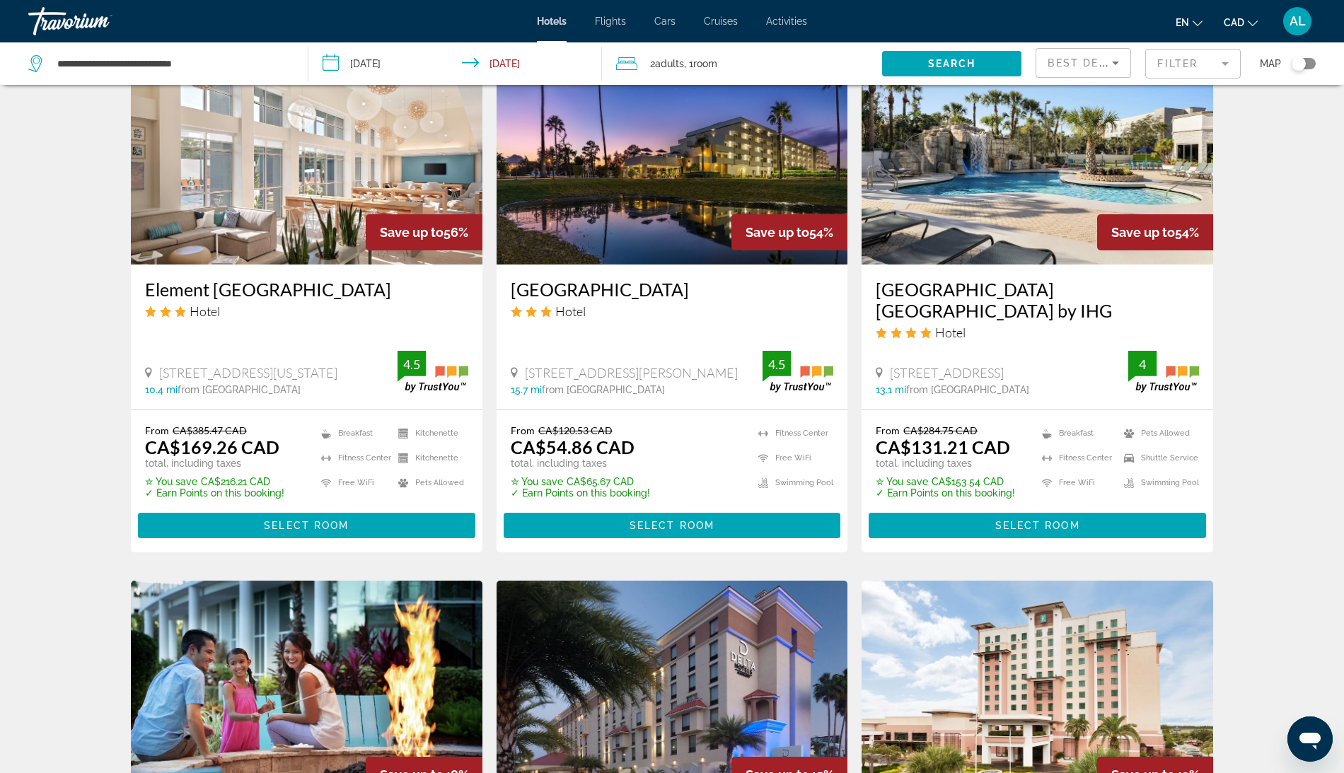
scroll to position [1, 0]
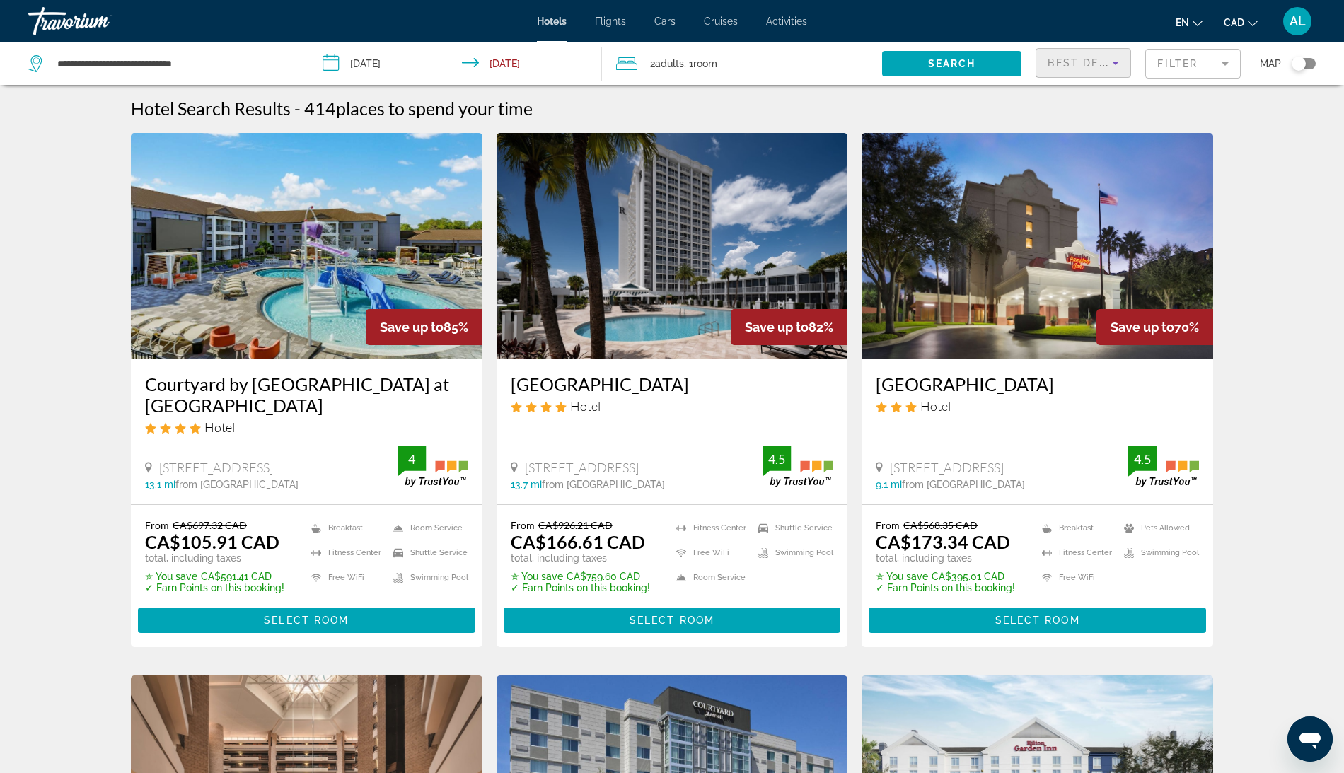
click at [1074, 66] on div "Best Deals" at bounding box center [1082, 62] width 71 height 17
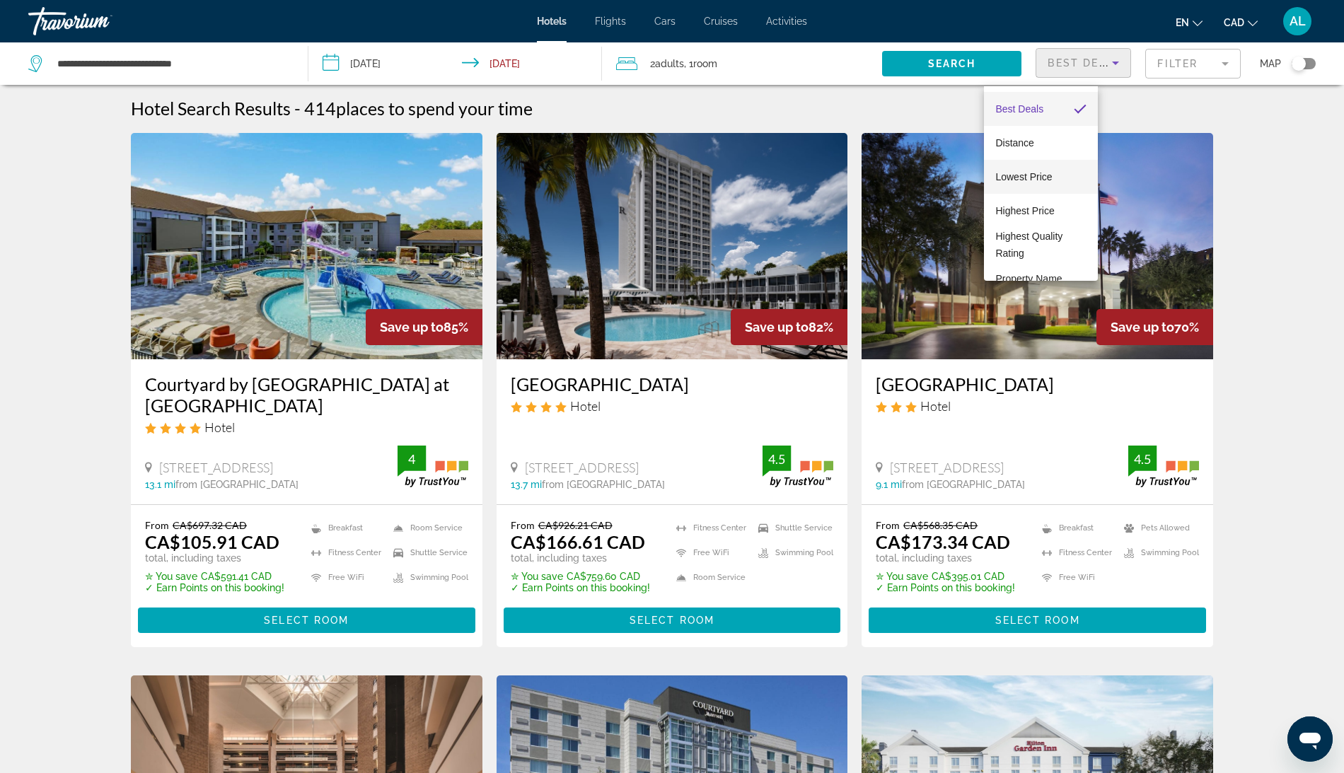
click at [1038, 191] on mat-option "Lowest Price" at bounding box center [1041, 177] width 114 height 34
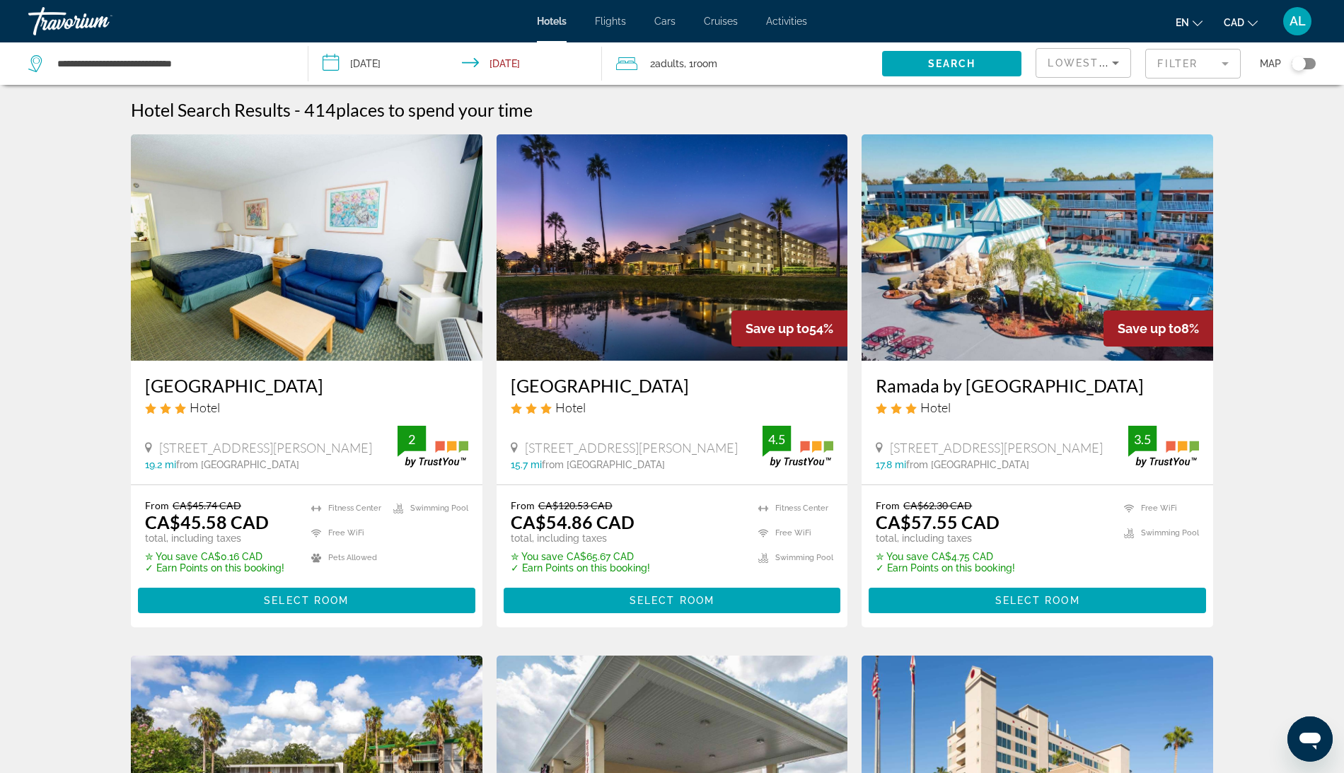
click at [655, 120] on div "Hotel Search Results - 414 places to spend your time" at bounding box center [672, 109] width 1082 height 21
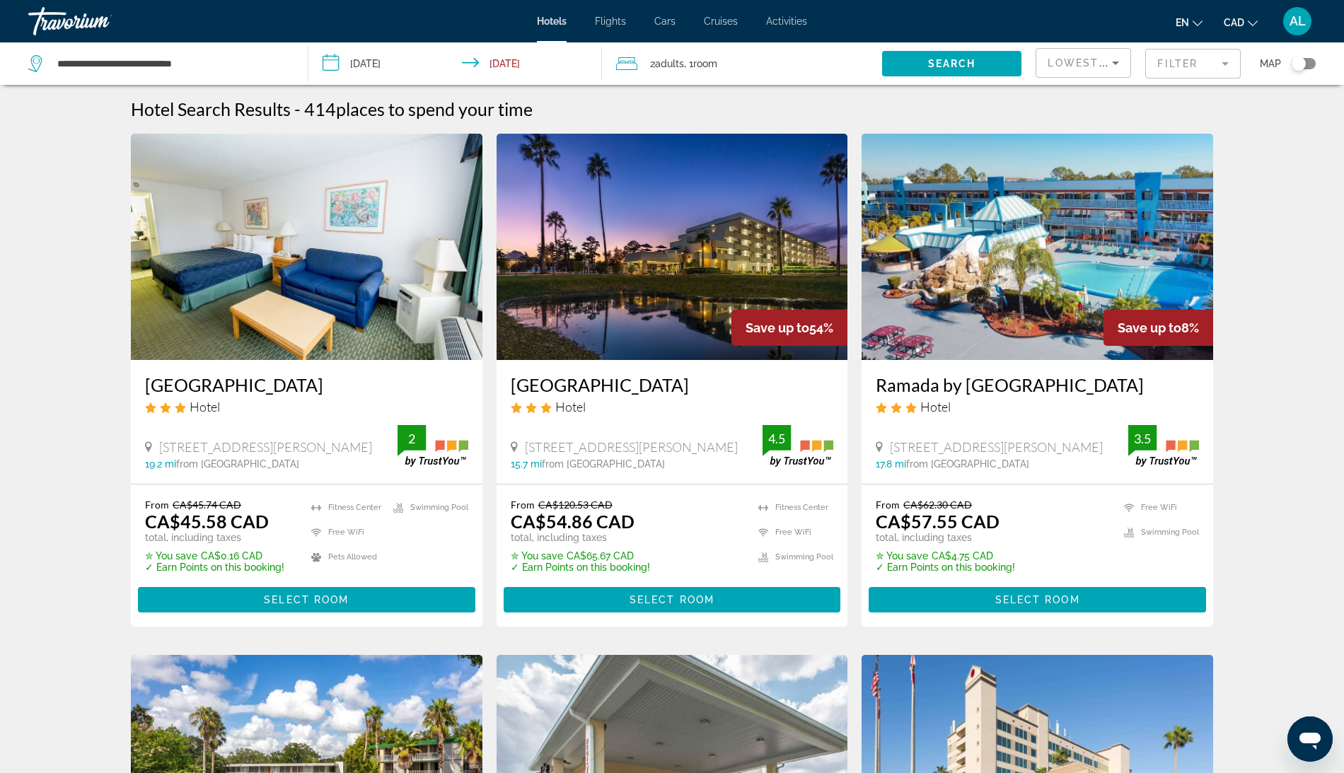
scroll to position [69, 0]
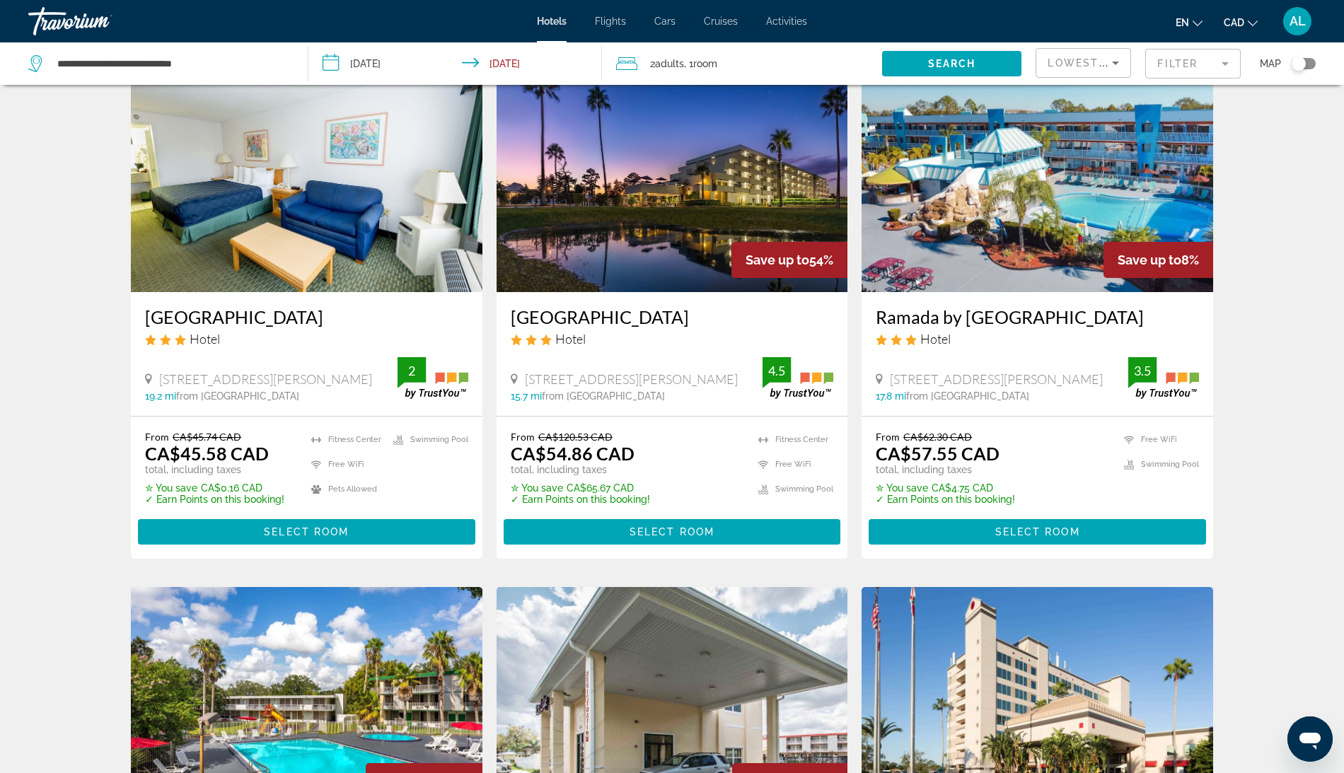
click at [659, 292] on img "Main content" at bounding box center [671, 179] width 351 height 226
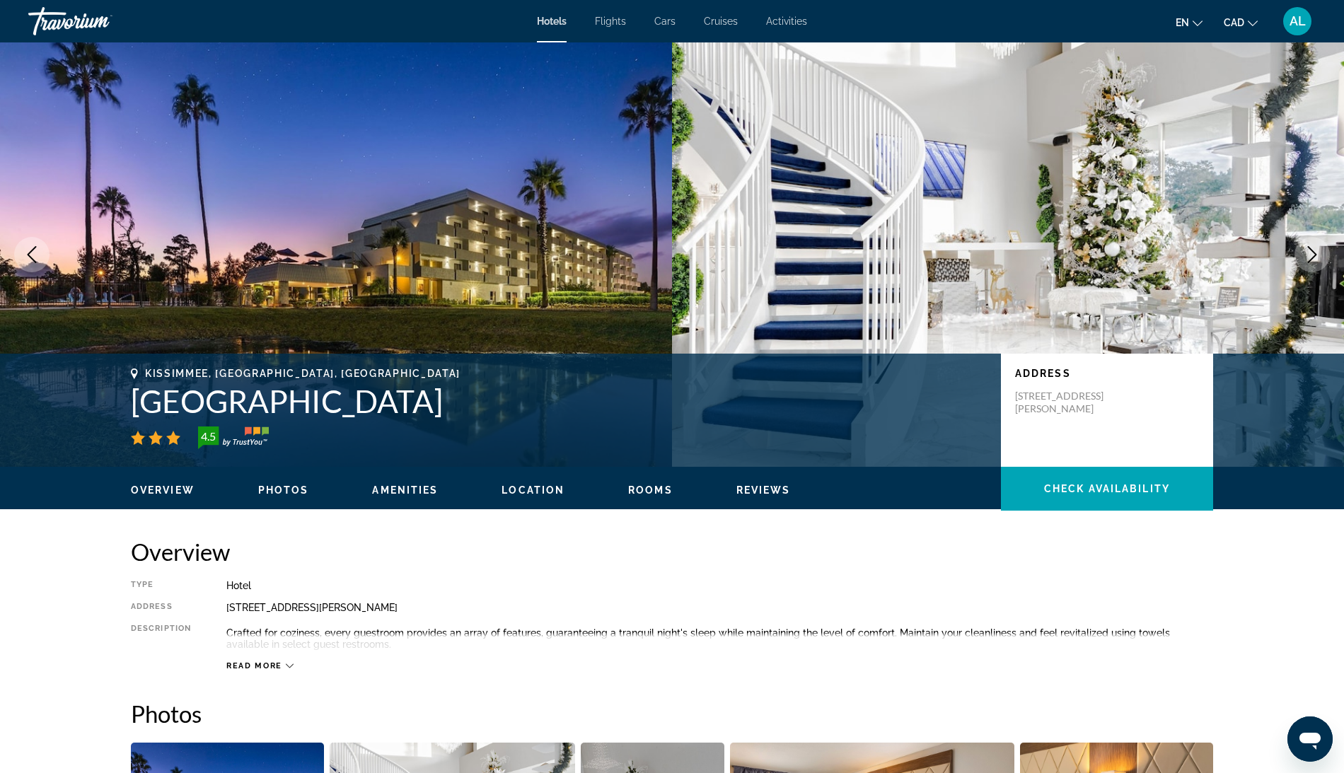
click at [1311, 272] on button "Next image" at bounding box center [1311, 254] width 35 height 35
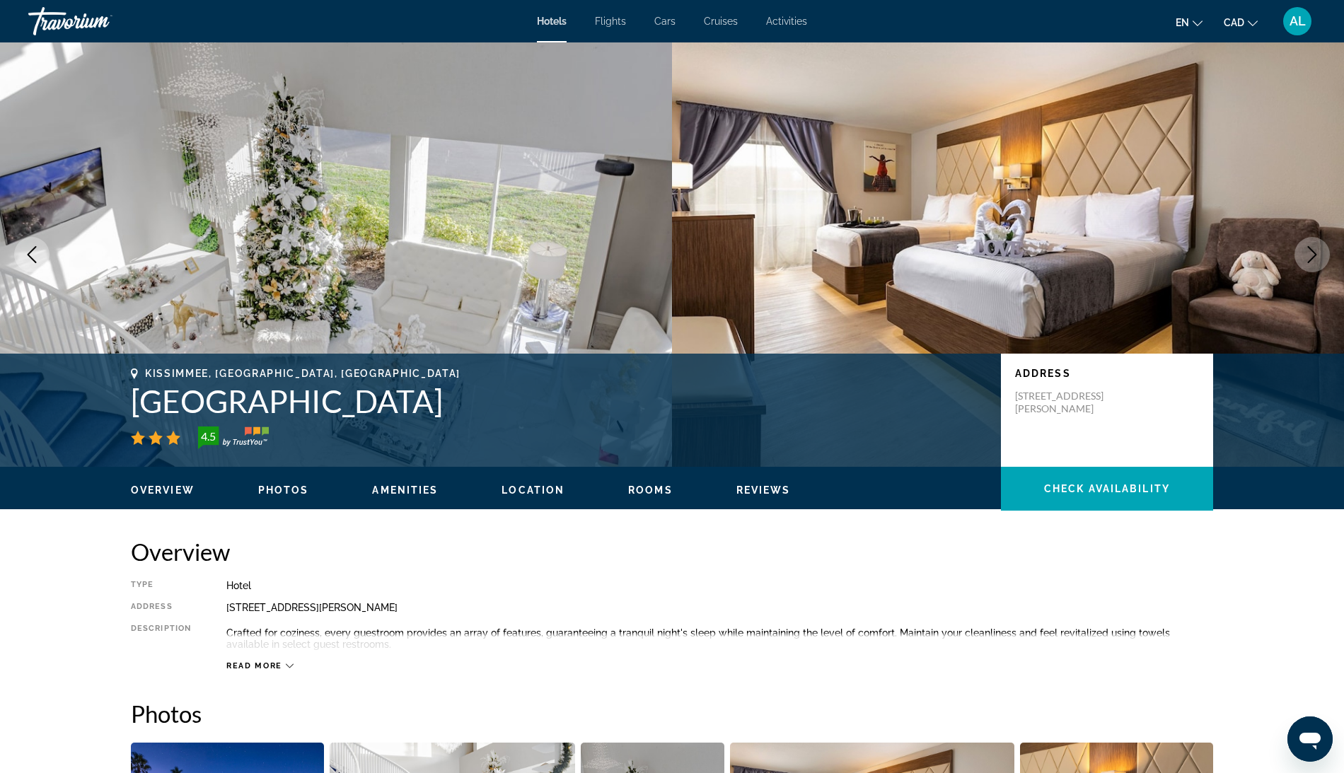
click at [1311, 272] on button "Next image" at bounding box center [1311, 254] width 35 height 35
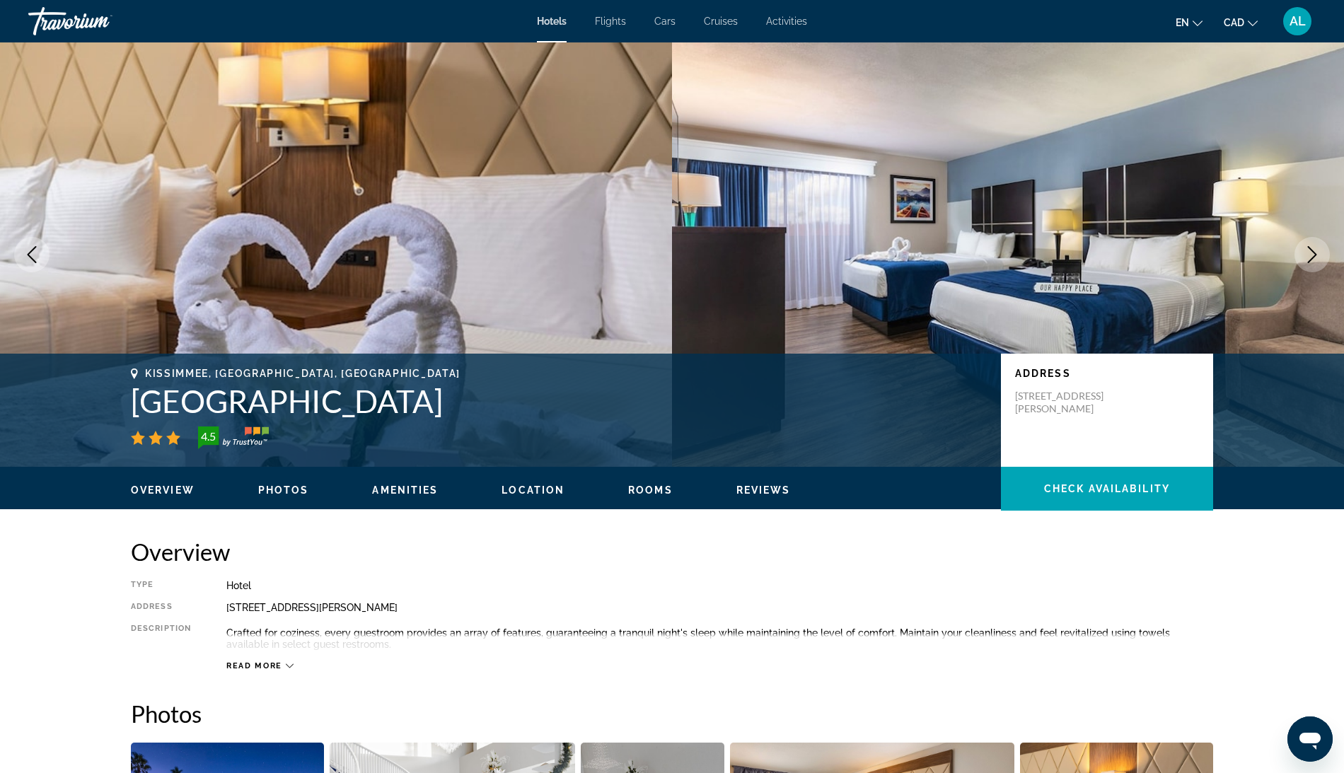
click at [1311, 272] on button "Next image" at bounding box center [1311, 254] width 35 height 35
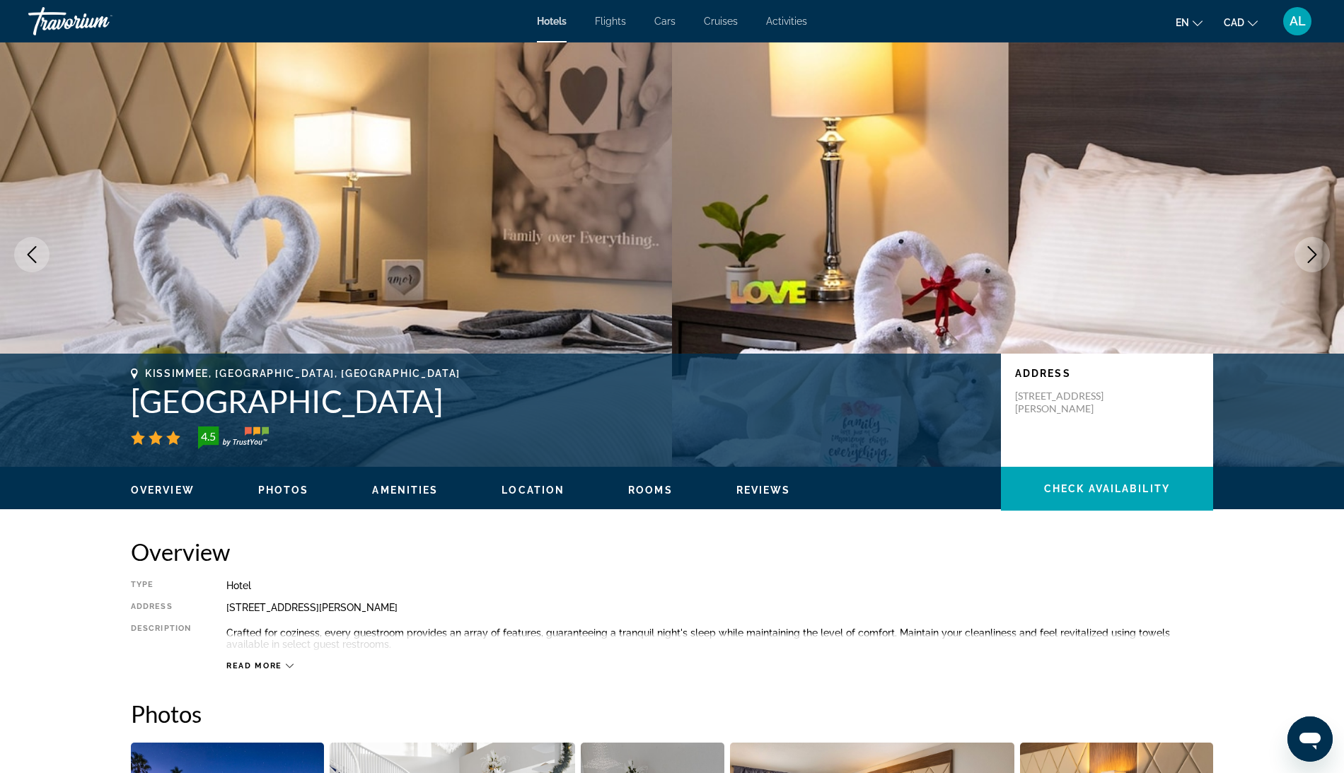
click at [1311, 272] on button "Next image" at bounding box center [1311, 254] width 35 height 35
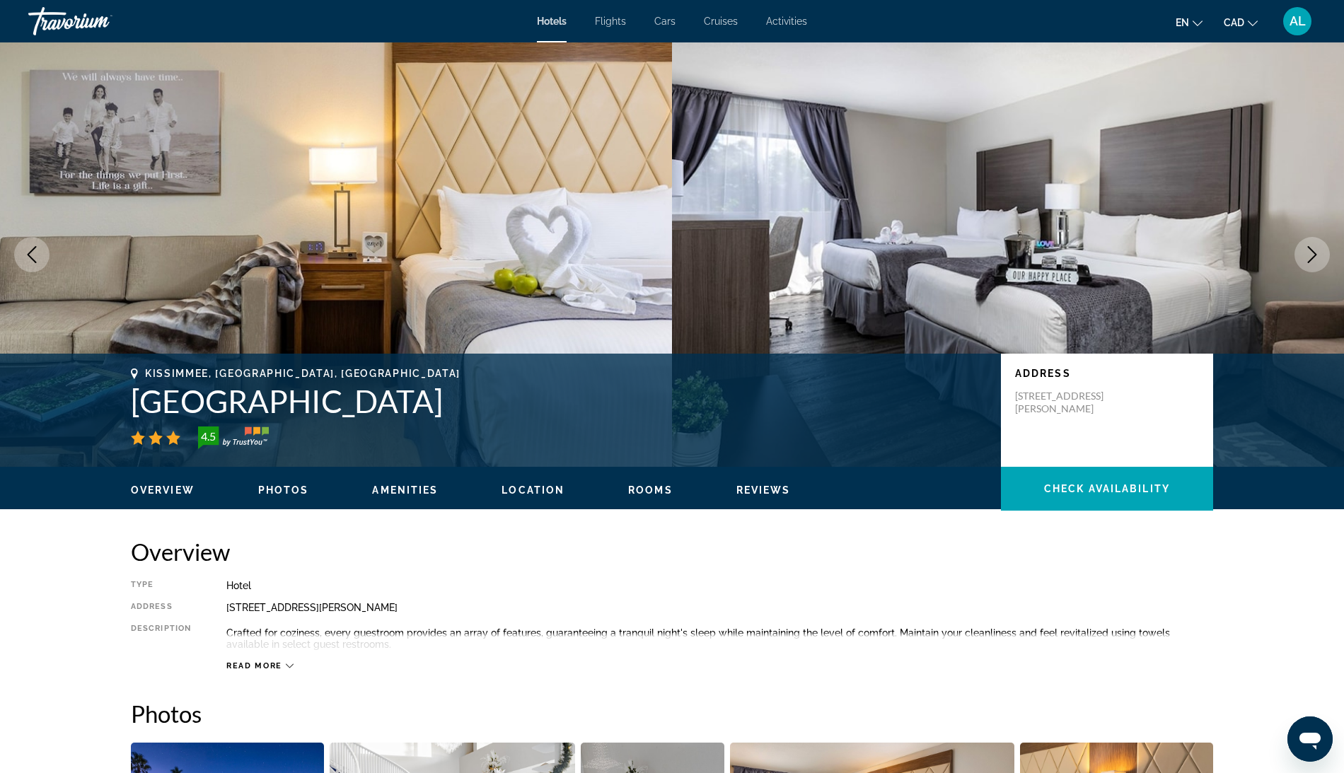
click at [1311, 272] on button "Next image" at bounding box center [1311, 254] width 35 height 35
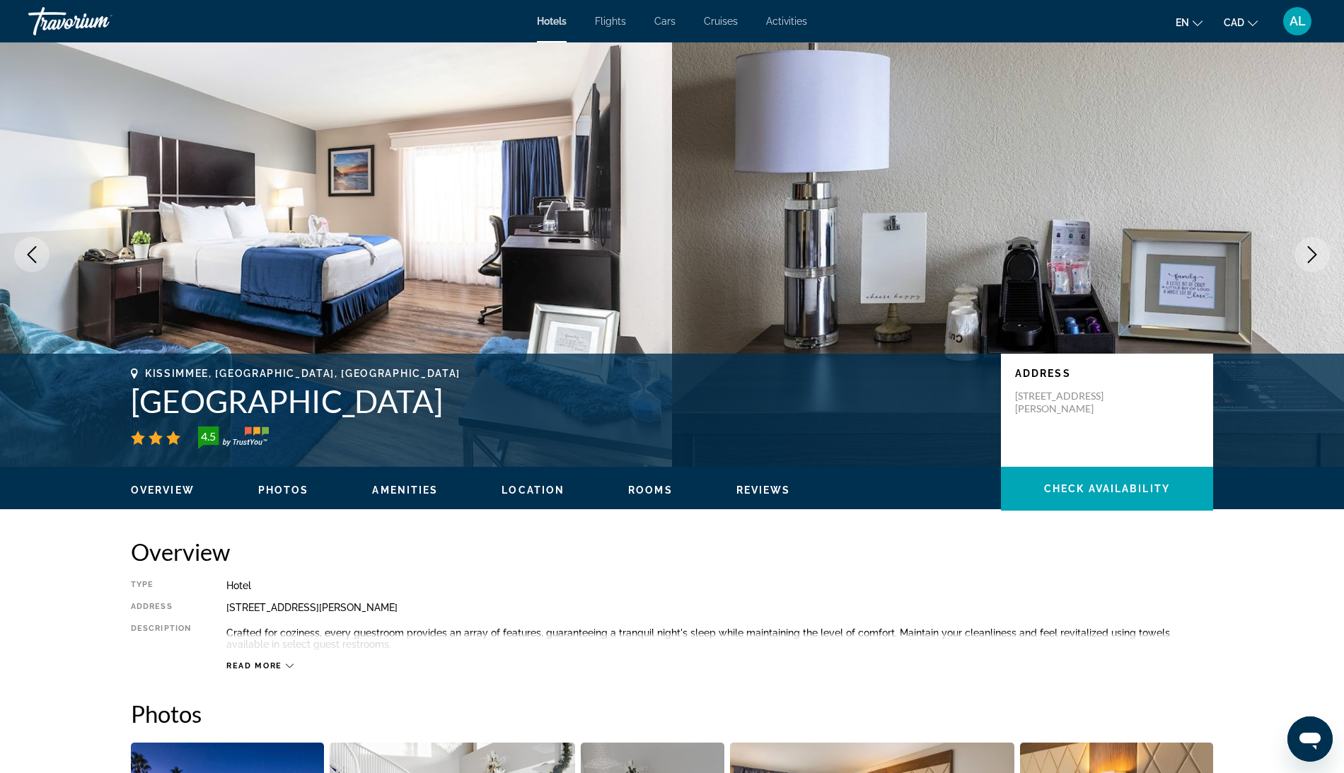
click at [1311, 272] on button "Next image" at bounding box center [1311, 254] width 35 height 35
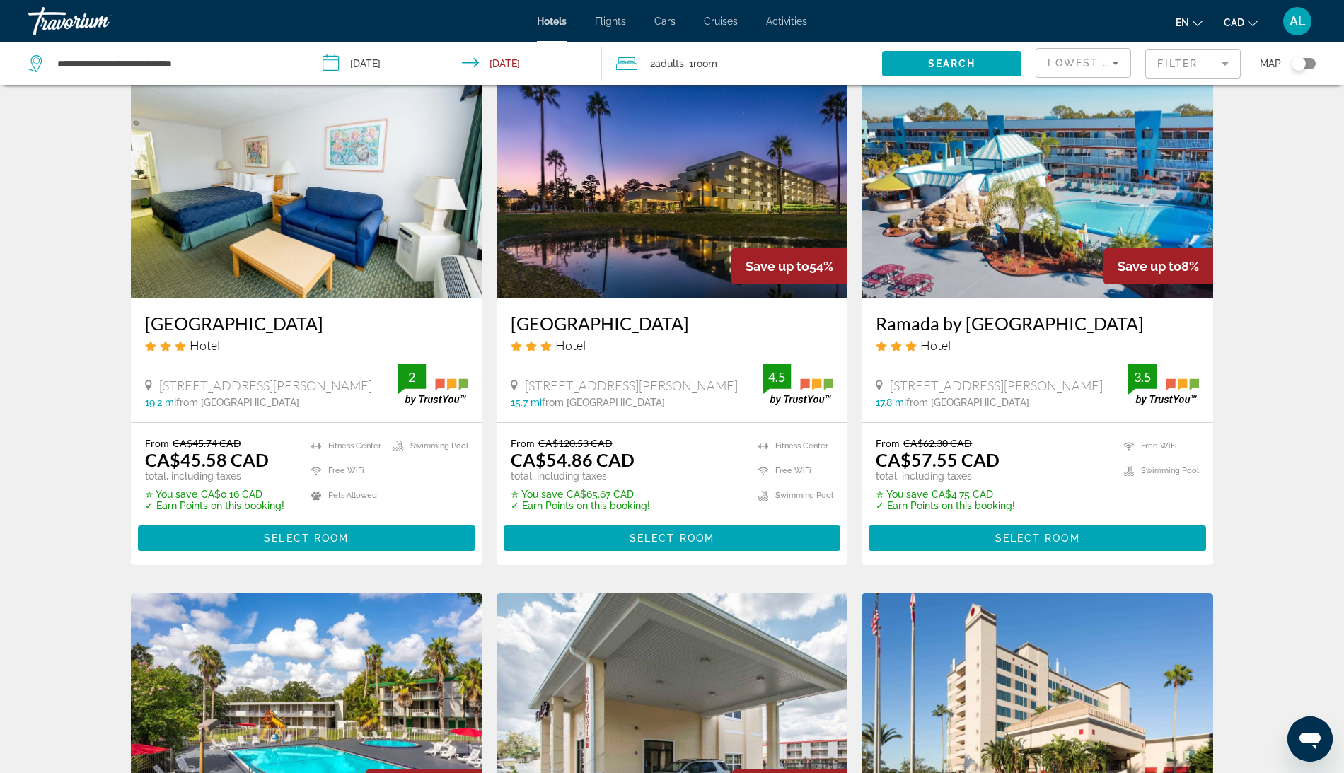
scroll to position [91, 0]
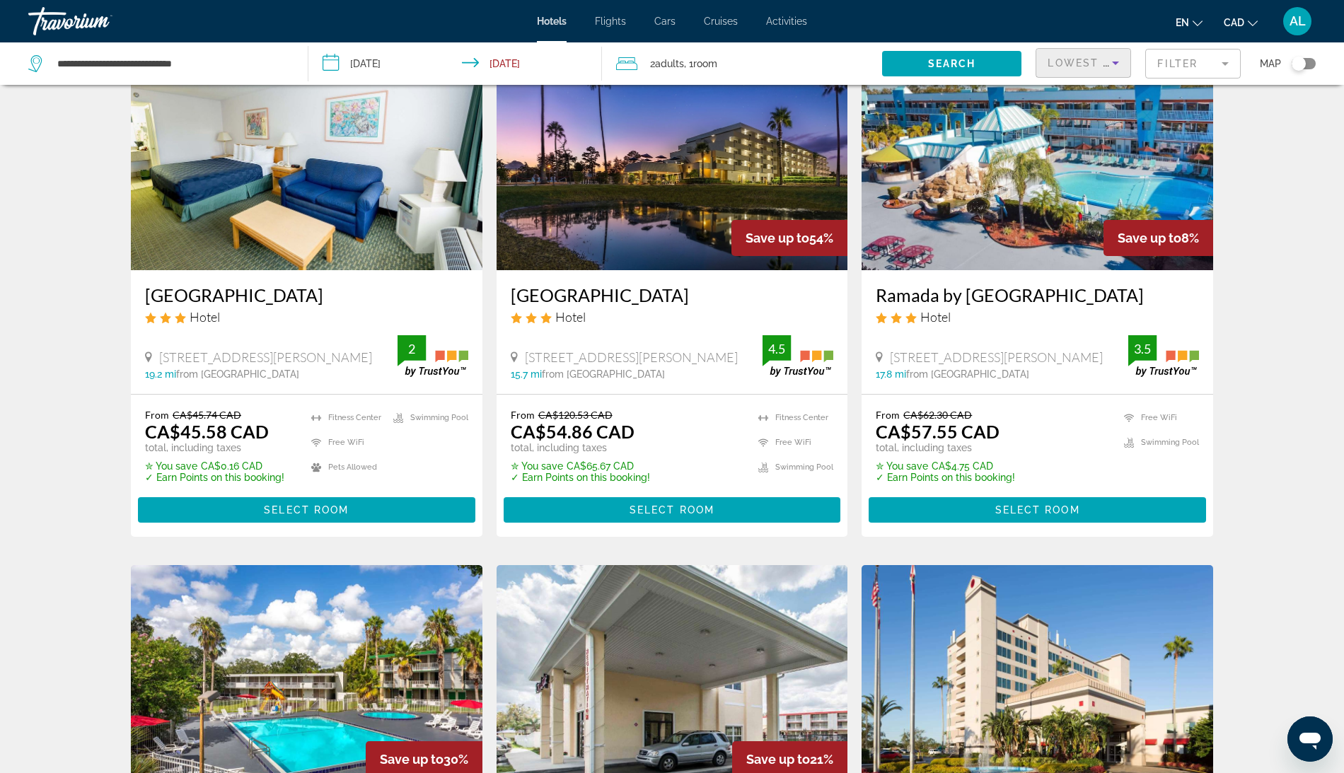
click at [1047, 69] on span "Lowest Price" at bounding box center [1092, 62] width 91 height 11
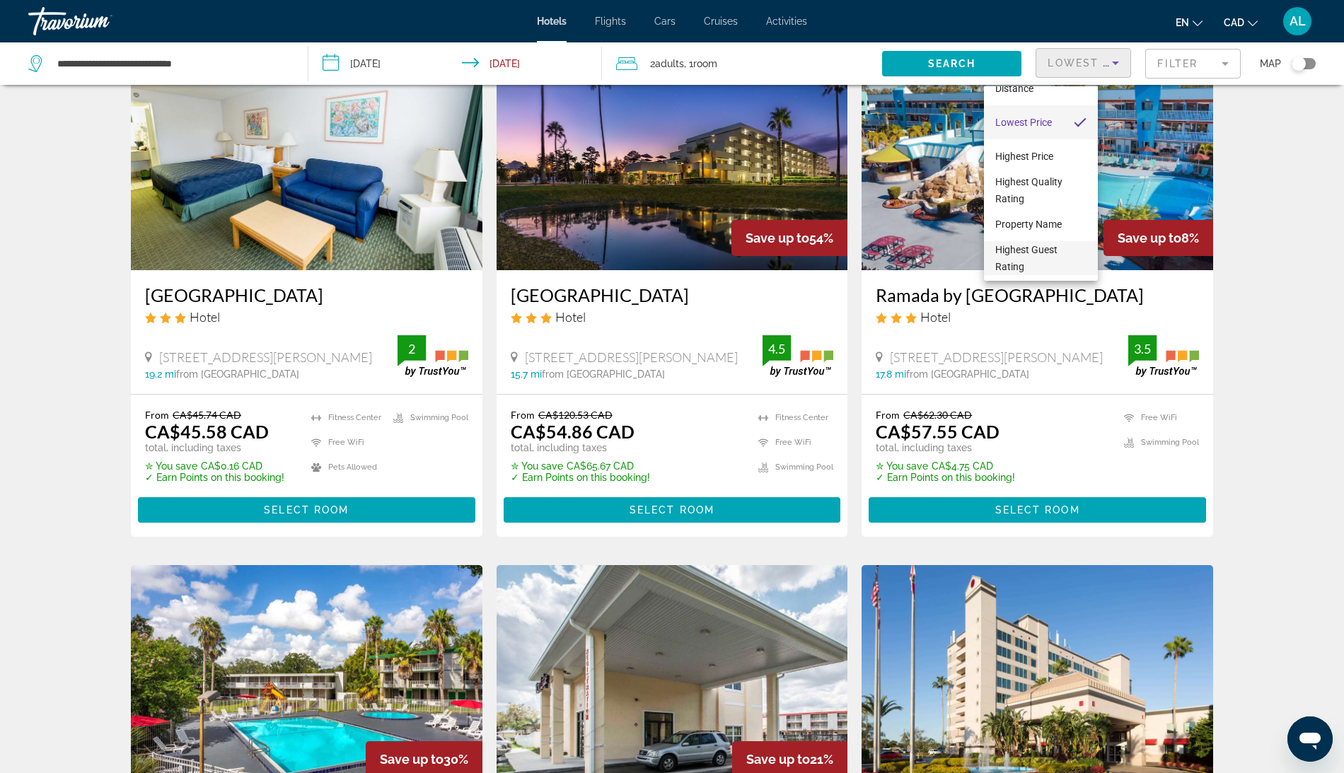
scroll to position [54, 0]
click at [1054, 265] on span "Highest Guest Rating" at bounding box center [1040, 258] width 91 height 34
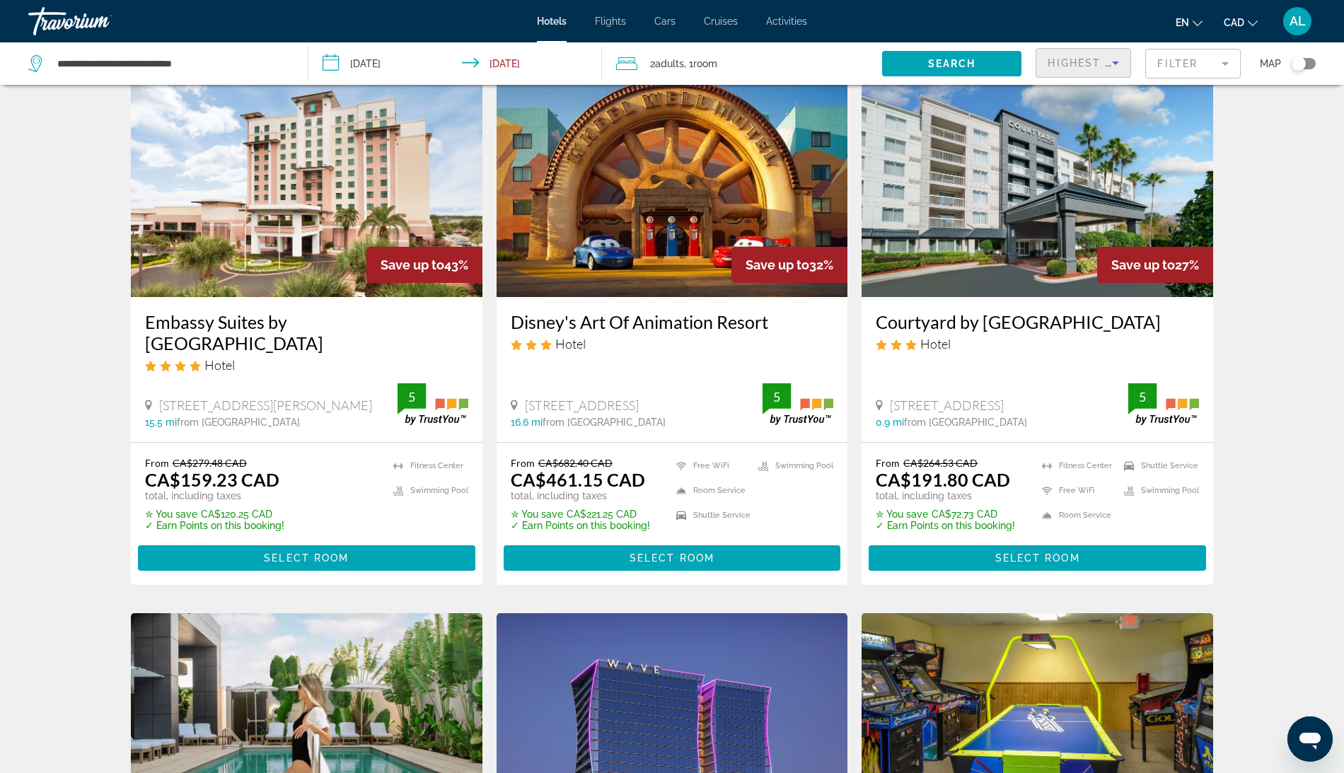
scroll to position [47, 0]
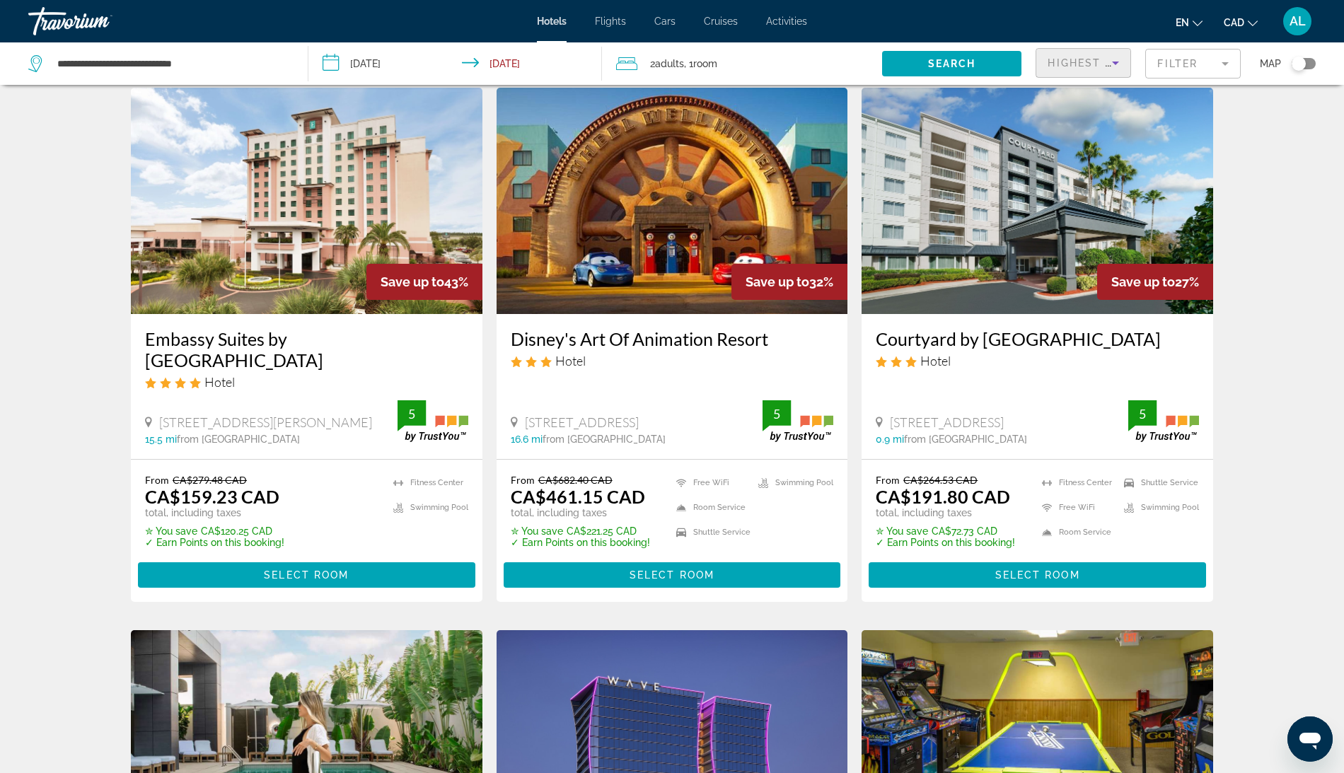
click at [1107, 69] on icon "Sort by" at bounding box center [1115, 62] width 17 height 17
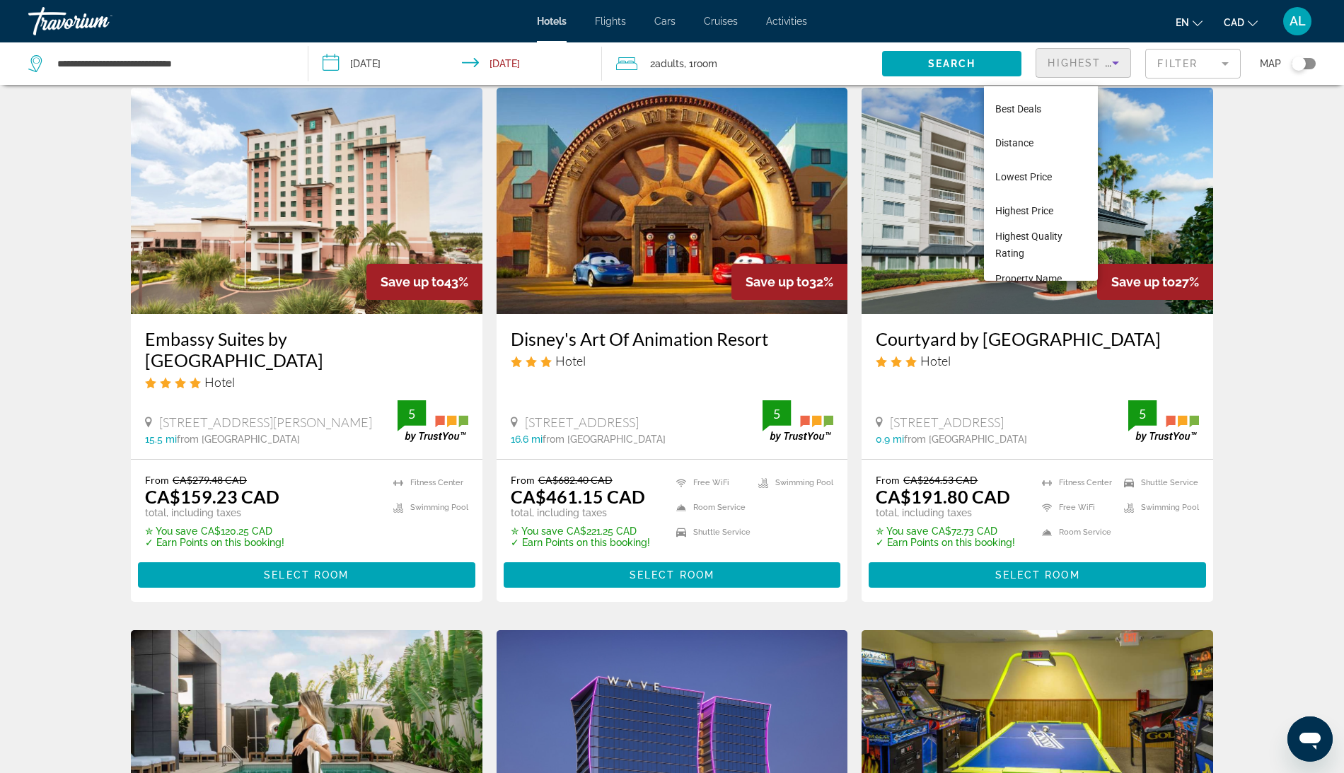
scroll to position [65, 0]
click at [1050, 180] on span "Highest Quality Rating" at bounding box center [1040, 190] width 91 height 34
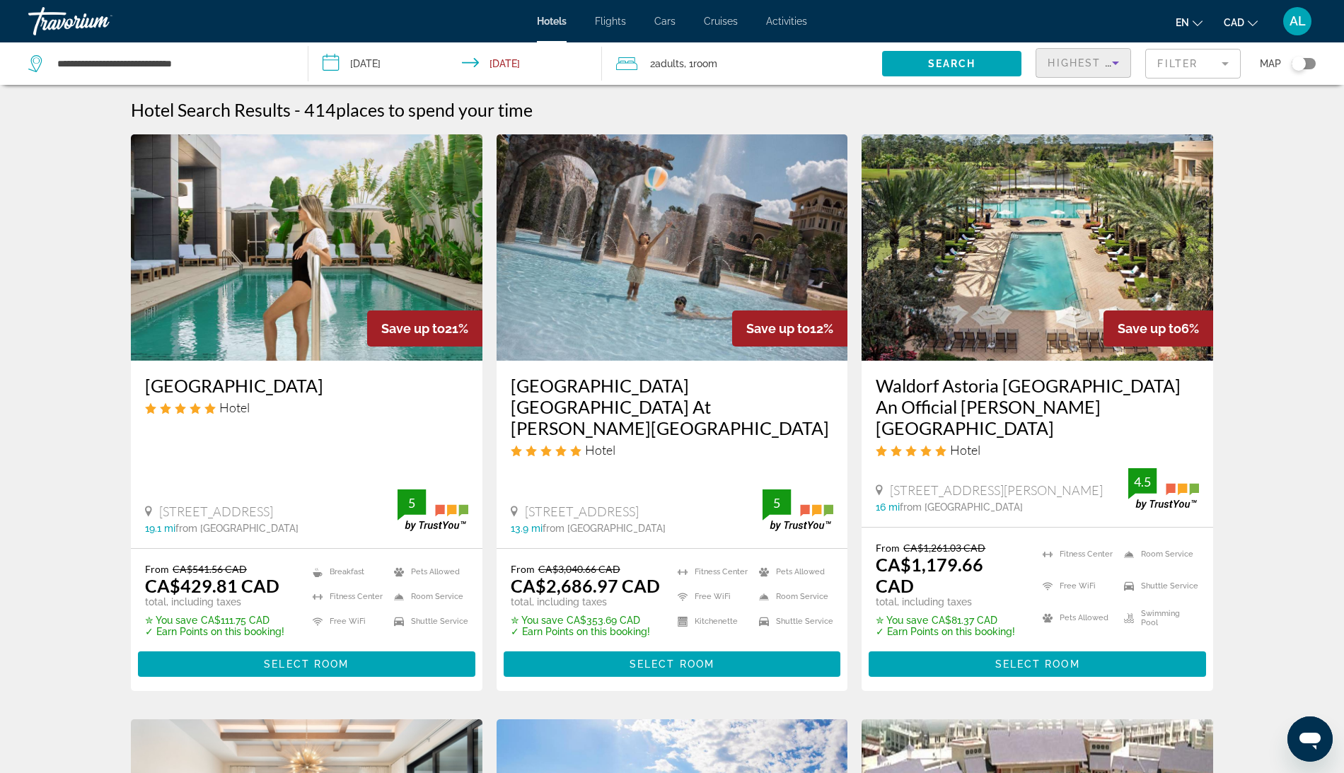
scroll to position [13, 0]
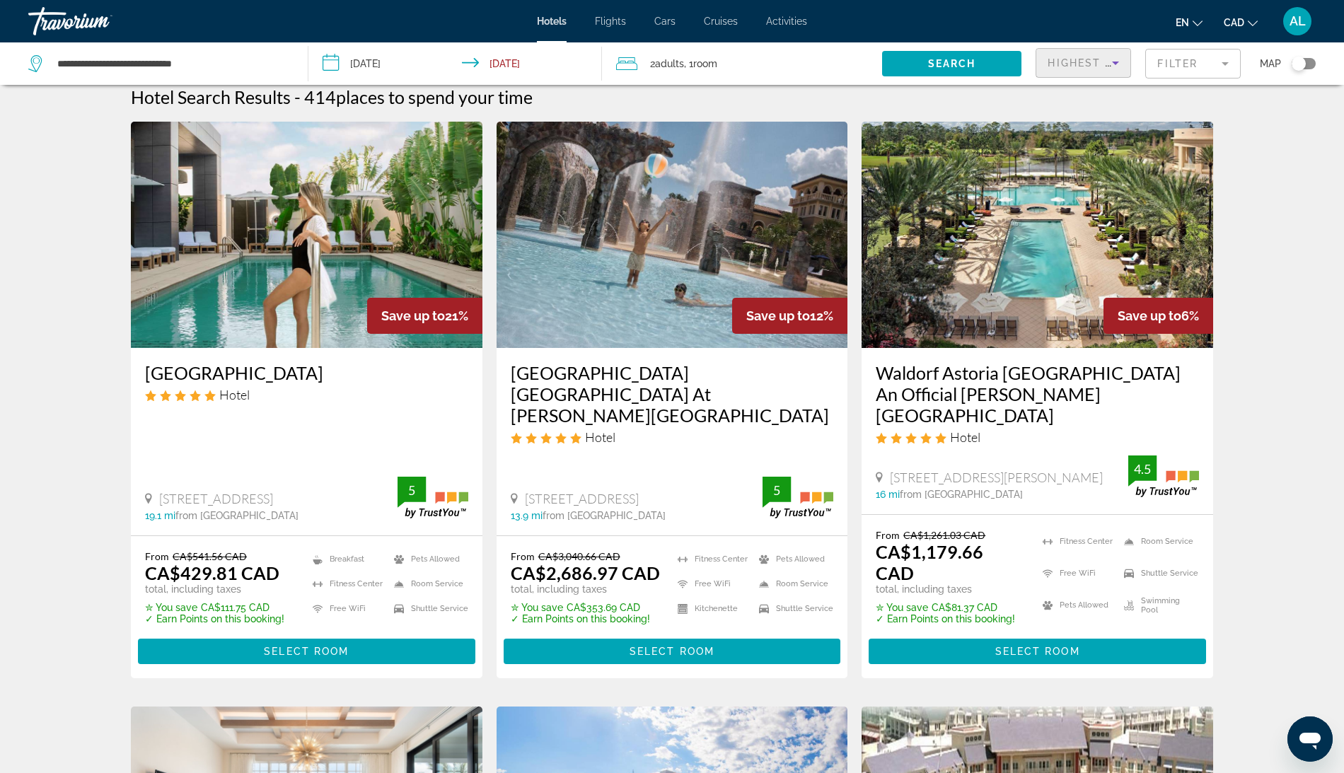
click at [177, 307] on img "Main content" at bounding box center [306, 235] width 351 height 226
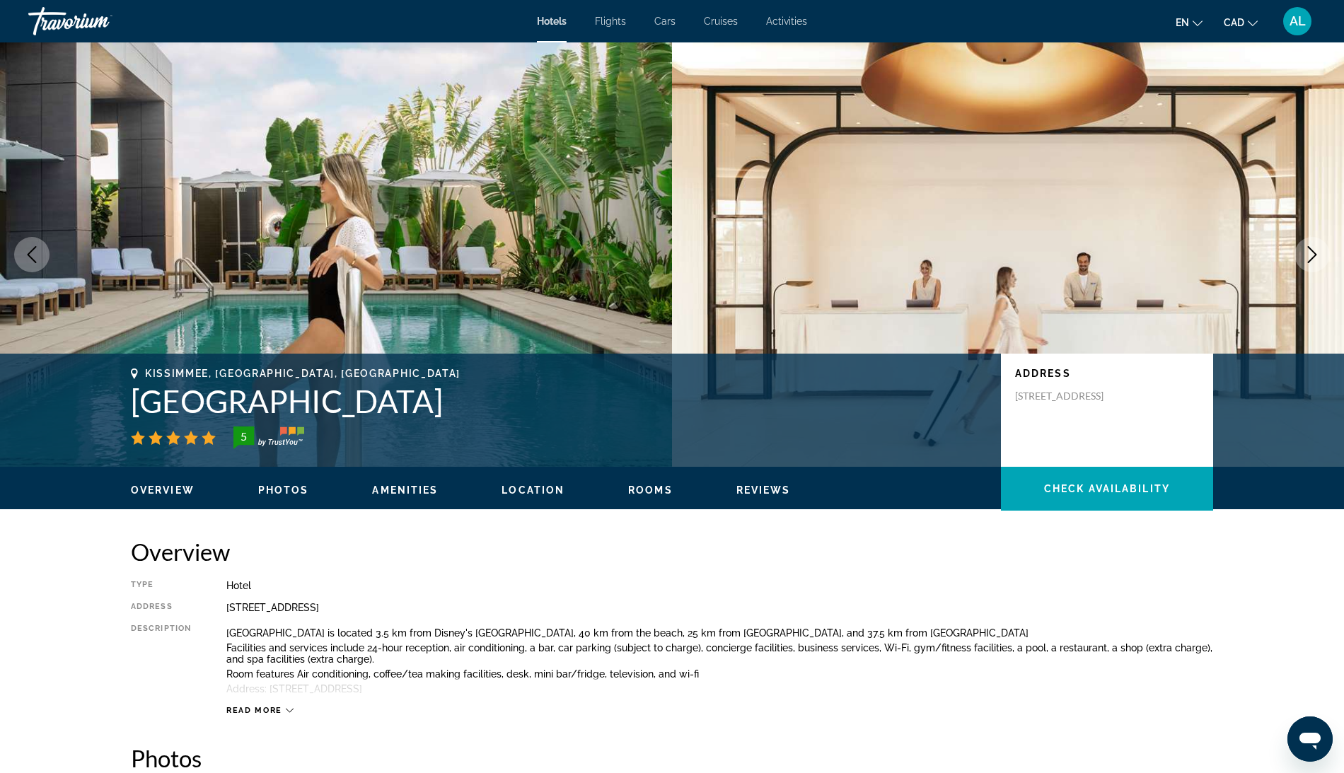
click at [1320, 279] on img "Main content" at bounding box center [1008, 254] width 672 height 424
click at [1311, 272] on button "Next image" at bounding box center [1311, 254] width 35 height 35
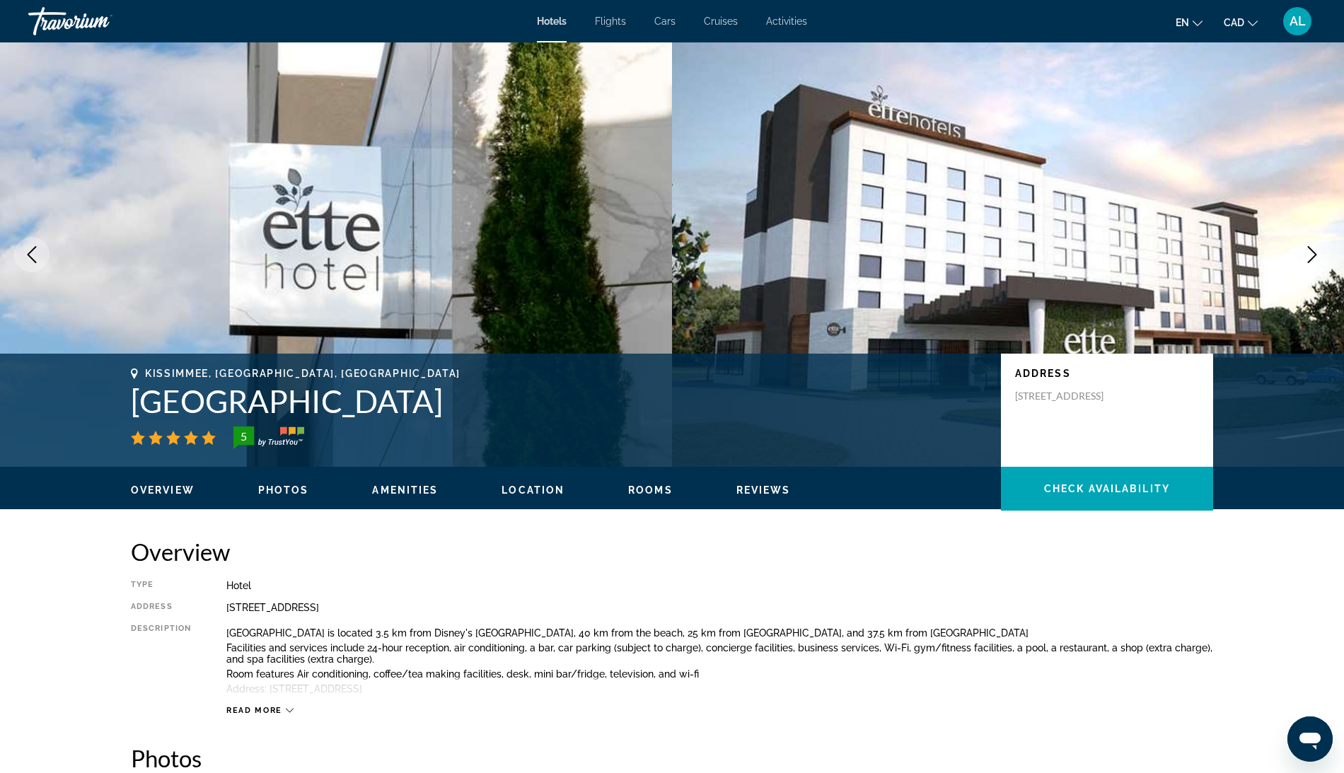
click at [1311, 272] on button "Next image" at bounding box center [1311, 254] width 35 height 35
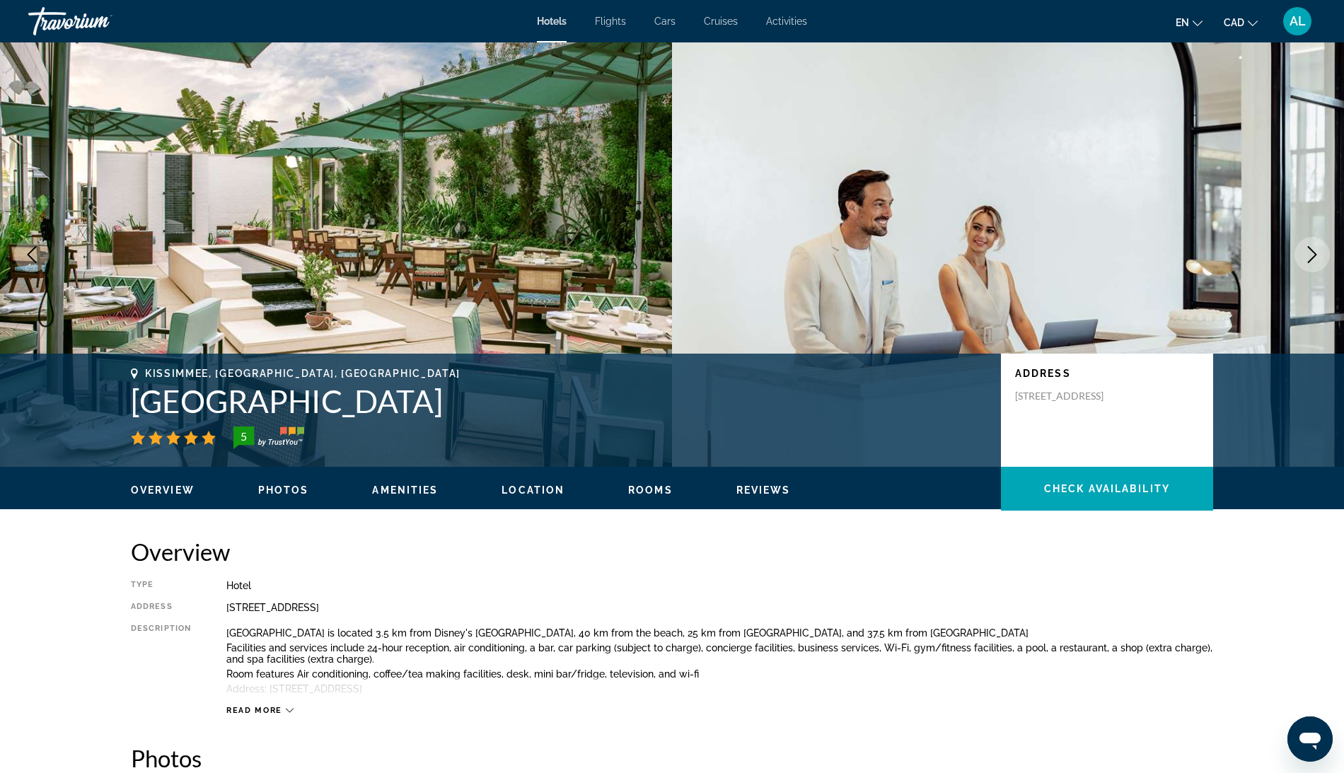
click at [1311, 272] on button "Next image" at bounding box center [1311, 254] width 35 height 35
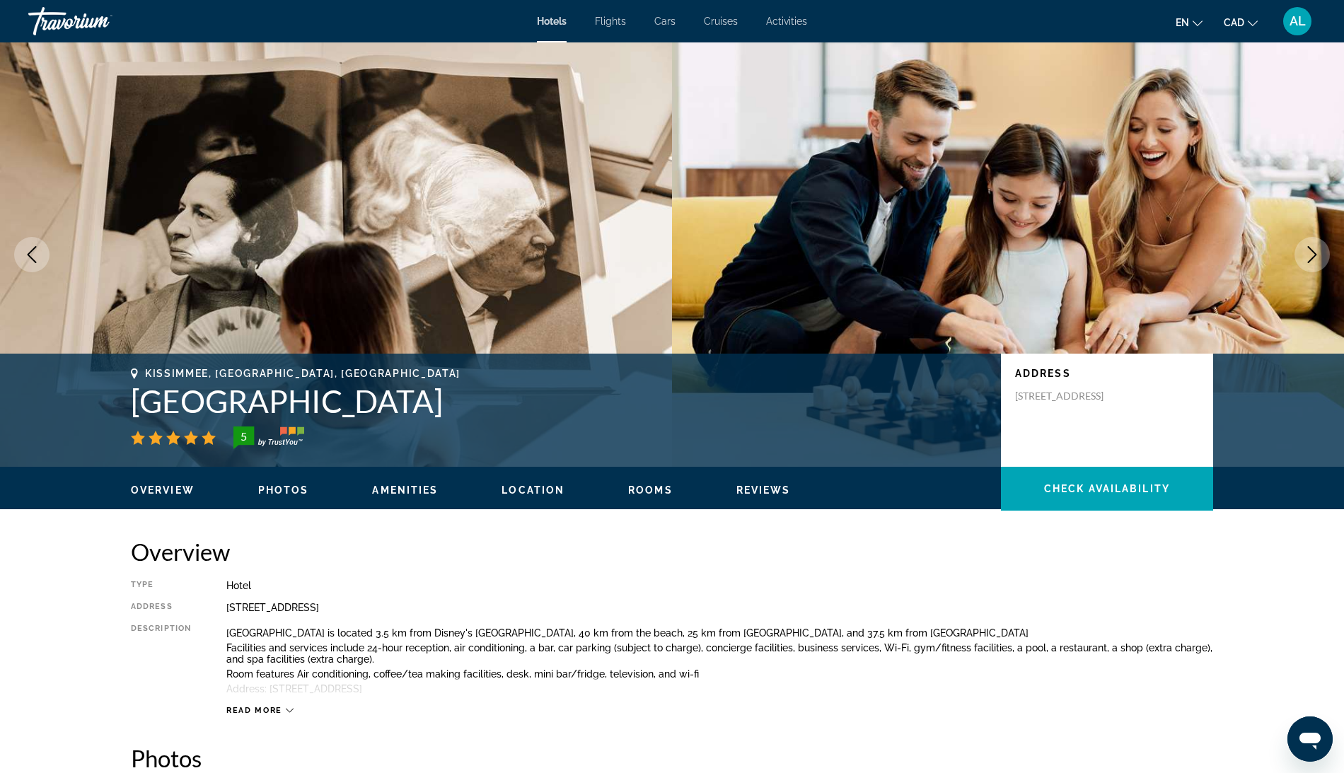
click at [1311, 272] on button "Next image" at bounding box center [1311, 254] width 35 height 35
